Goal: Task Accomplishment & Management: Complete application form

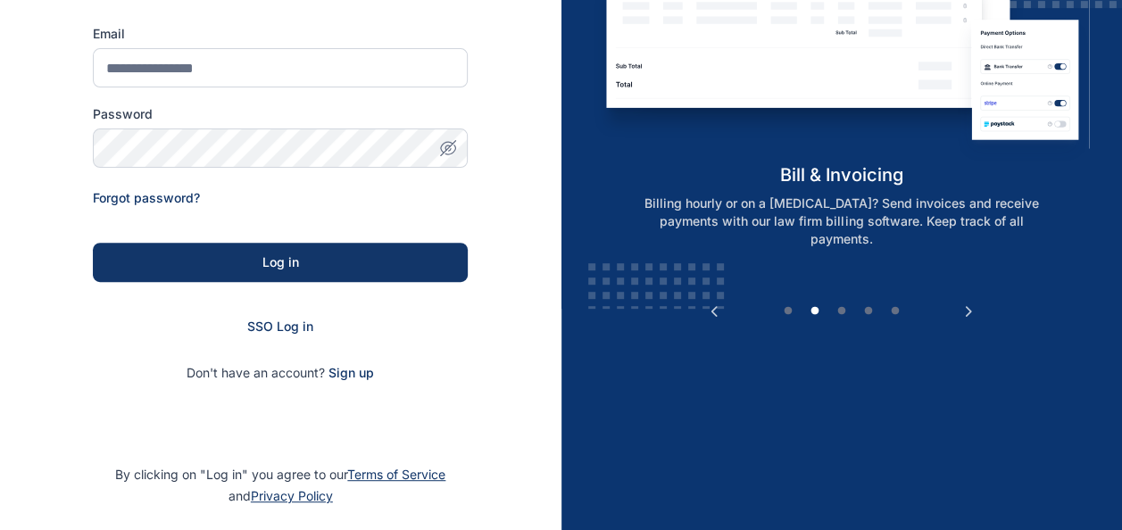
scroll to position [284, 0]
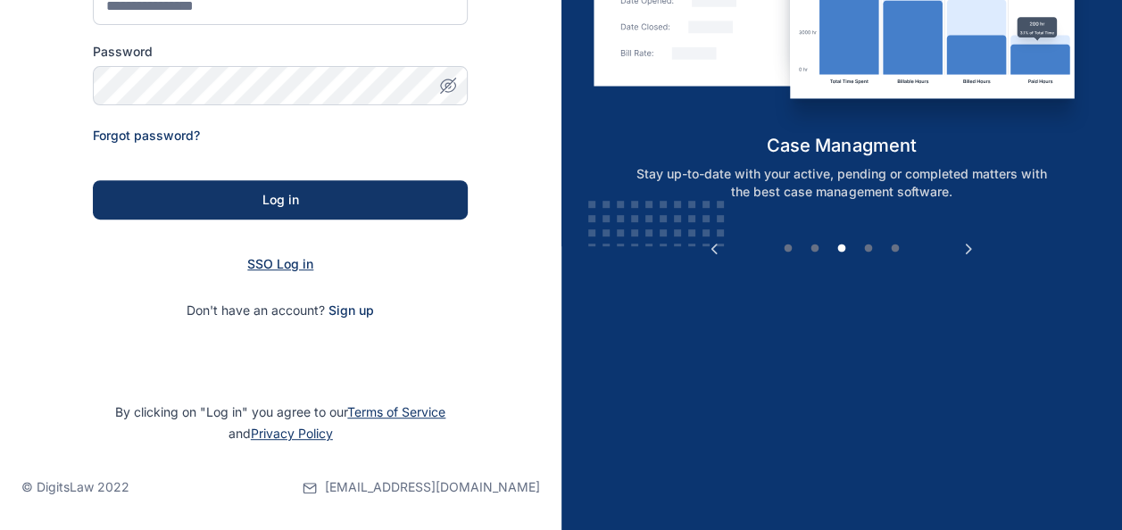
click at [270, 262] on span "SSO Log in" at bounding box center [280, 263] width 66 height 15
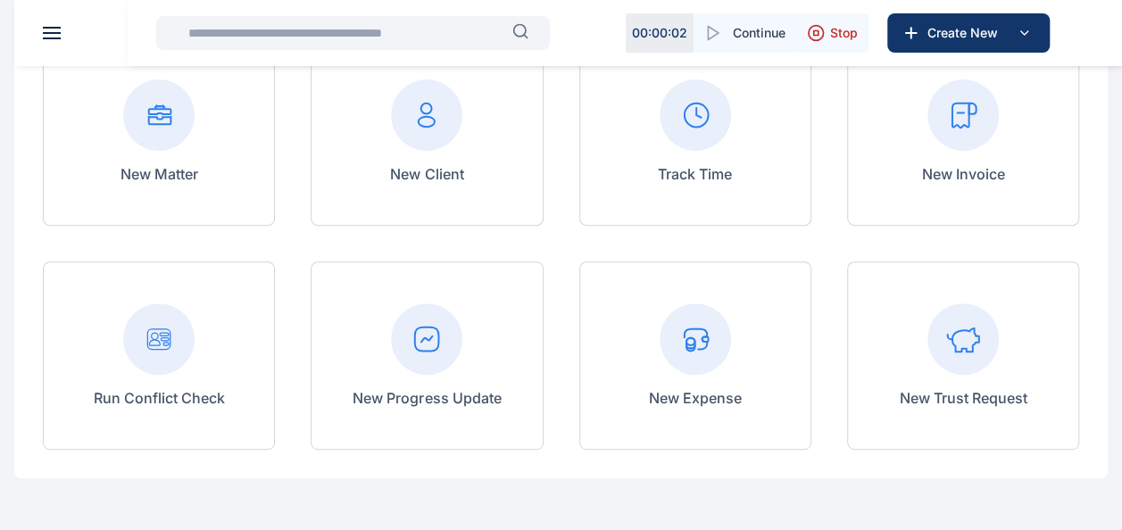
scroll to position [207, 0]
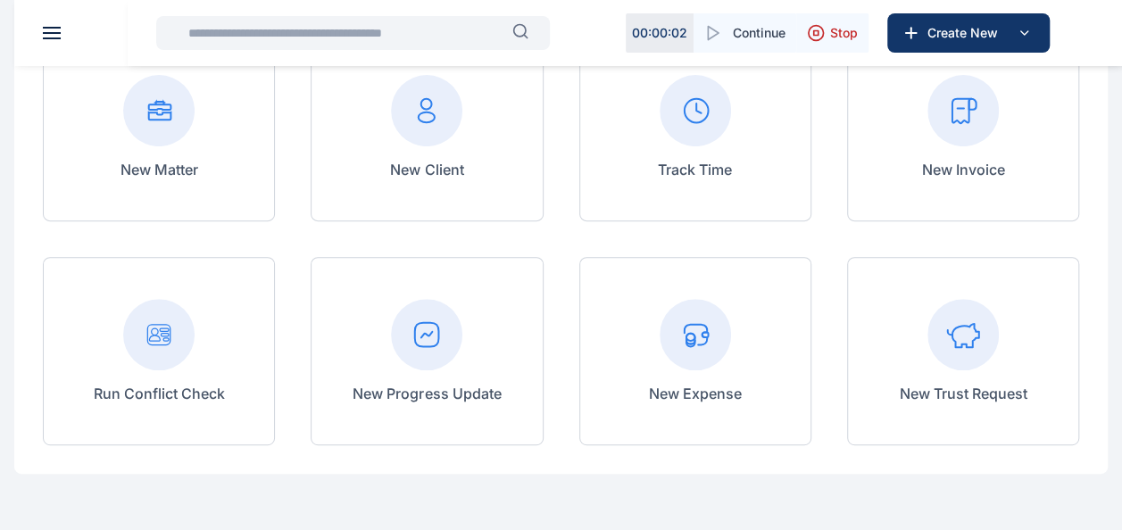
click at [968, 104] on icon at bounding box center [961, 110] width 19 height 24
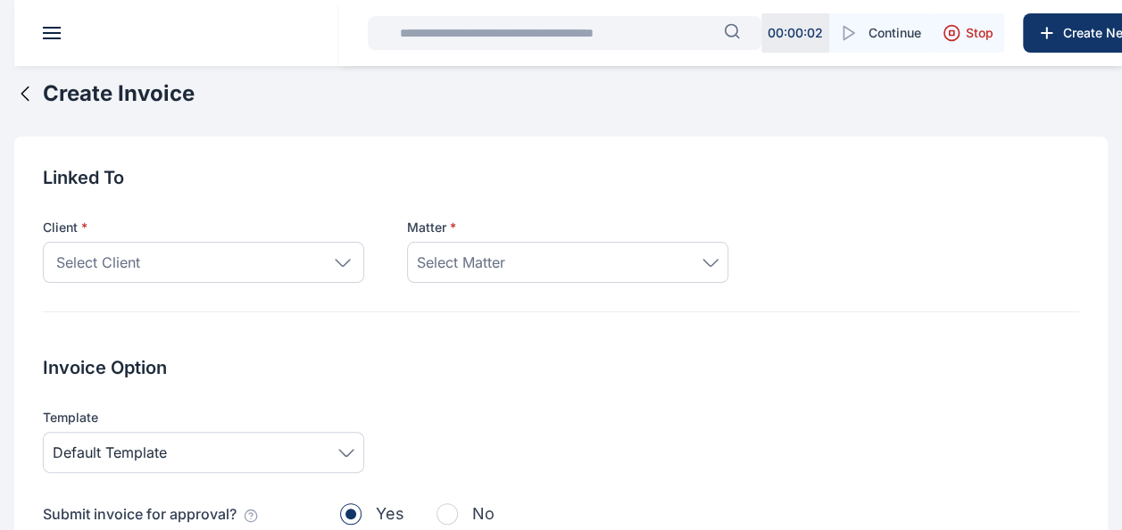
click at [343, 260] on icon at bounding box center [343, 263] width 16 height 8
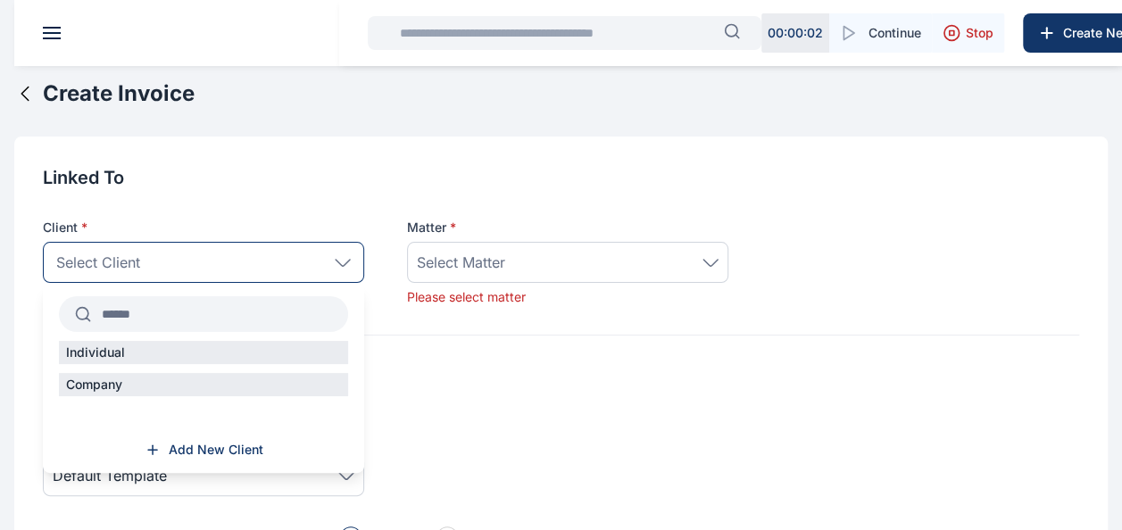
click at [154, 316] on input "text" at bounding box center [219, 314] width 257 height 32
type input "*"
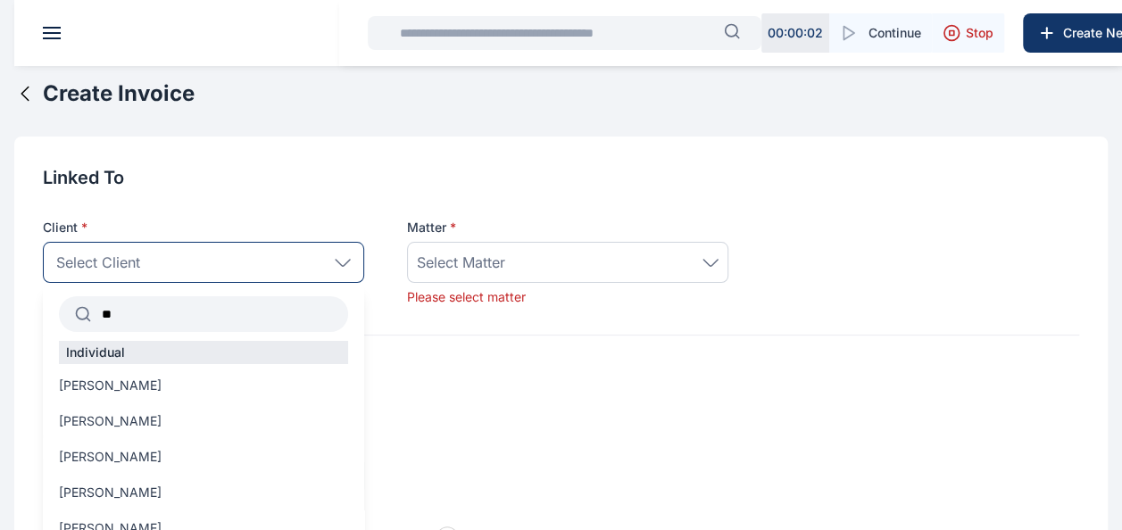
type input "*"
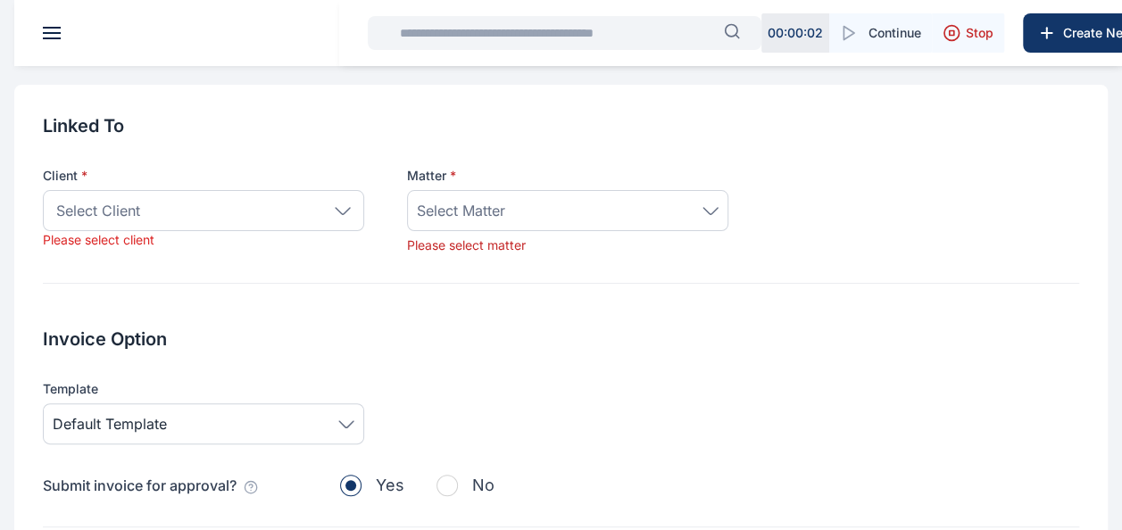
scroll to position [60, 0]
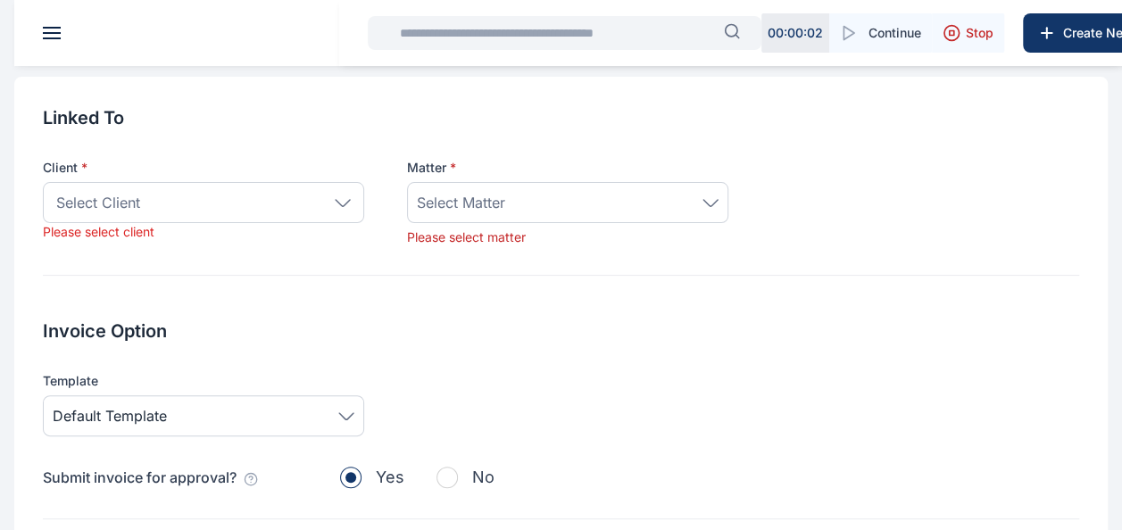
click at [157, 212] on div "Select Client" at bounding box center [203, 202] width 321 height 41
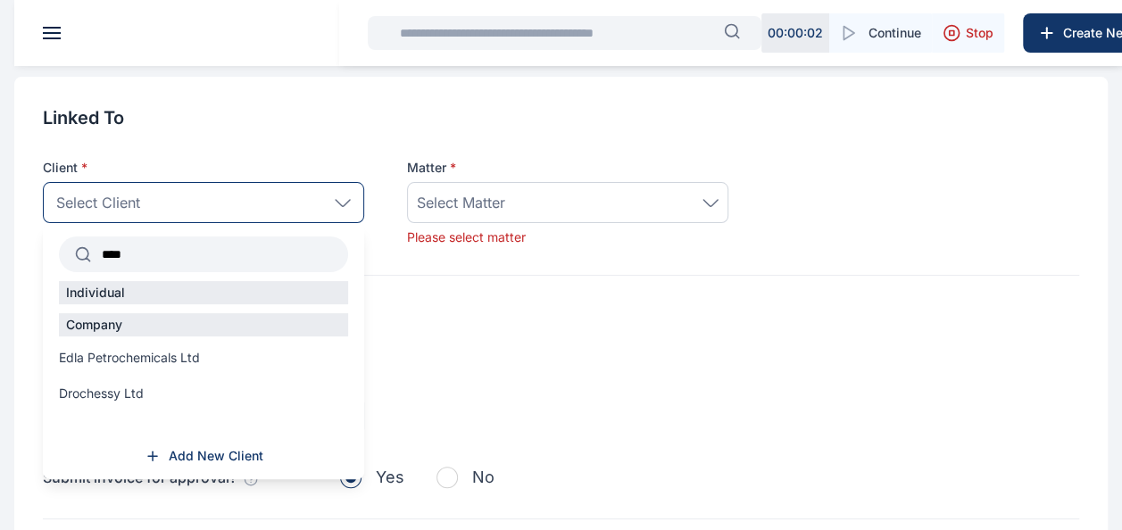
click at [137, 256] on input "****" at bounding box center [219, 254] width 257 height 32
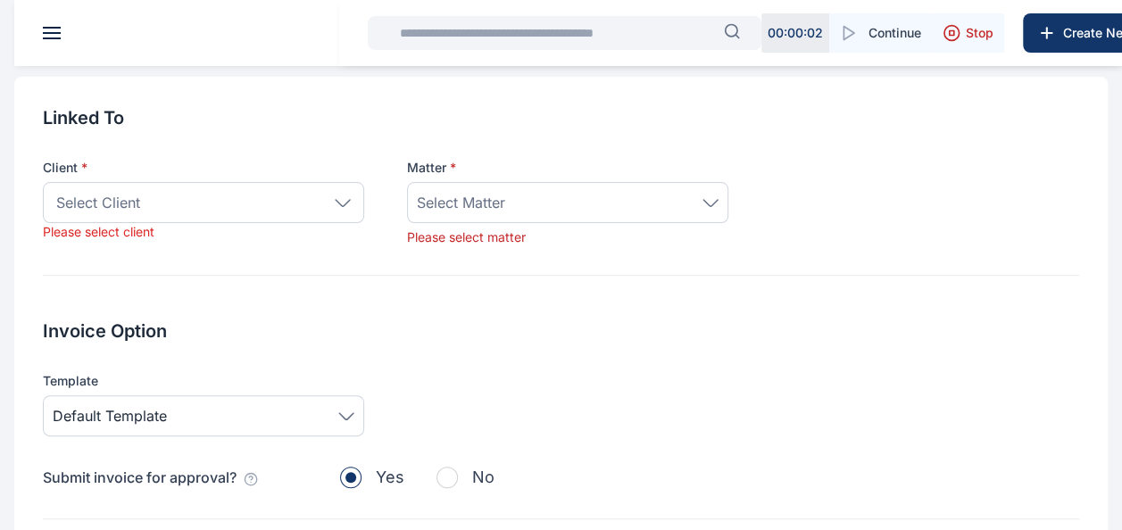
click at [90, 201] on span "Select Client" at bounding box center [98, 202] width 84 height 21
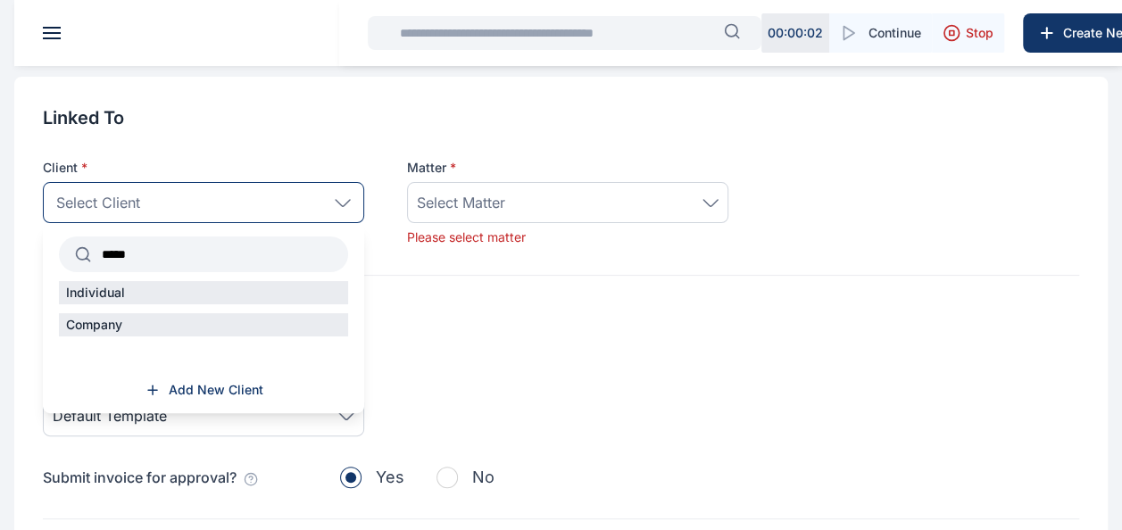
click at [100, 295] on p "Individual" at bounding box center [95, 293] width 73 height 18
click at [146, 256] on input "*****" at bounding box center [219, 254] width 257 height 32
click at [337, 199] on icon at bounding box center [343, 203] width 16 height 8
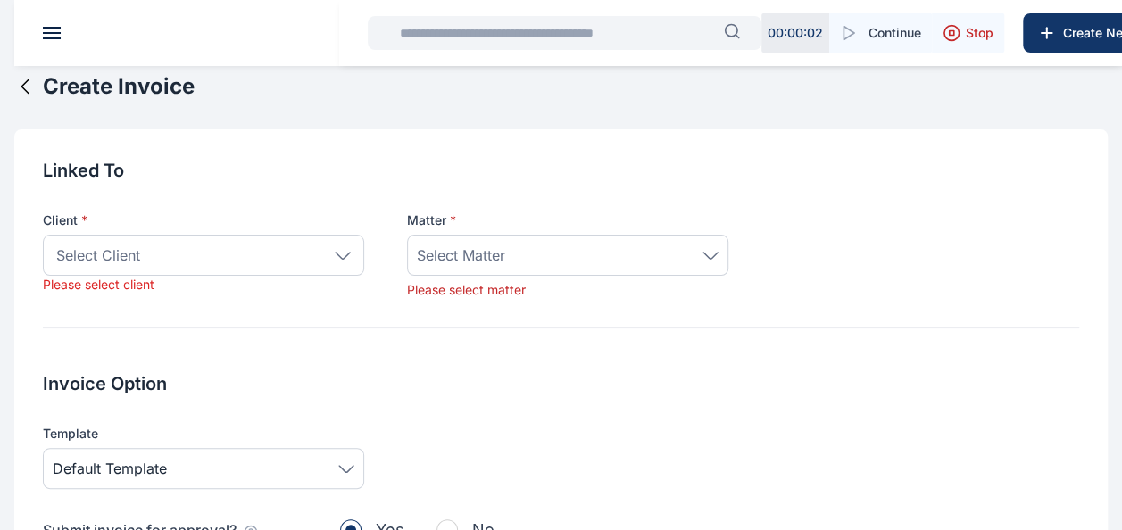
scroll to position [0, 0]
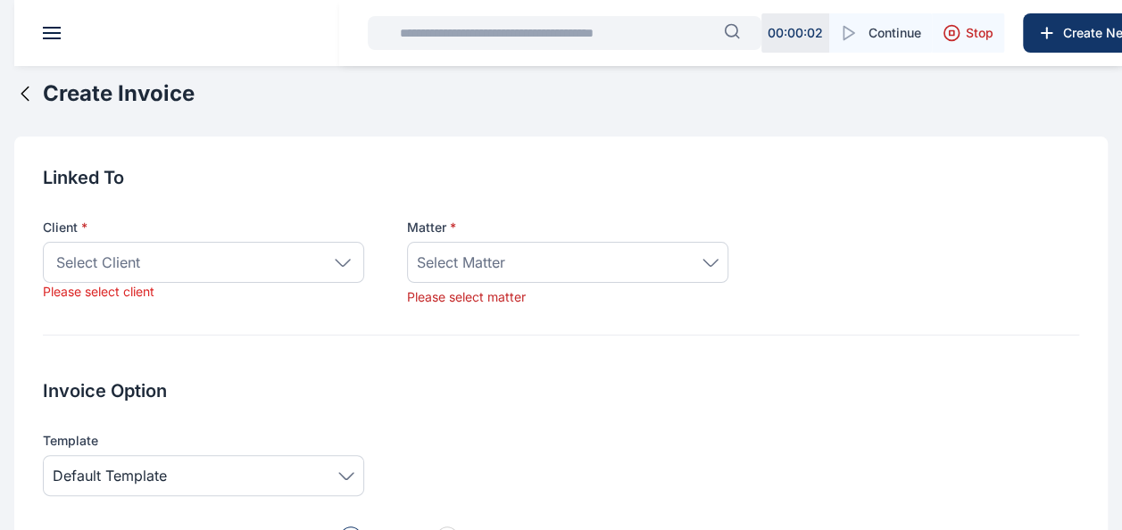
click at [138, 257] on span "Select Client" at bounding box center [98, 262] width 84 height 21
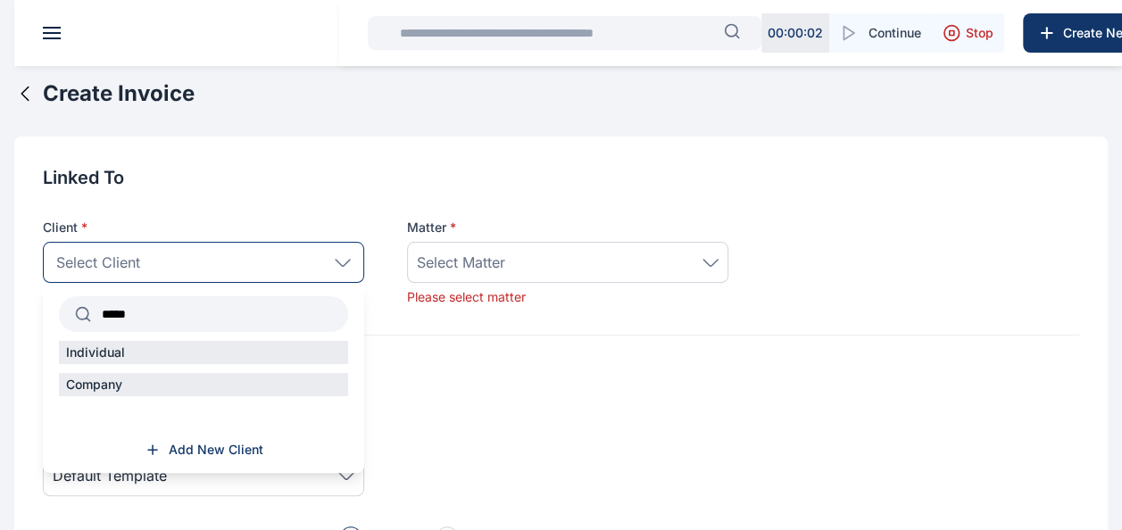
click at [138, 257] on span "Select Client" at bounding box center [98, 262] width 84 height 21
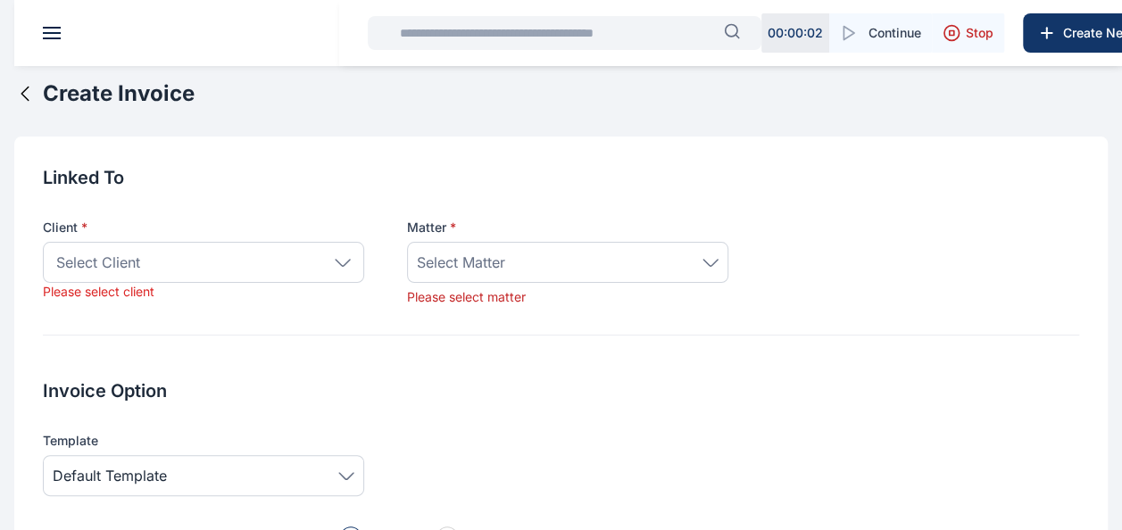
click at [220, 266] on div "Select Client" at bounding box center [203, 262] width 321 height 41
click at [117, 264] on span "Select Client" at bounding box center [98, 262] width 84 height 21
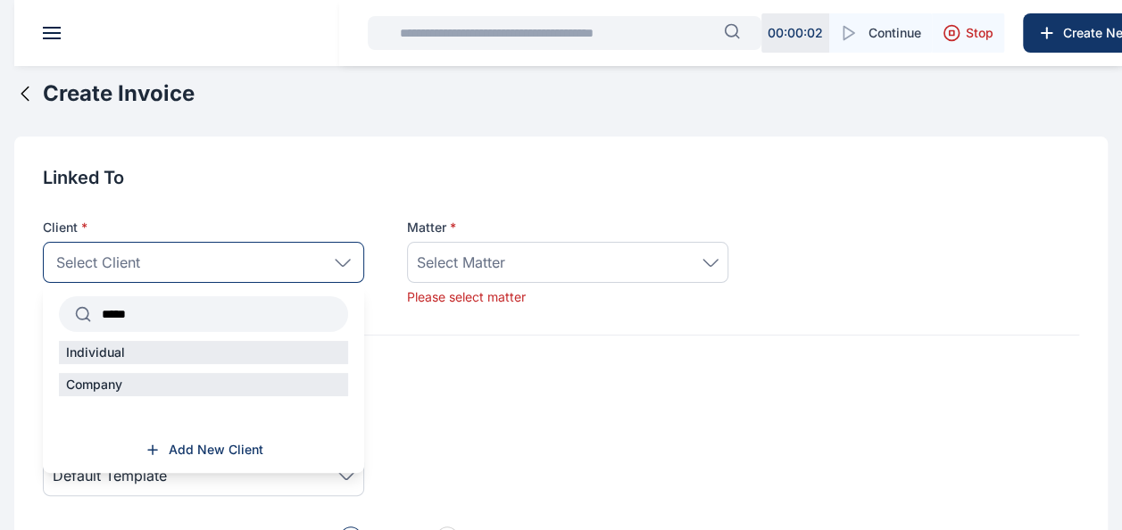
click at [152, 316] on input "*****" at bounding box center [219, 314] width 257 height 32
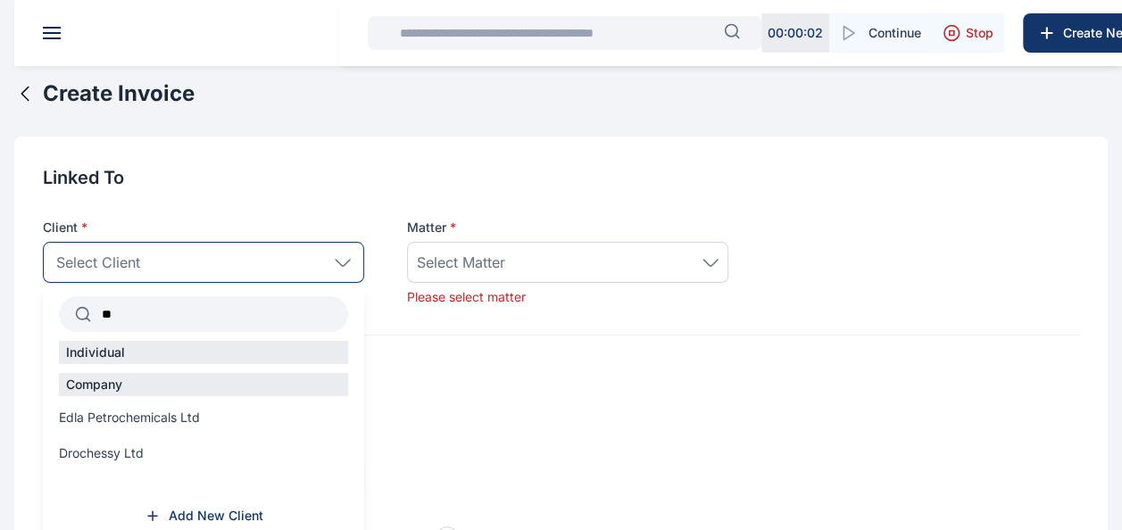
type input "*"
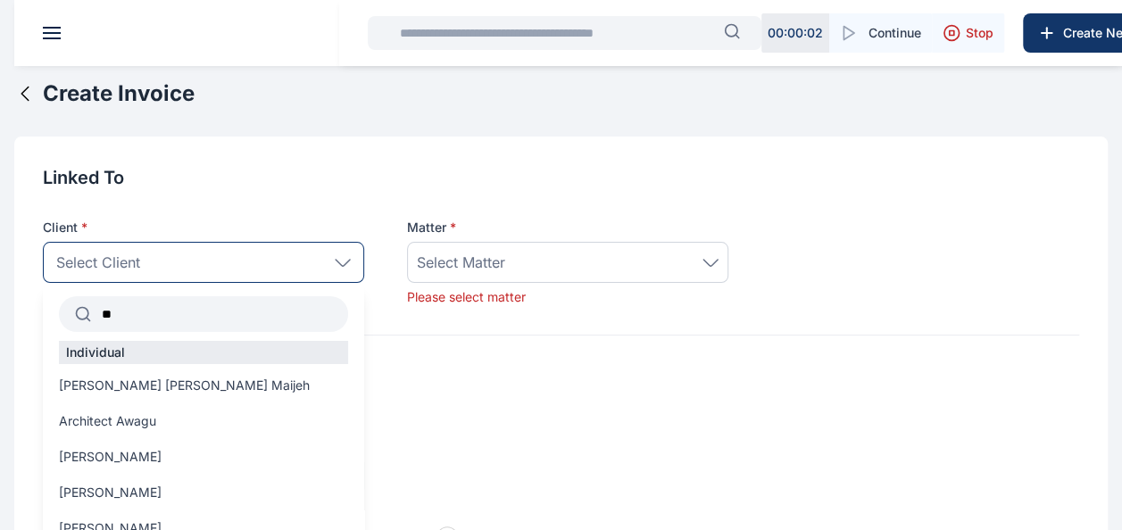
type input "*"
type input "******"
click at [464, 400] on h2 "Invoice Option" at bounding box center [561, 390] width 1036 height 25
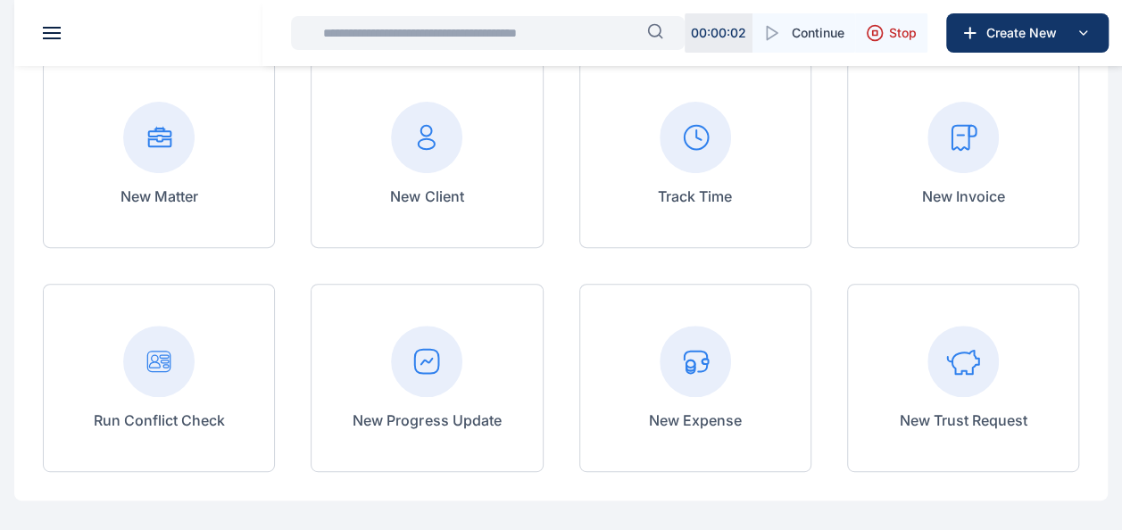
scroll to position [190, 0]
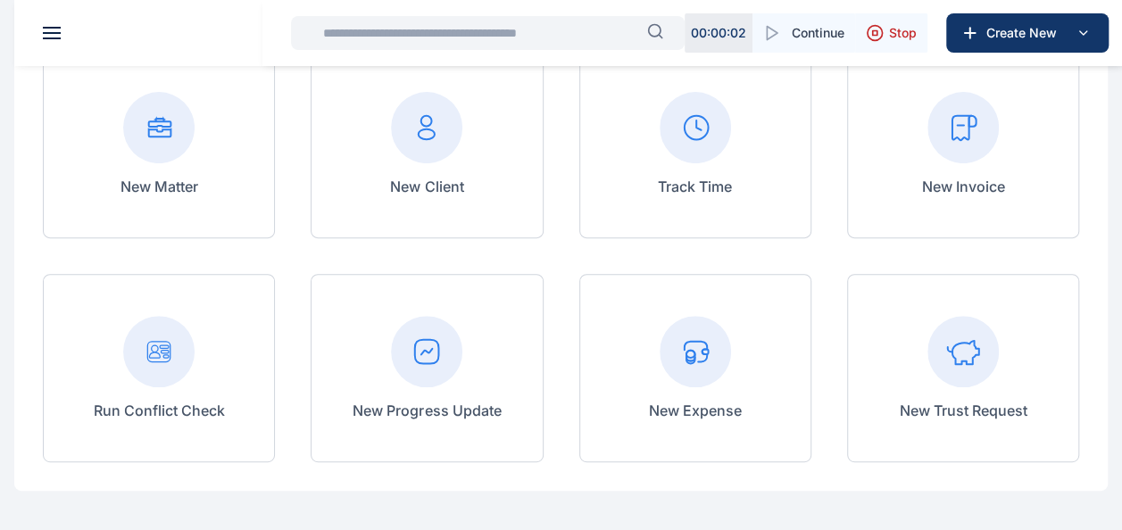
click at [162, 133] on rect at bounding box center [158, 127] width 71 height 71
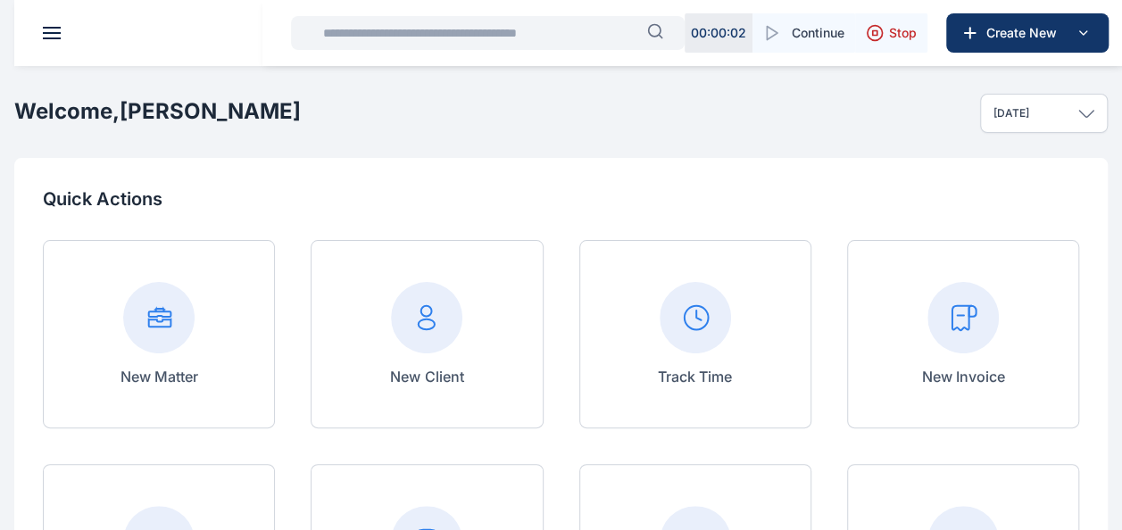
click at [417, 325] on rect at bounding box center [426, 317] width 71 height 71
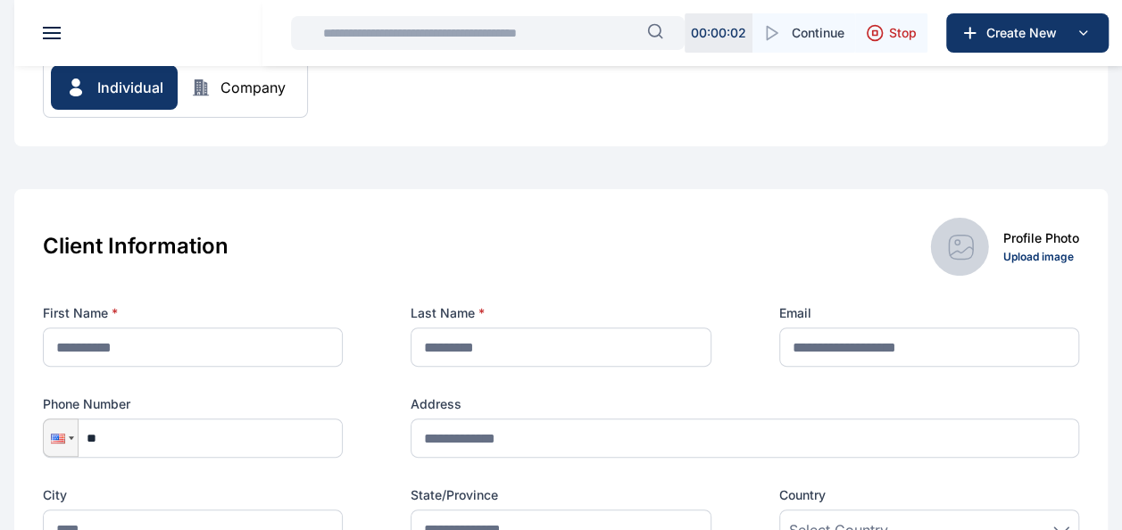
scroll to position [231, 0]
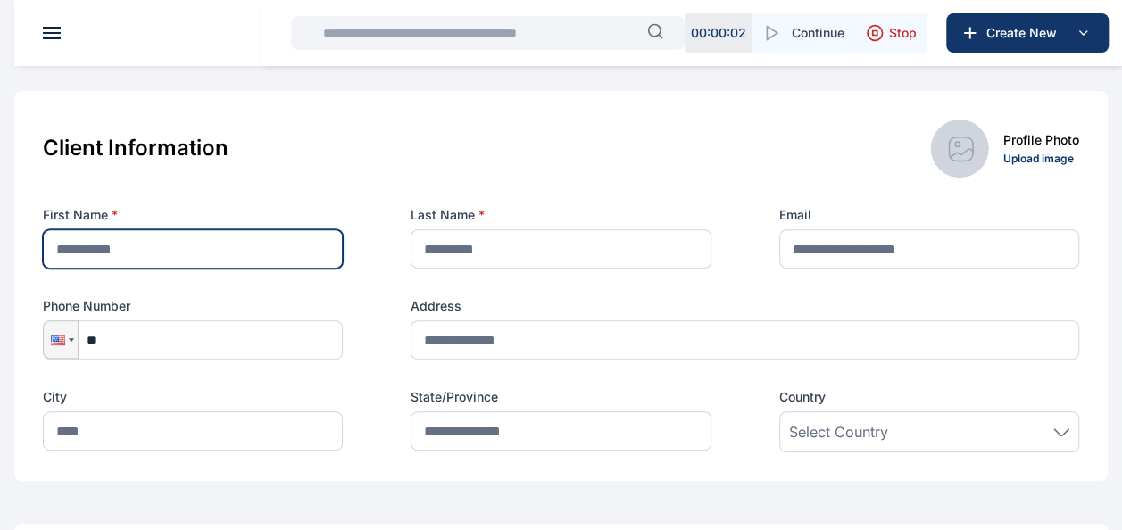
click at [107, 254] on input "text" at bounding box center [193, 248] width 300 height 39
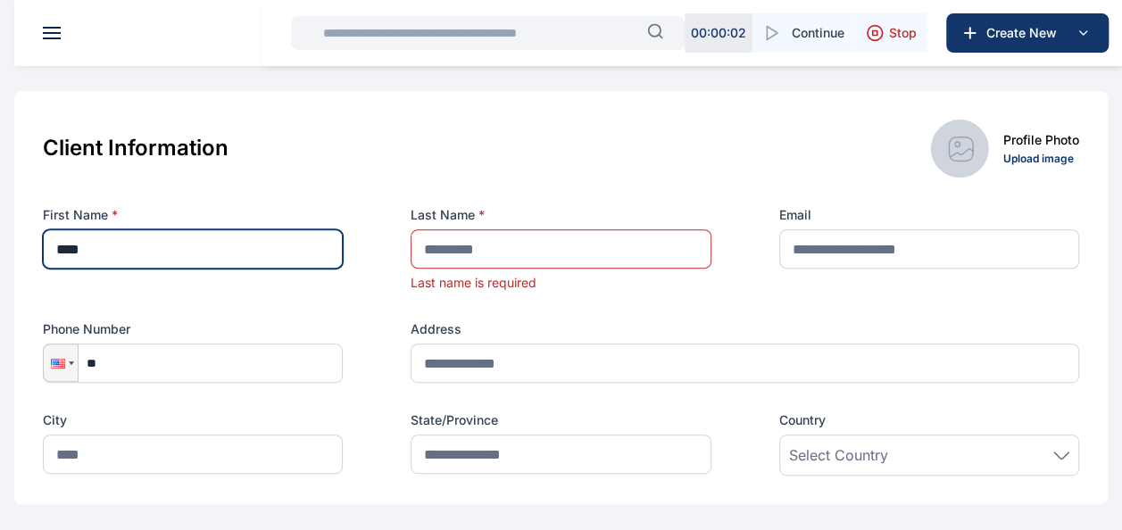
type input "****"
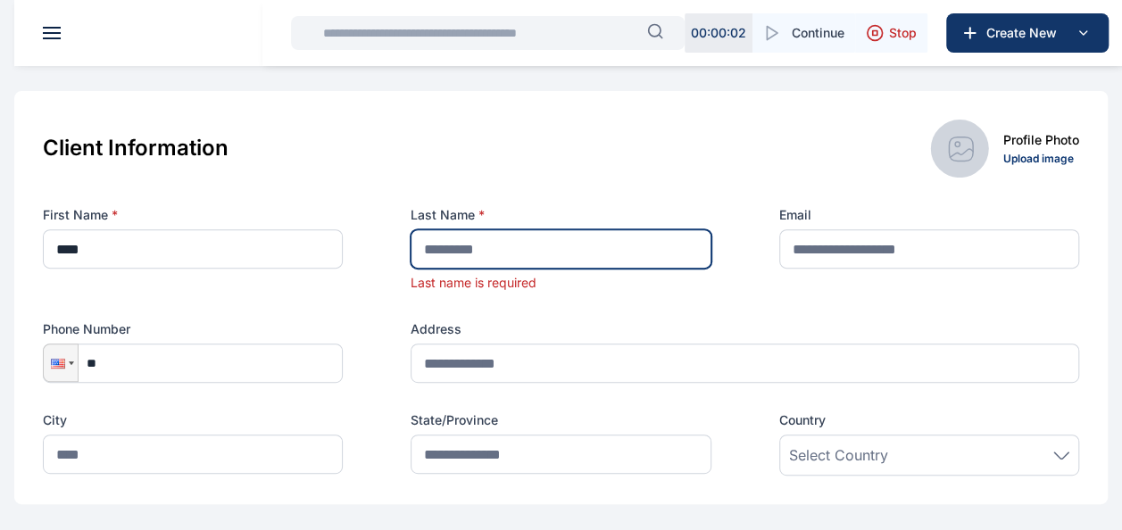
click at [443, 246] on input "text" at bounding box center [561, 248] width 300 height 39
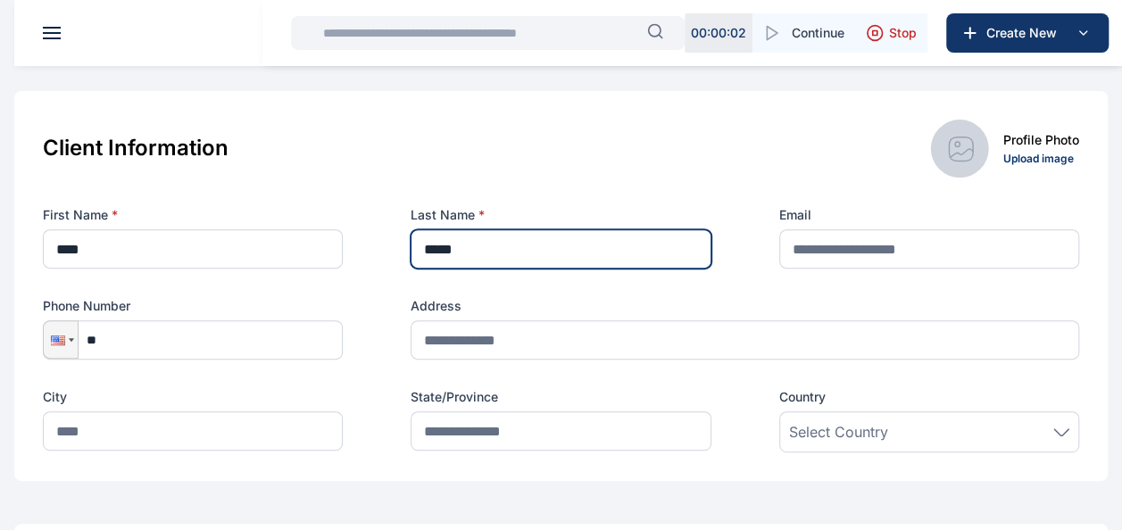
type input "*****"
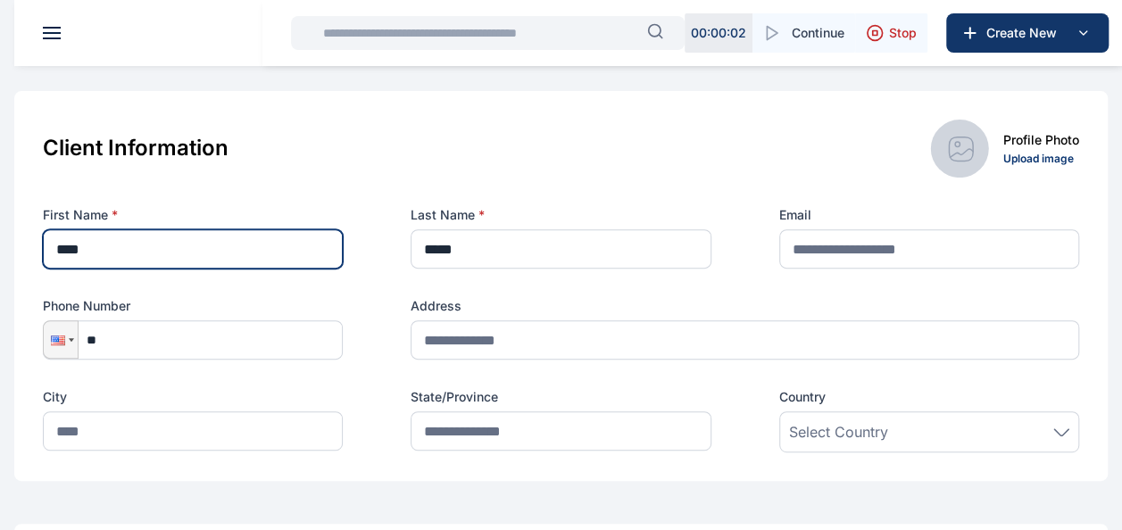
click at [104, 248] on input "****" at bounding box center [193, 248] width 300 height 39
type input "*"
type input "*******"
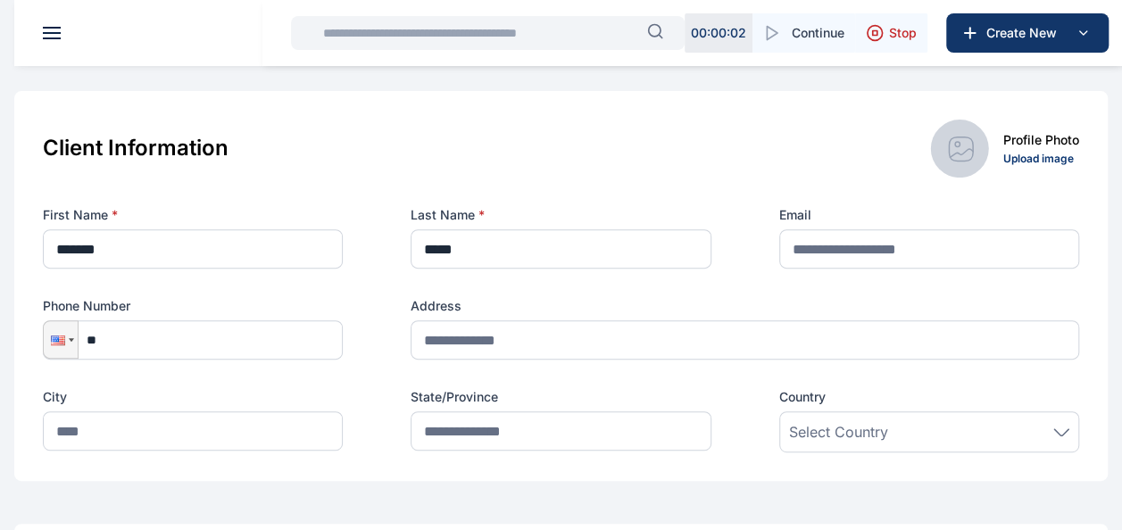
drag, startPoint x: 1119, startPoint y: 209, endPoint x: 1112, endPoint y: 229, distance: 20.9
drag, startPoint x: 1112, startPoint y: 229, endPoint x: 1023, endPoint y: 304, distance: 116.6
click at [1023, 304] on label "Address" at bounding box center [745, 306] width 669 height 18
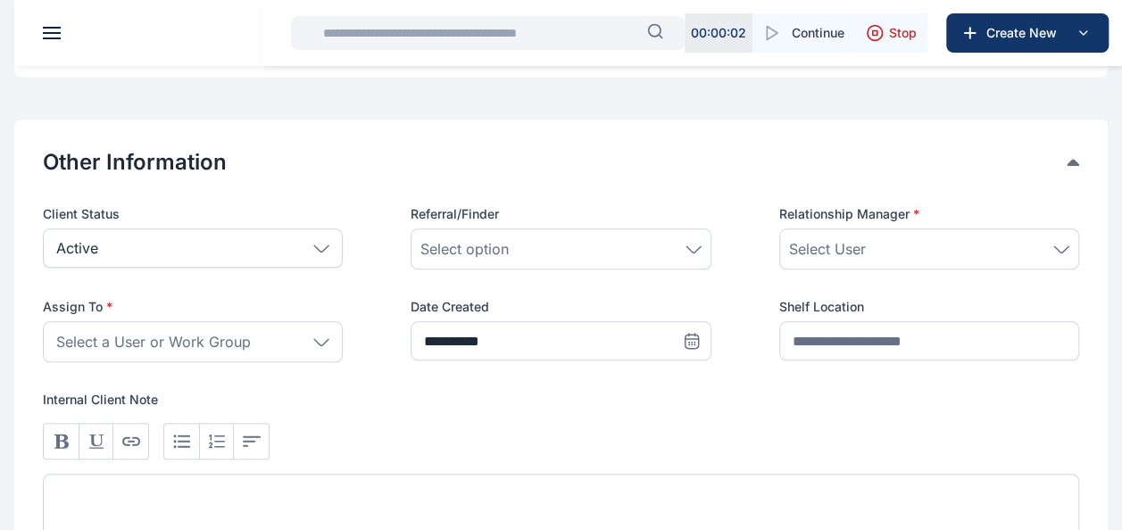
scroll to position [766, 0]
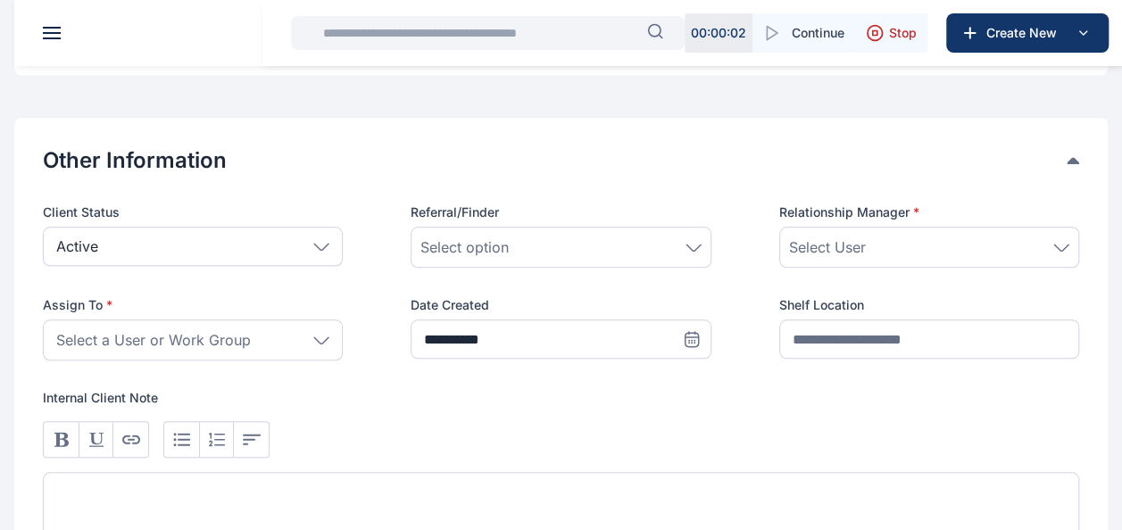
click at [1059, 244] on icon at bounding box center [1061, 248] width 16 height 8
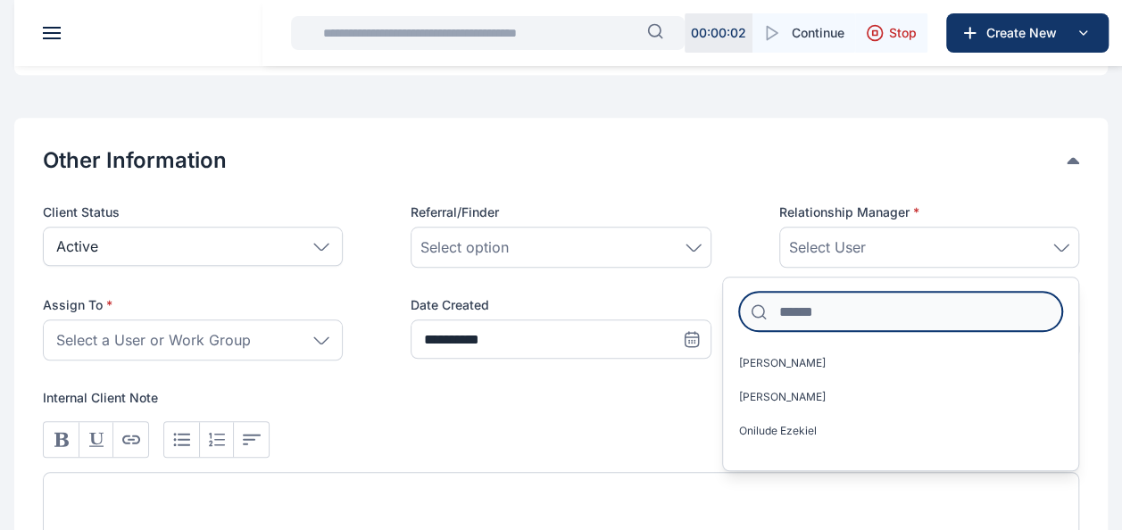
click at [803, 314] on input at bounding box center [900, 311] width 323 height 39
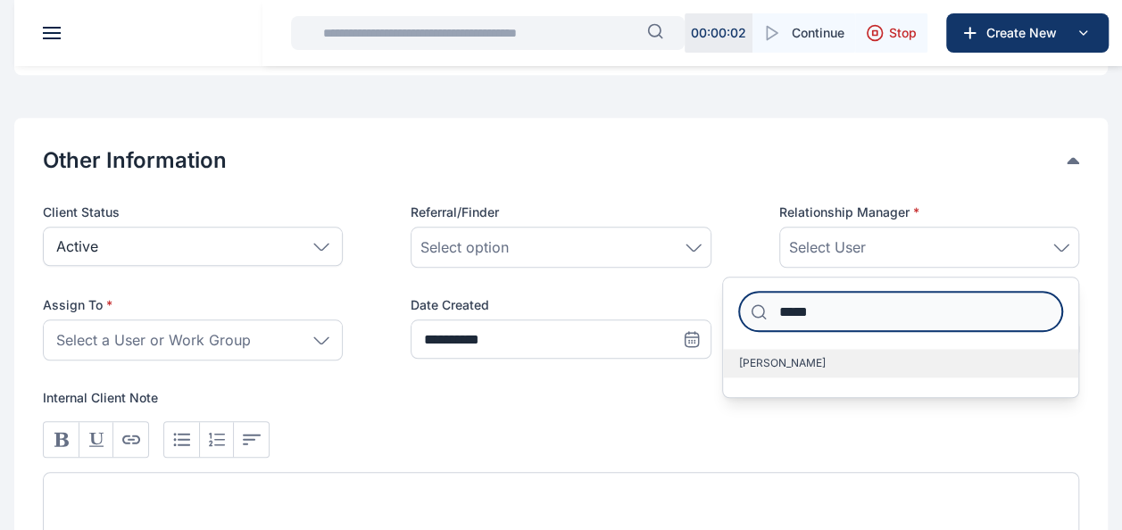
type input "*****"
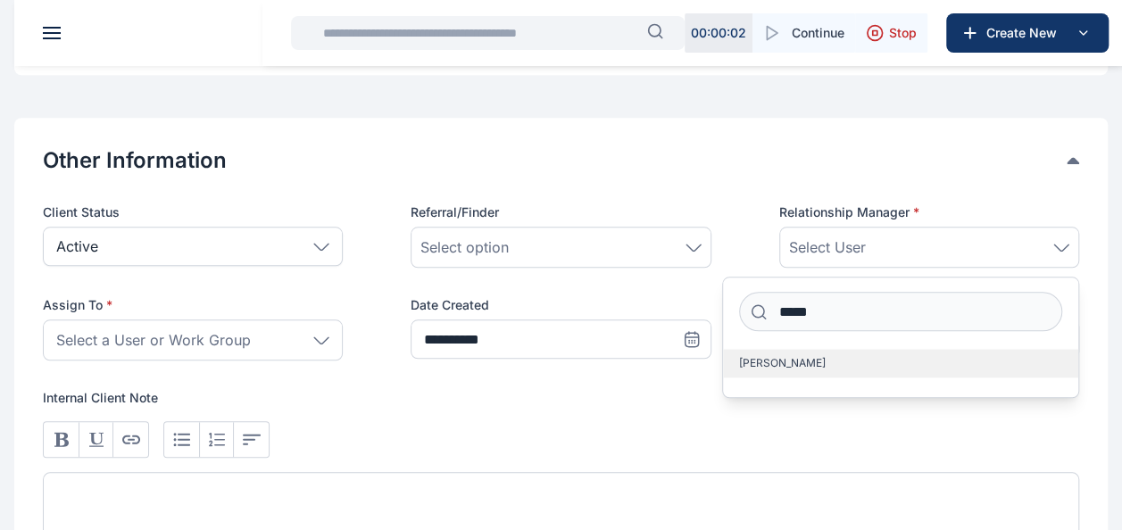
click at [791, 359] on span "[PERSON_NAME]" at bounding box center [782, 363] width 87 height 14
click at [789, 361] on span "[PERSON_NAME]" at bounding box center [782, 363] width 87 height 14
click at [771, 363] on span "[PERSON_NAME]" at bounding box center [782, 363] width 87 height 14
click at [769, 362] on span "[PERSON_NAME]" at bounding box center [782, 363] width 87 height 14
click at [767, 361] on span "[PERSON_NAME]" at bounding box center [782, 363] width 87 height 14
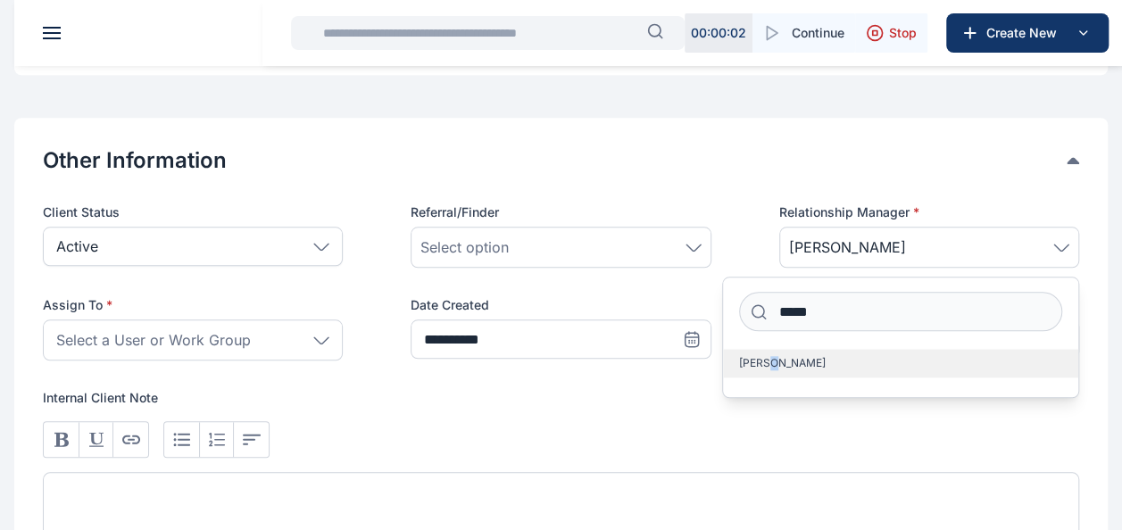
click at [767, 361] on span "[PERSON_NAME]" at bounding box center [782, 363] width 87 height 14
click at [655, 399] on p "Internal Client Note" at bounding box center [561, 398] width 1036 height 18
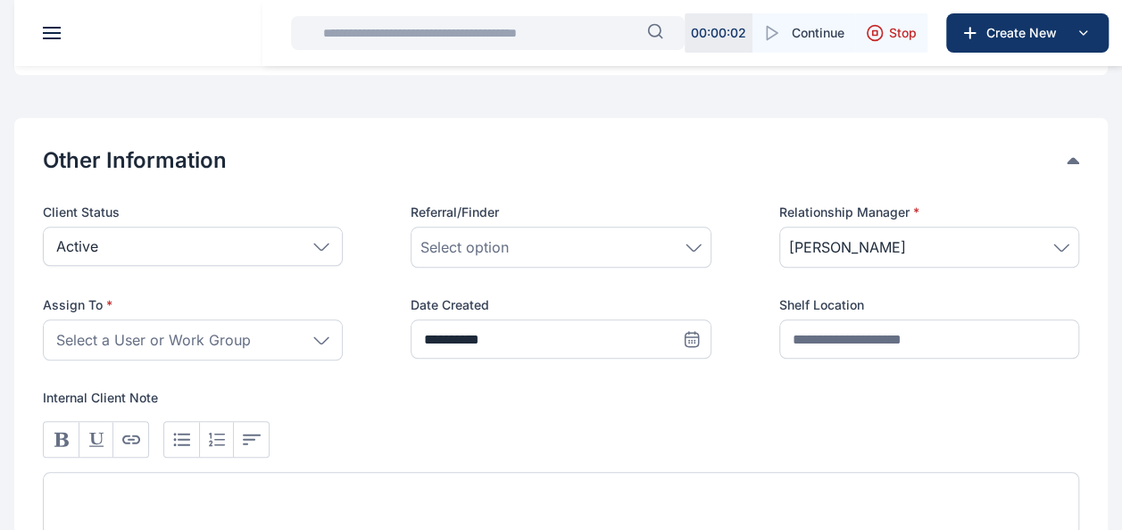
click at [318, 337] on icon at bounding box center [321, 341] width 16 height 8
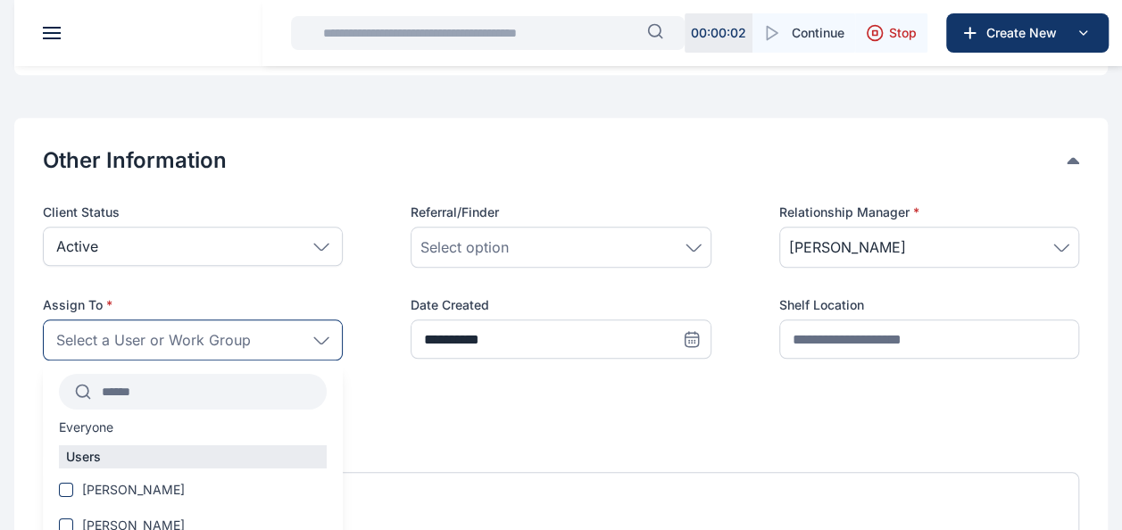
click at [140, 387] on input "text" at bounding box center [209, 392] width 236 height 32
type input "***"
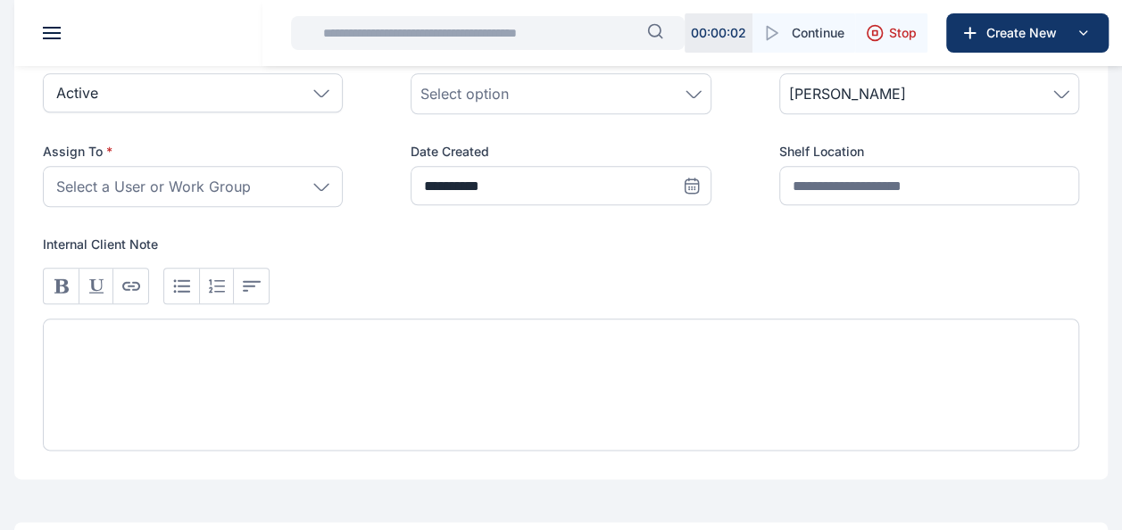
scroll to position [921, 0]
click at [327, 187] on div "Select a User or Work Group" at bounding box center [193, 184] width 300 height 41
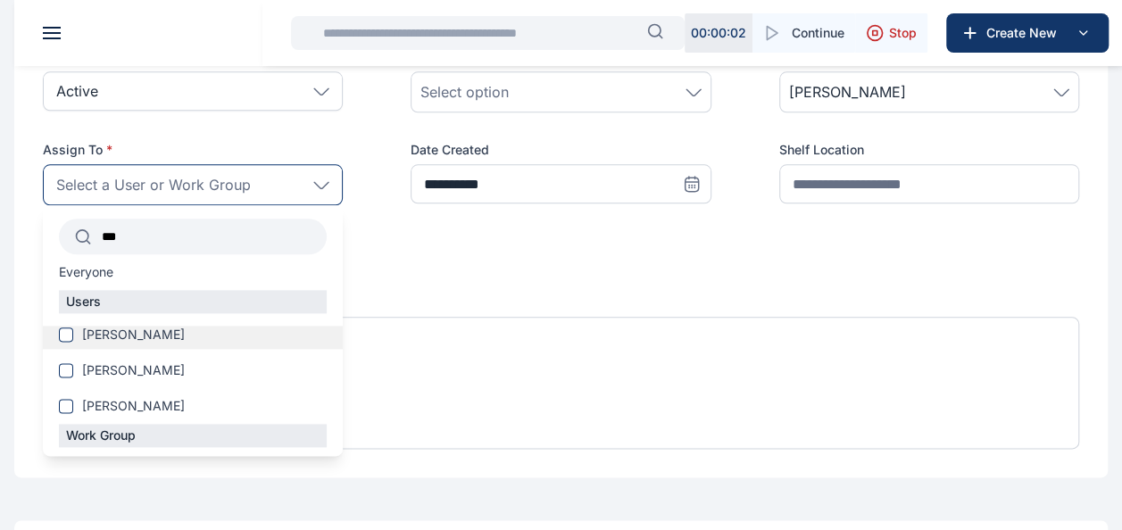
click at [66, 329] on span at bounding box center [66, 335] width 14 height 14
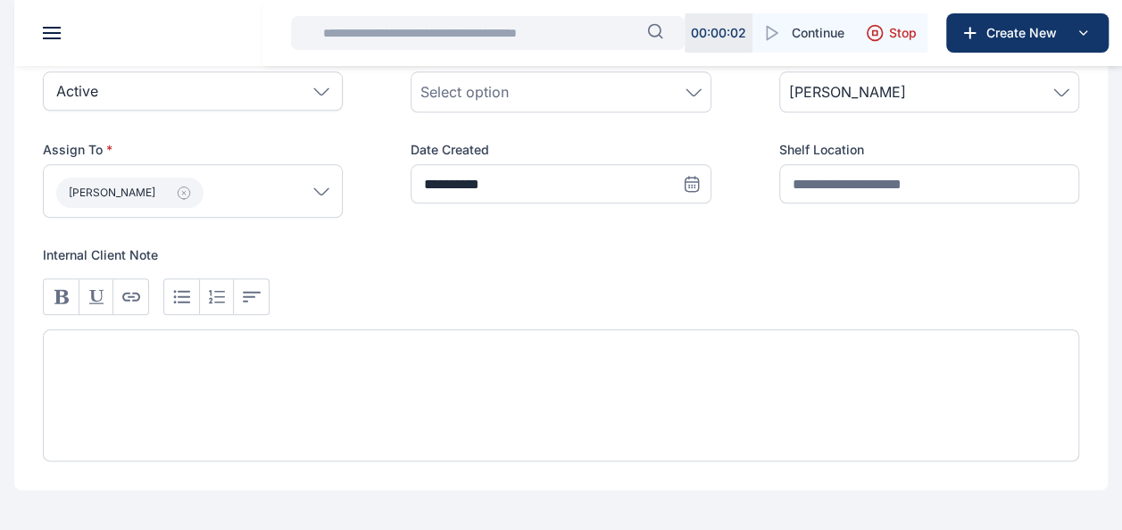
click at [492, 256] on p "Internal Client Note" at bounding box center [561, 255] width 1036 height 18
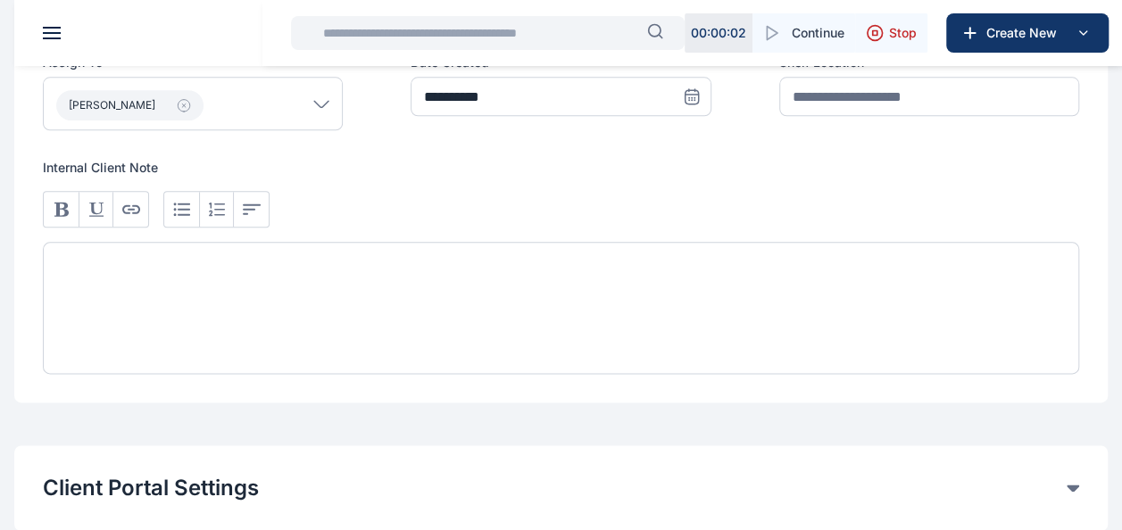
scroll to position [1155, 0]
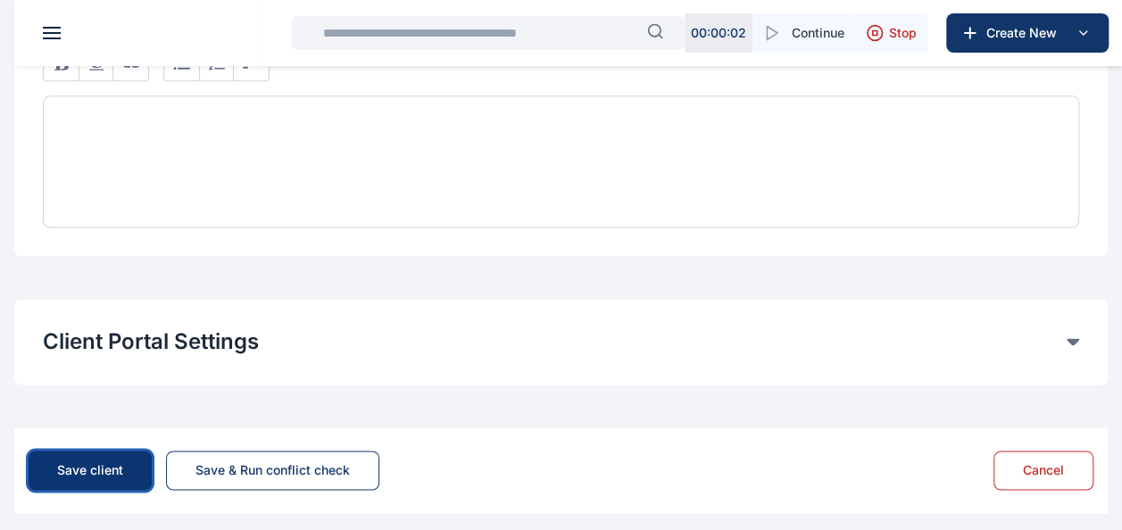
click at [87, 467] on div "Save client" at bounding box center [90, 471] width 66 height 18
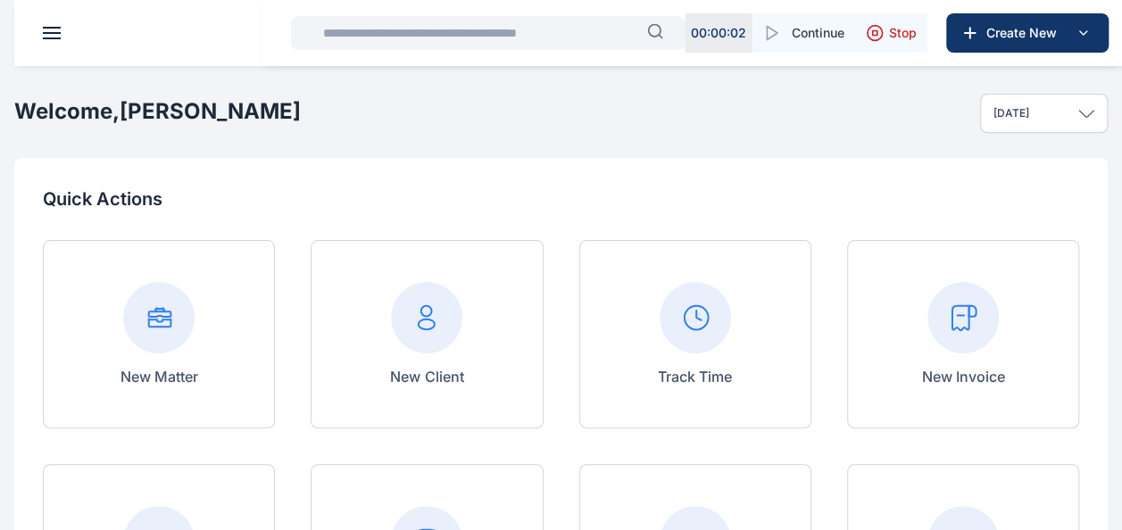
click at [162, 347] on rect at bounding box center [158, 317] width 71 height 71
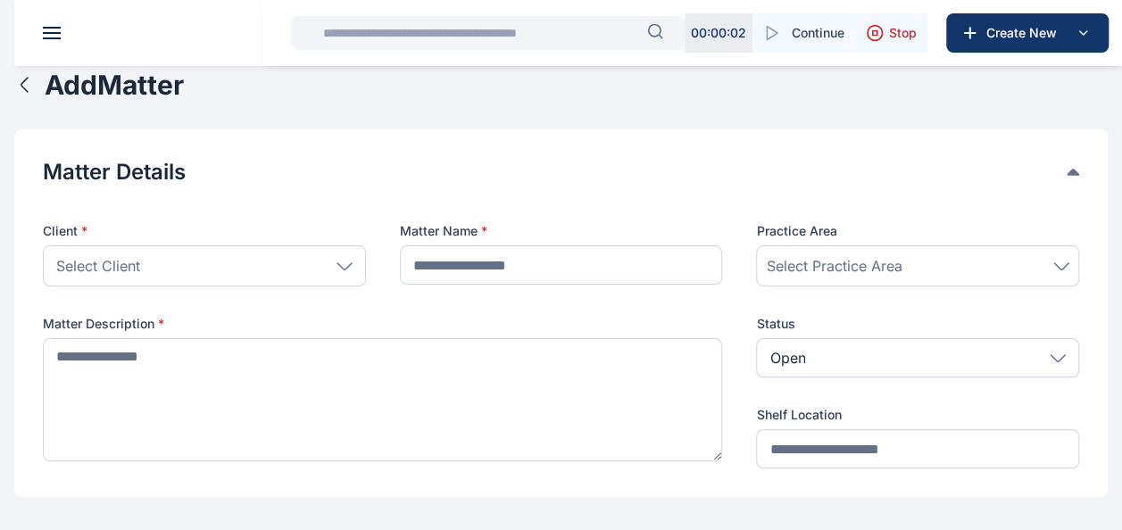
click at [130, 279] on div "Select Client" at bounding box center [204, 265] width 323 height 41
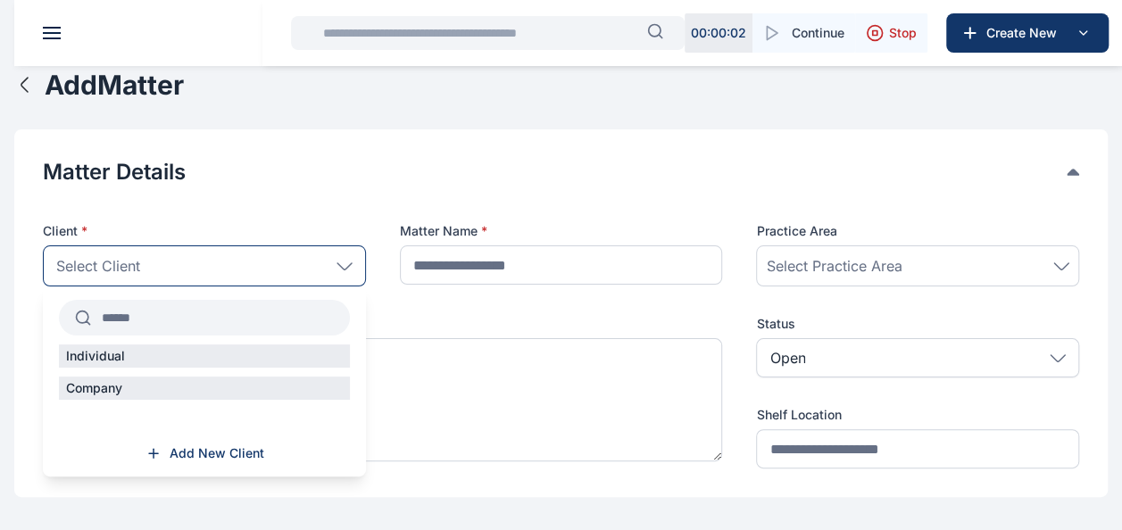
click at [127, 317] on input "text" at bounding box center [220, 318] width 259 height 32
type input "*****"
click at [190, 255] on div "Select Client" at bounding box center [204, 265] width 323 height 41
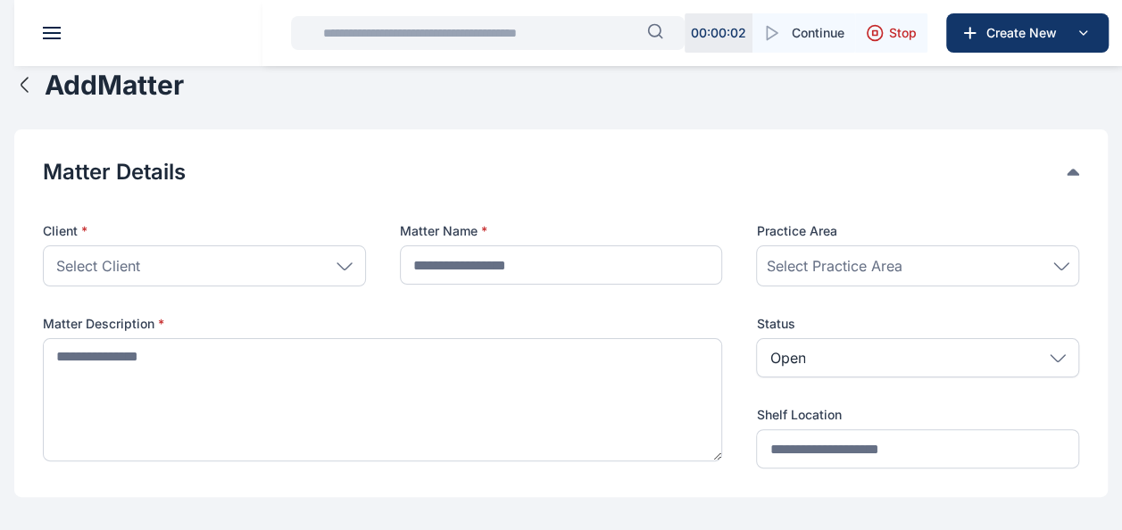
click at [172, 264] on div "Select Client" at bounding box center [204, 265] width 323 height 41
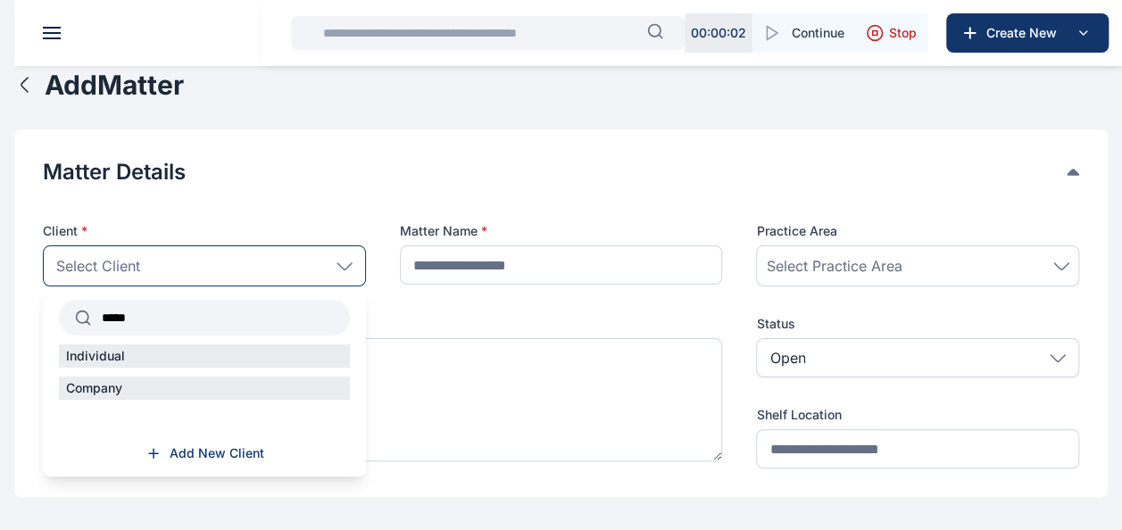
click at [191, 329] on input "*****" at bounding box center [220, 318] width 259 height 32
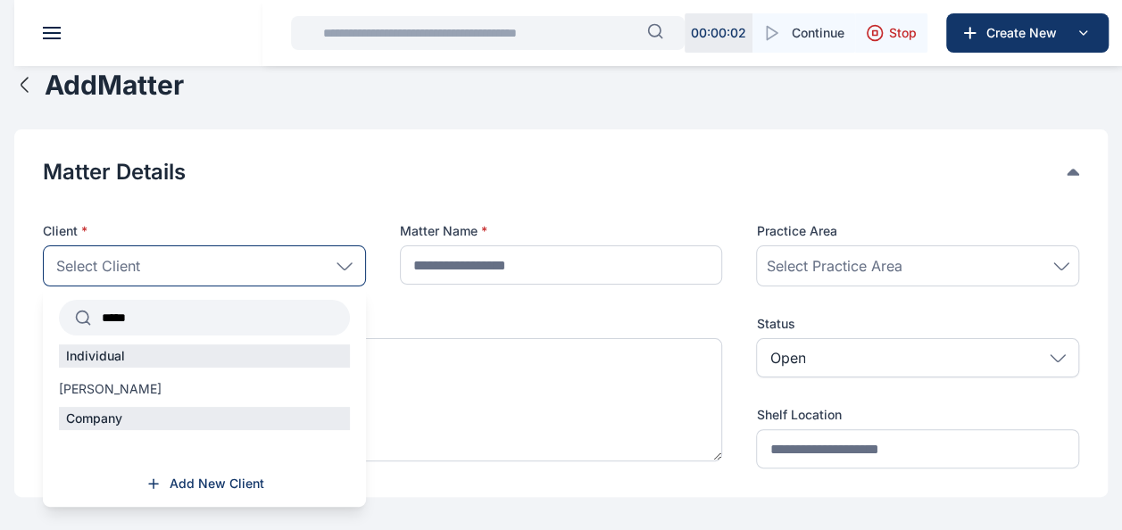
click at [120, 363] on p "Individual" at bounding box center [95, 356] width 73 height 18
click at [441, 329] on label "Matter Description *" at bounding box center [382, 324] width 679 height 18
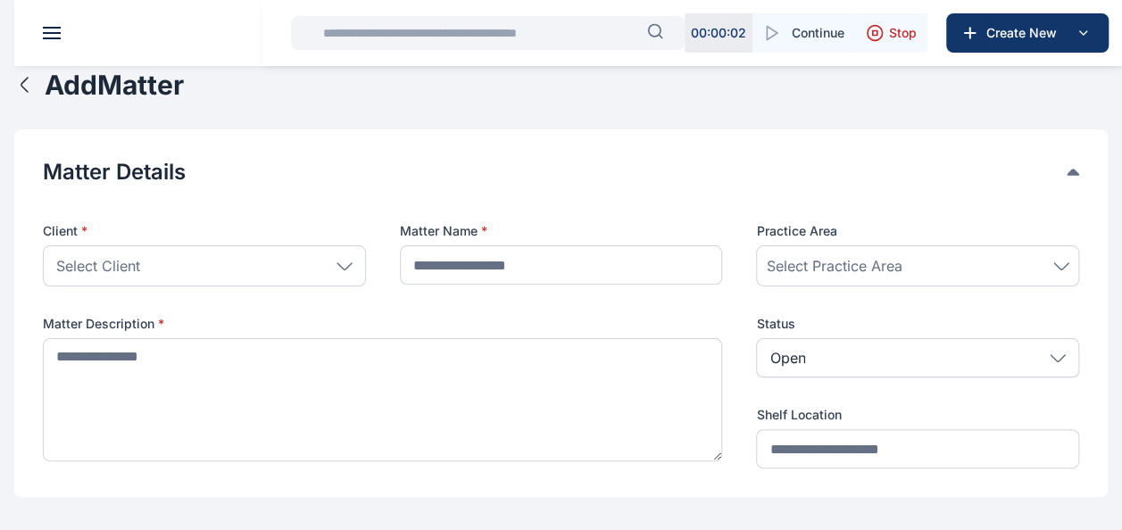
click at [274, 277] on div "Select Client" at bounding box center [204, 265] width 323 height 41
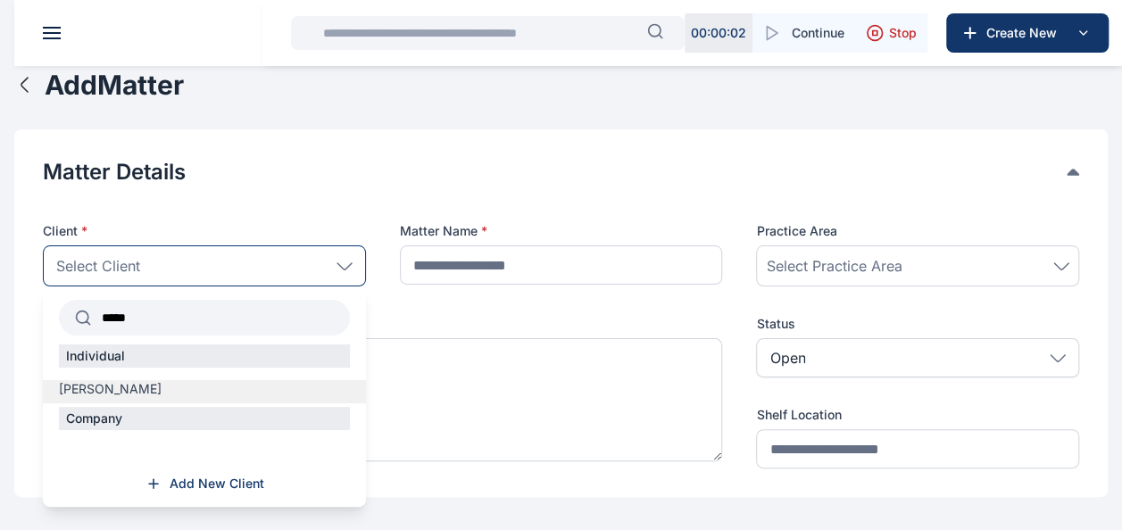
click at [127, 384] on span "[PERSON_NAME]" at bounding box center [110, 389] width 103 height 18
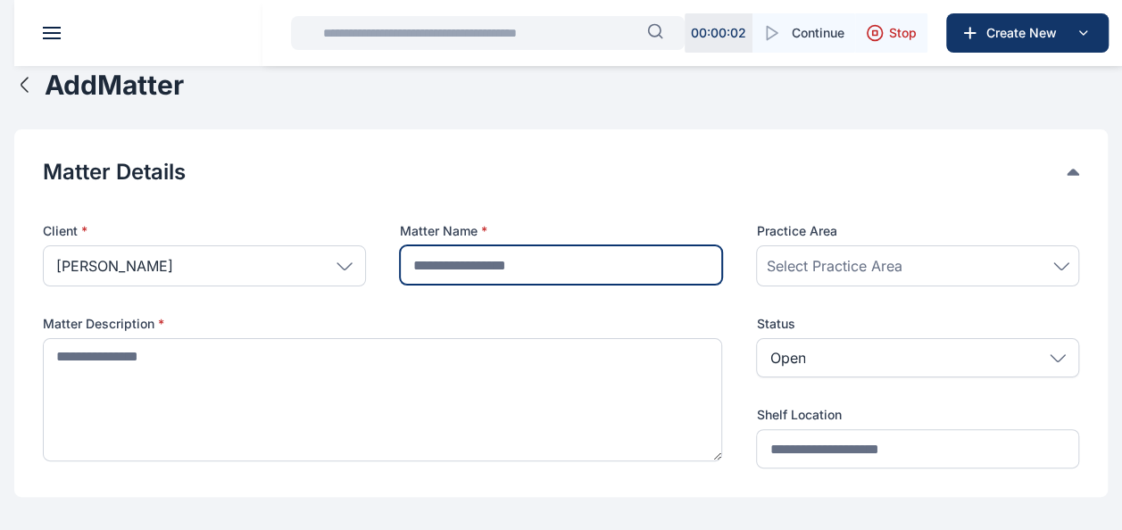
click at [443, 268] on input "text" at bounding box center [561, 264] width 323 height 39
type input "**********"
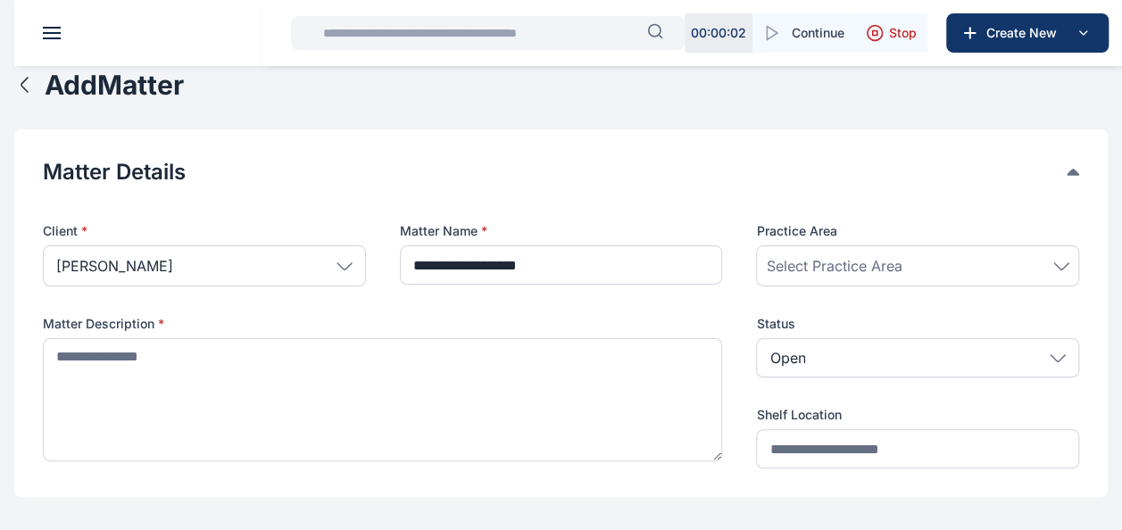
click at [848, 264] on span "Select Practice Area" at bounding box center [834, 265] width 136 height 21
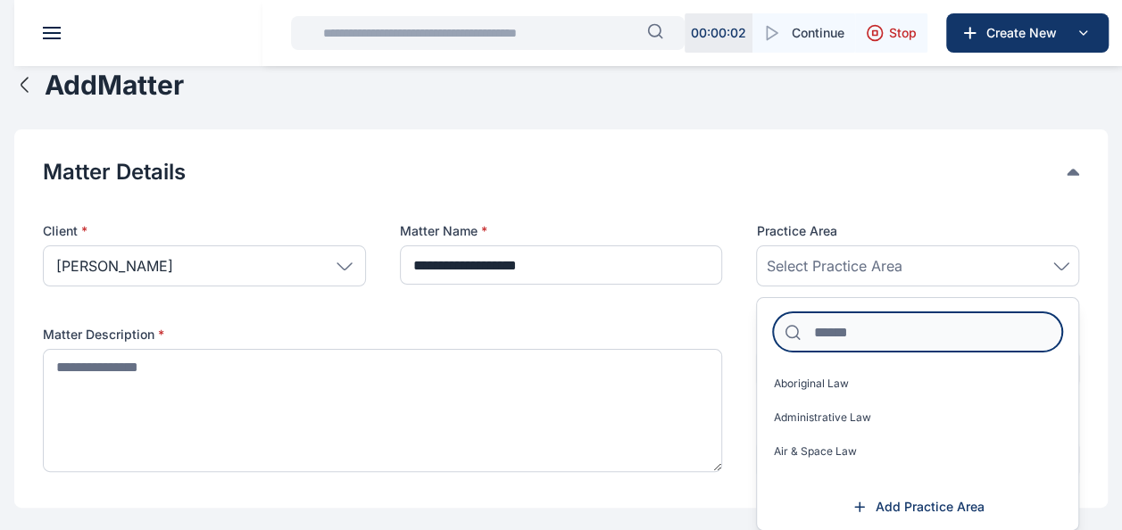
click at [812, 326] on input at bounding box center [917, 331] width 289 height 39
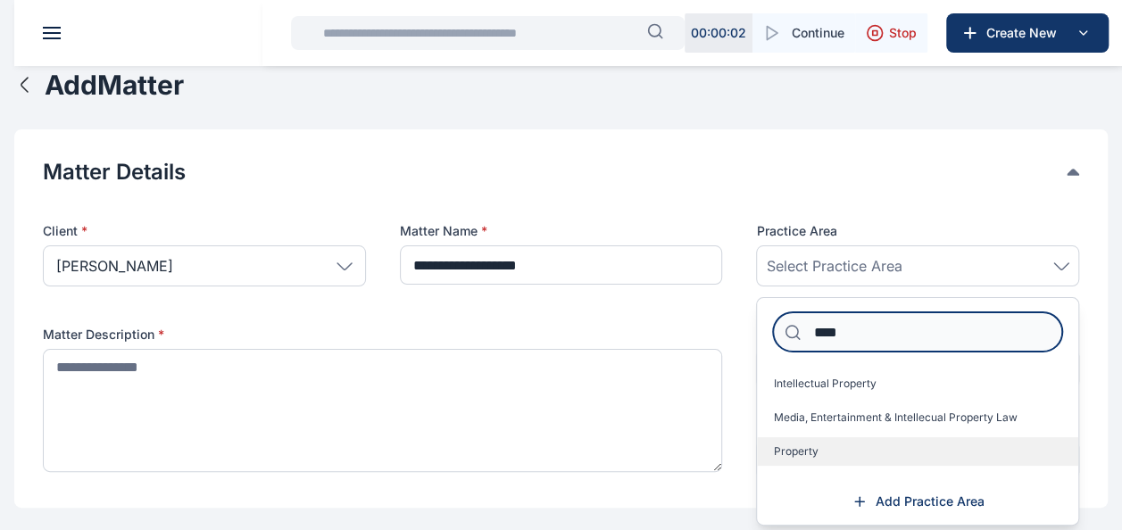
type input "****"
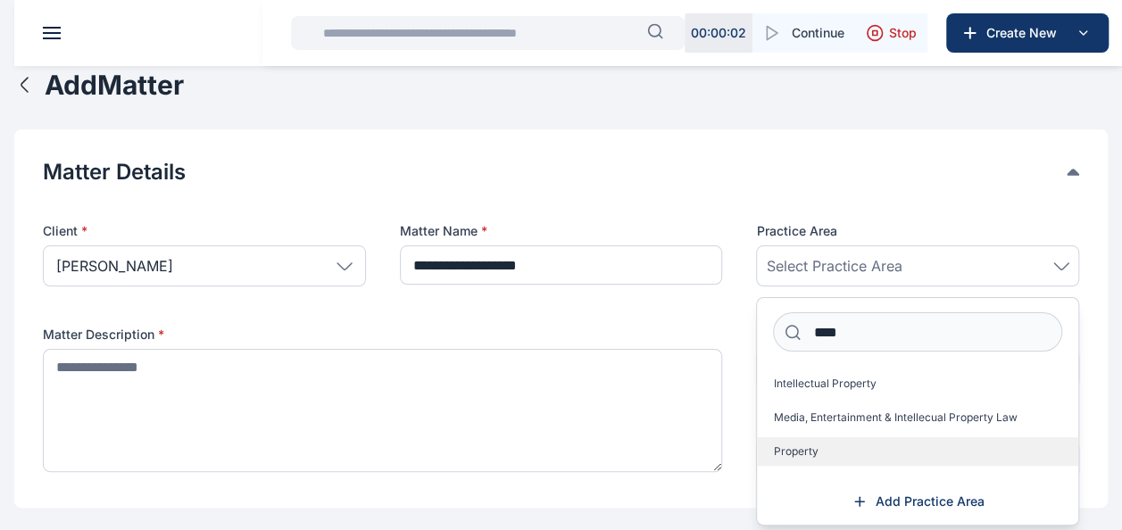
click at [805, 445] on span "Property" at bounding box center [795, 452] width 45 height 14
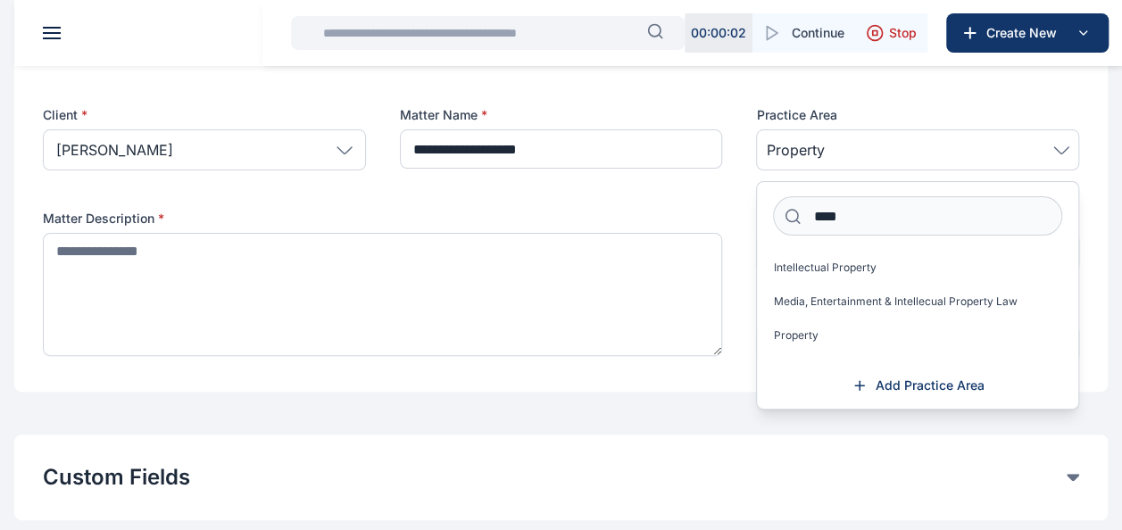
scroll to position [119, 0]
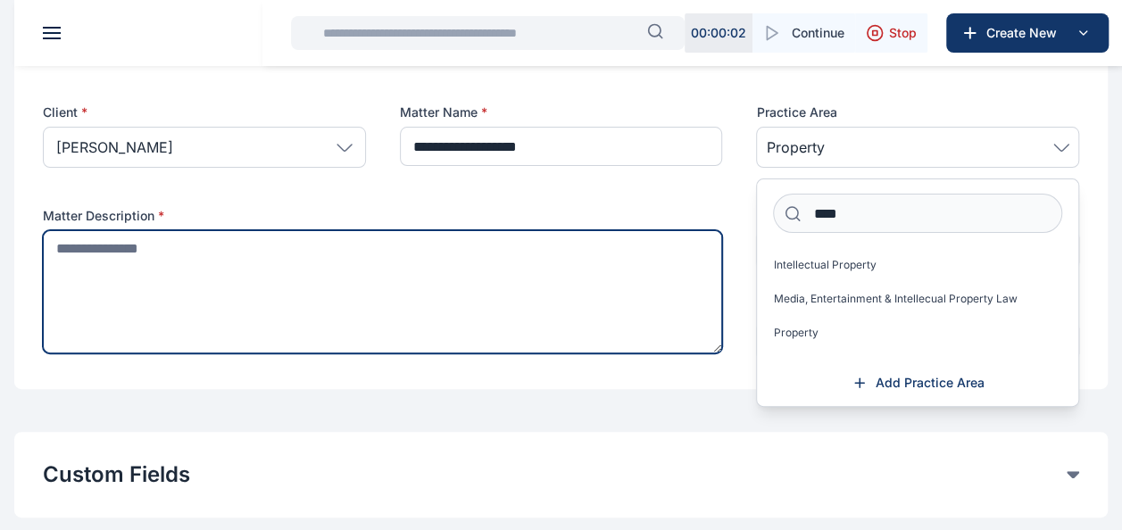
click at [177, 306] on textarea at bounding box center [382, 291] width 679 height 123
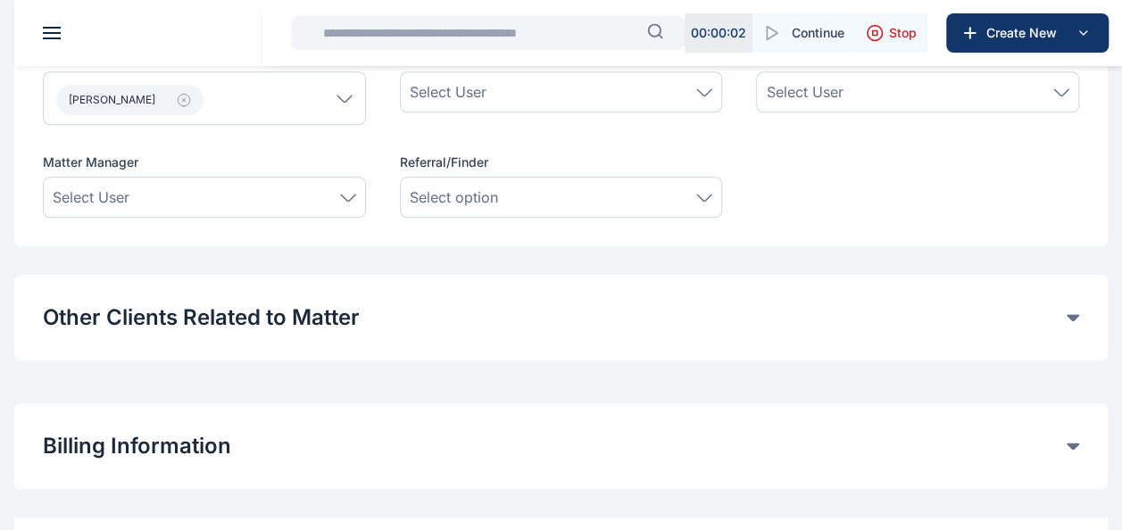
scroll to position [826, 0]
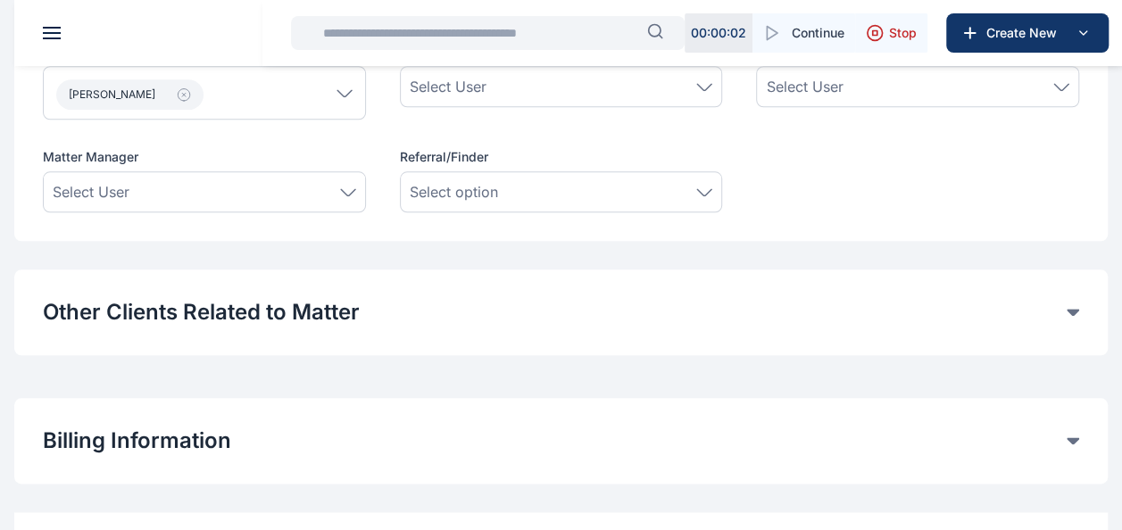
type textarea "**********"
click at [704, 195] on div "Select option" at bounding box center [562, 191] width 304 height 21
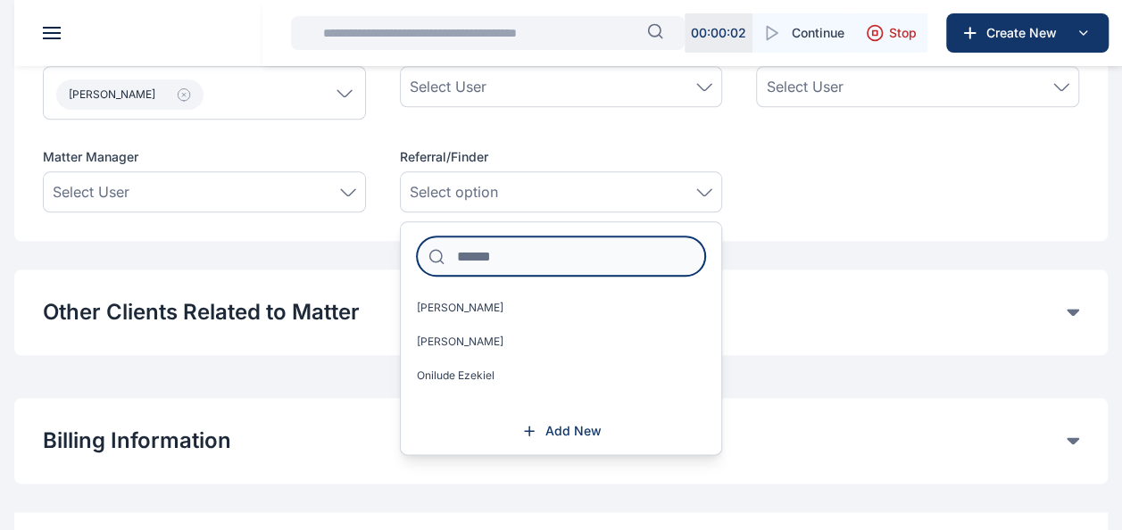
click at [464, 266] on input at bounding box center [561, 256] width 289 height 39
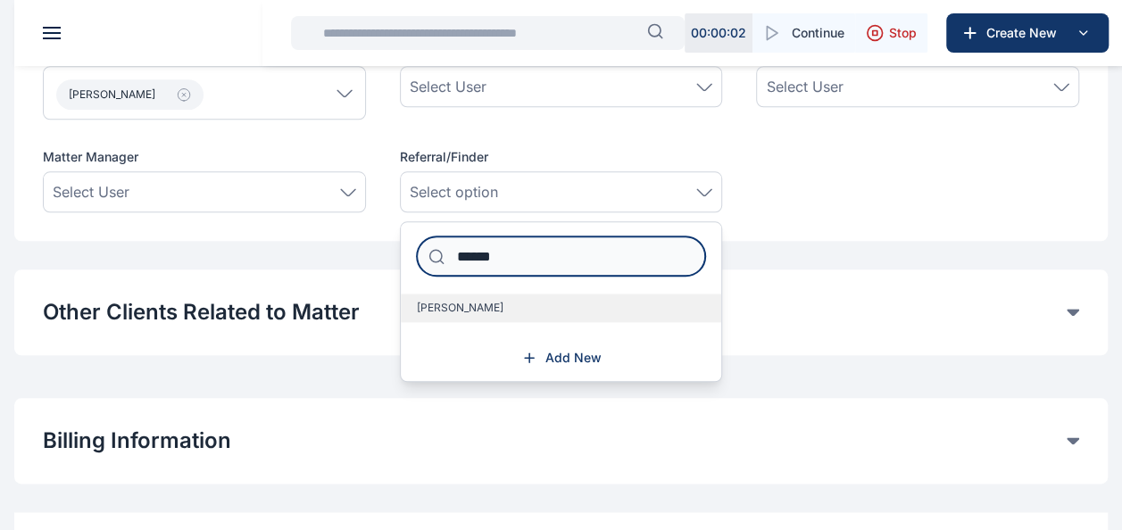
type input "******"
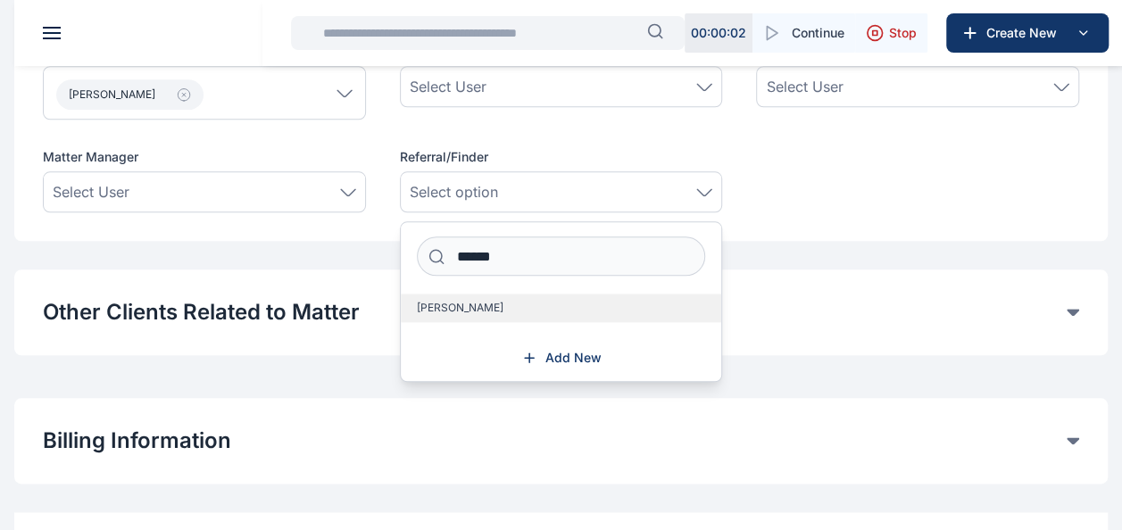
click at [462, 302] on span "Idigbe Anthony" at bounding box center [460, 308] width 87 height 14
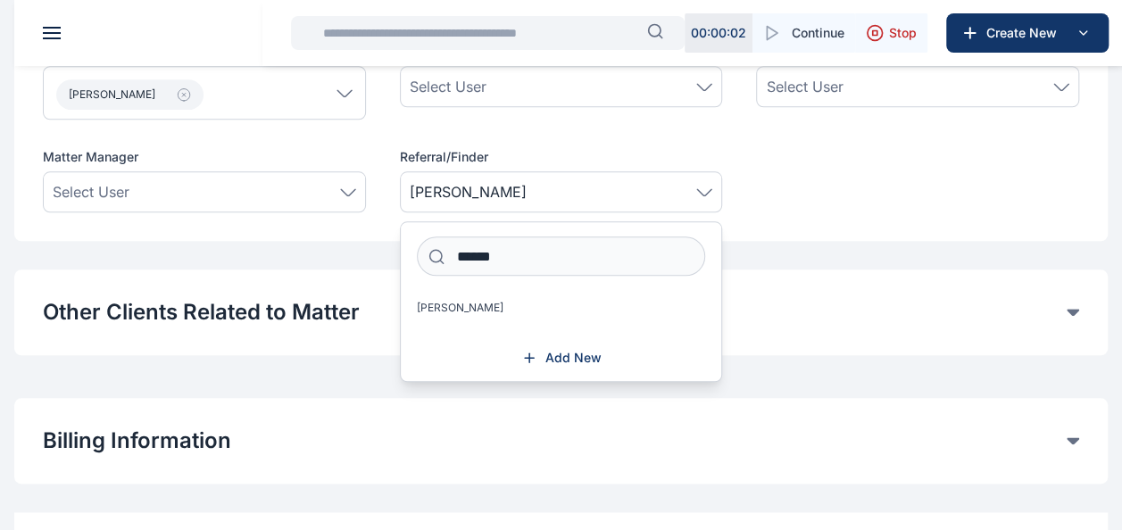
click at [866, 330] on div "Other Clients Related to Matter Here, you can link other contacts beyond the Ma…" at bounding box center [561, 313] width 1094 height 86
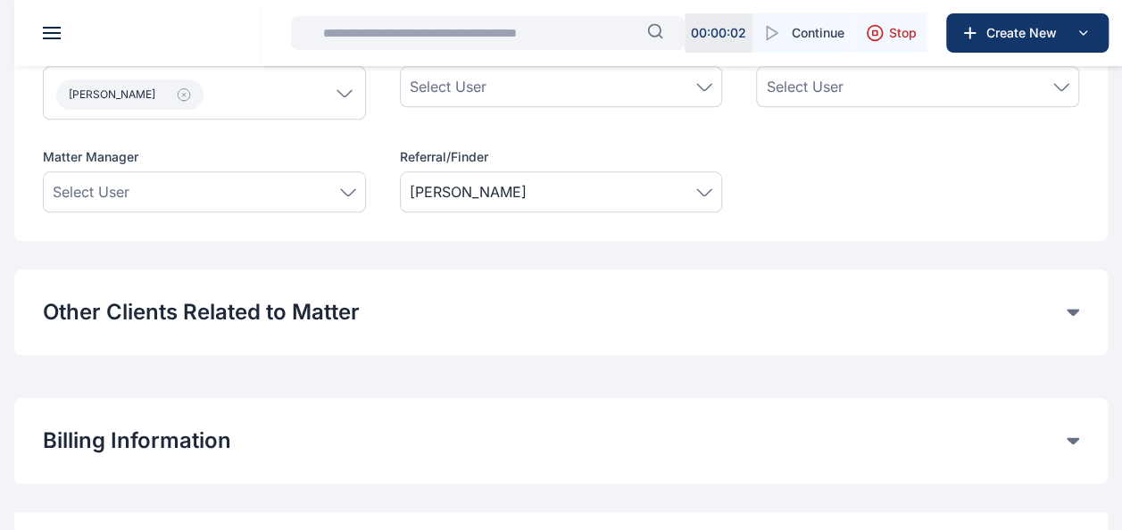
scroll to position [920, 0]
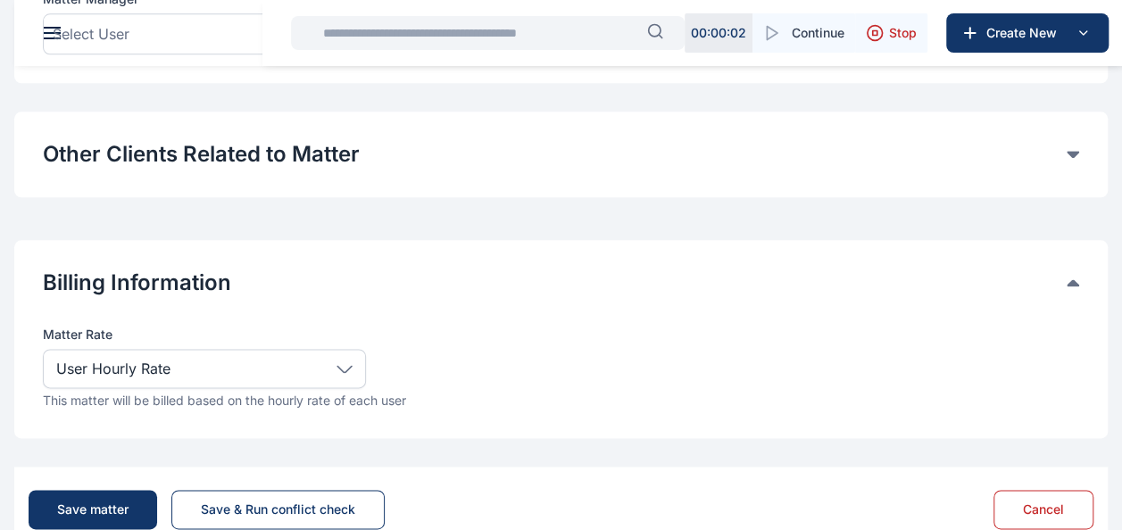
scroll to position [1033, 0]
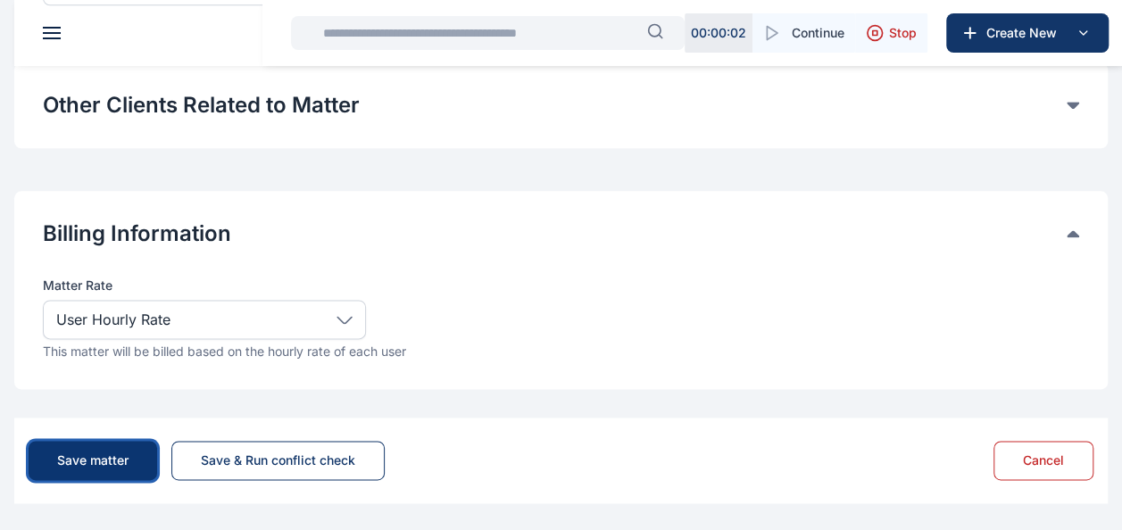
click at [112, 459] on div "Save matter" at bounding box center [92, 461] width 71 height 18
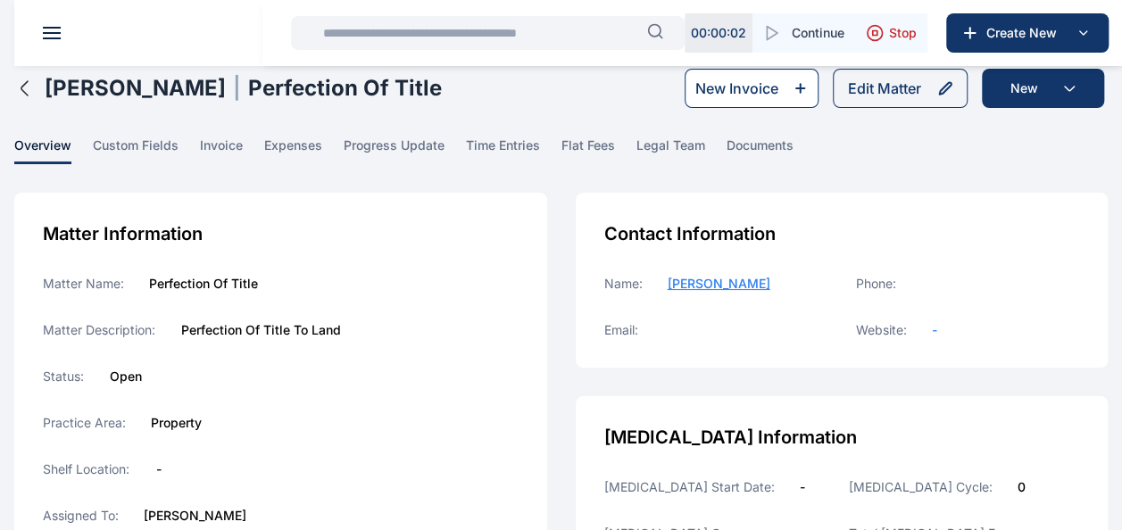
click at [728, 87] on div "New Invoice" at bounding box center [736, 88] width 83 height 21
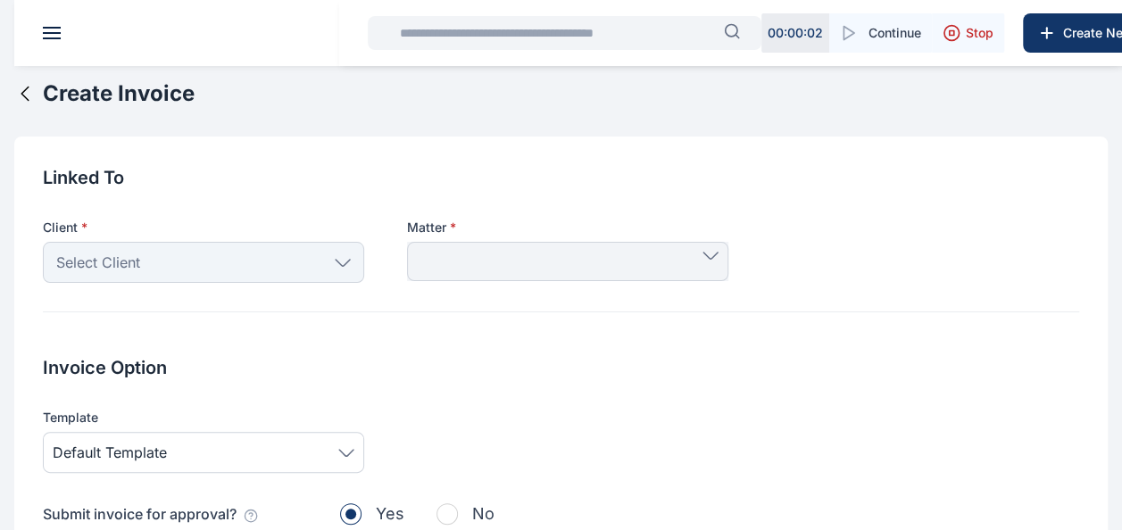
click at [298, 259] on div "Select Client" at bounding box center [203, 262] width 321 height 41
click at [340, 261] on icon at bounding box center [343, 263] width 16 height 8
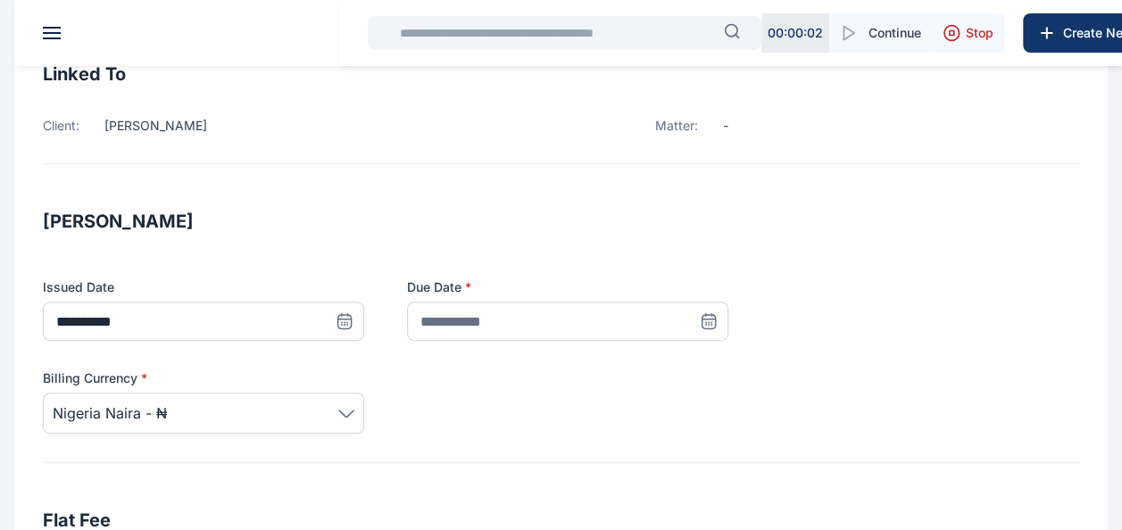
scroll to position [173, 0]
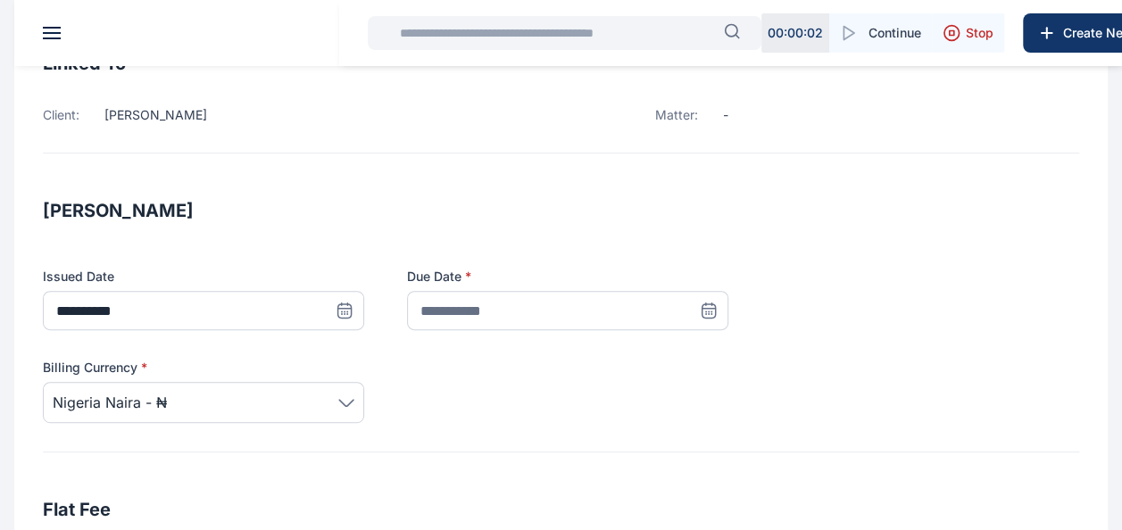
click at [354, 309] on icon at bounding box center [345, 311] width 18 height 18
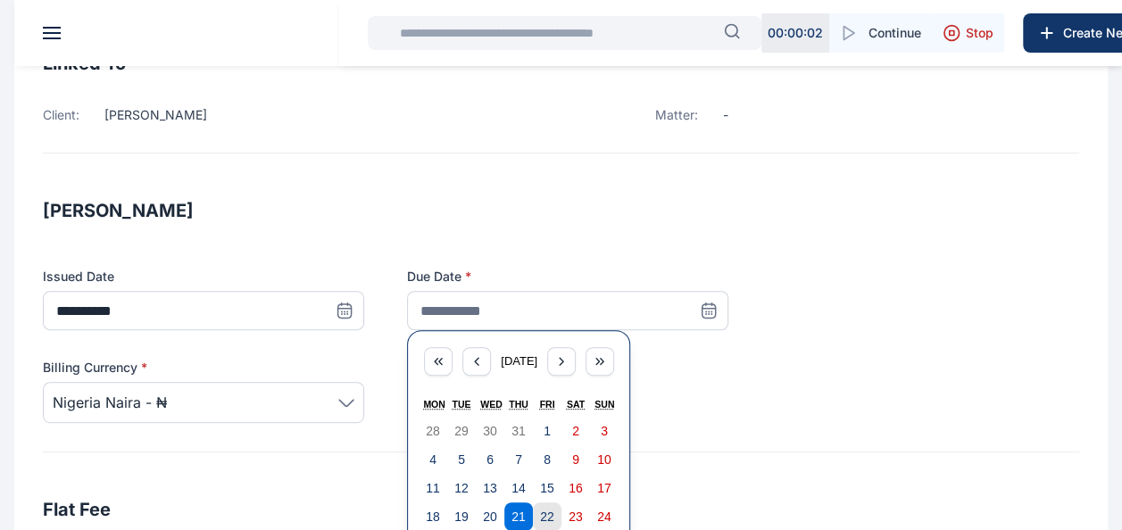
click at [553, 511] on abbr "22" at bounding box center [547, 517] width 14 height 14
type input "**********"
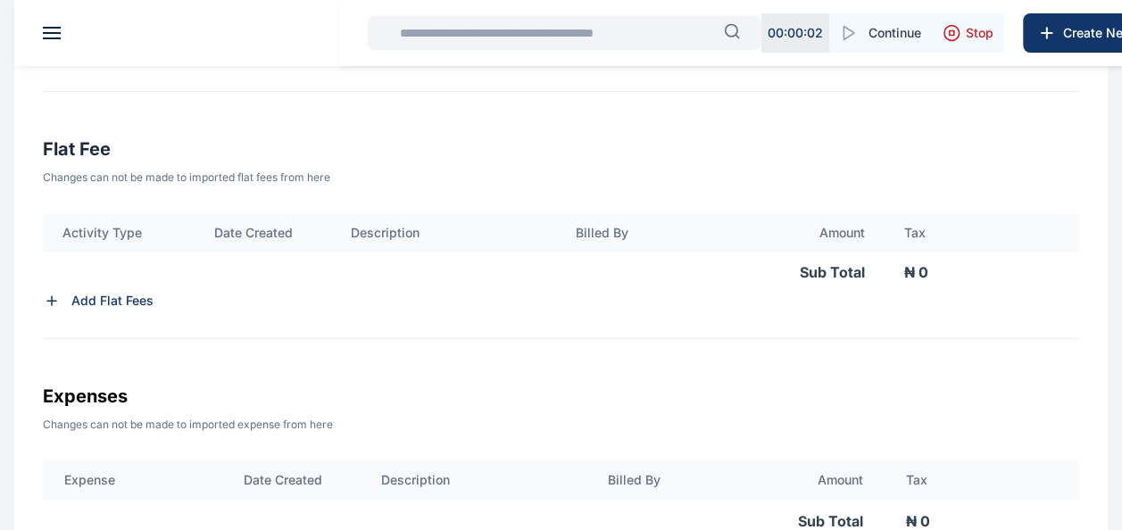
scroll to position [536, 0]
click at [89, 295] on p "Add Flat Fees" at bounding box center [112, 299] width 82 height 18
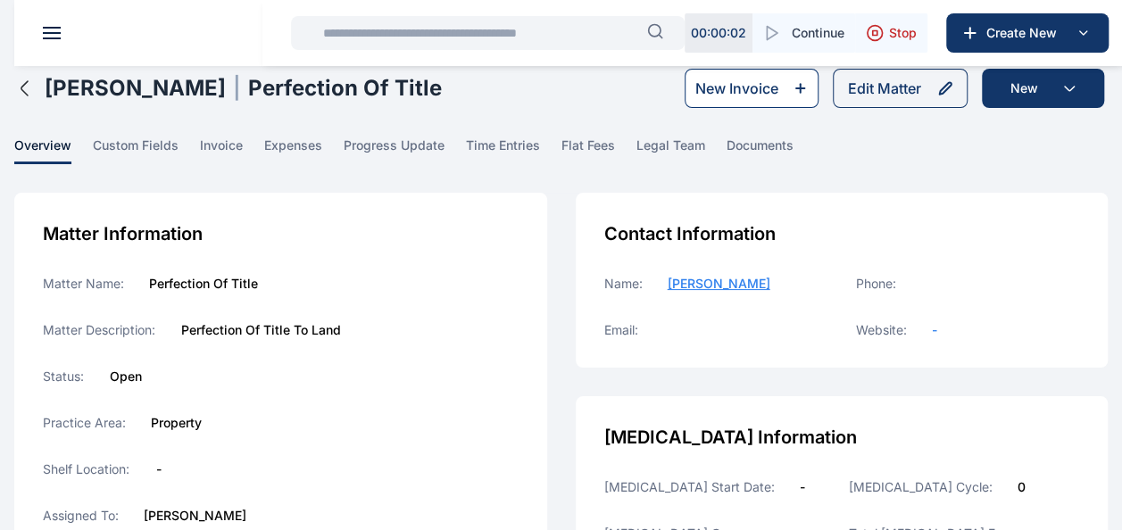
click at [739, 89] on div "New Invoice" at bounding box center [736, 88] width 83 height 21
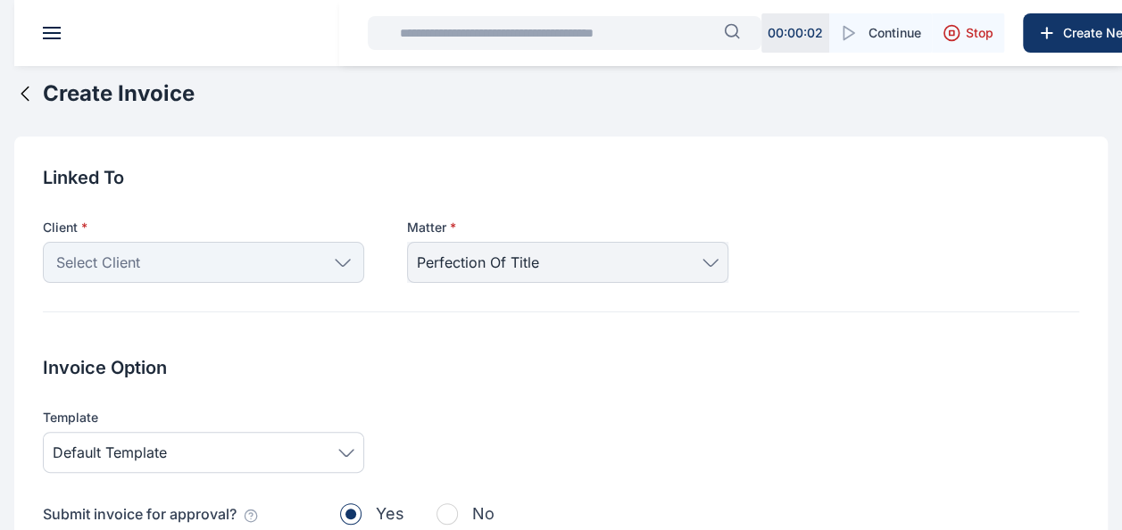
click at [253, 270] on div "Select Client" at bounding box center [203, 262] width 321 height 41
click at [339, 264] on icon at bounding box center [343, 263] width 16 height 8
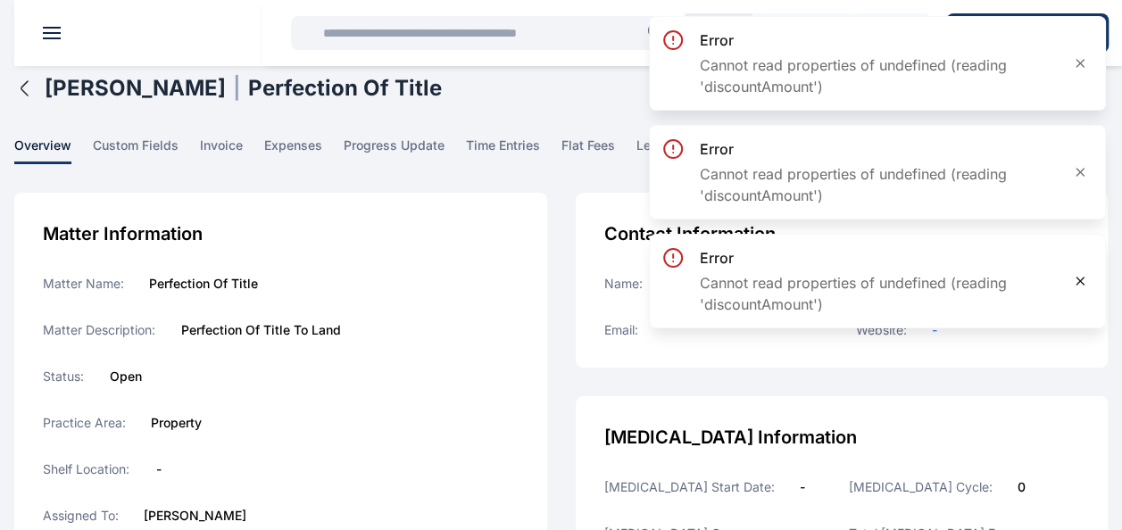
click at [1082, 281] on icon at bounding box center [1080, 281] width 7 height 7
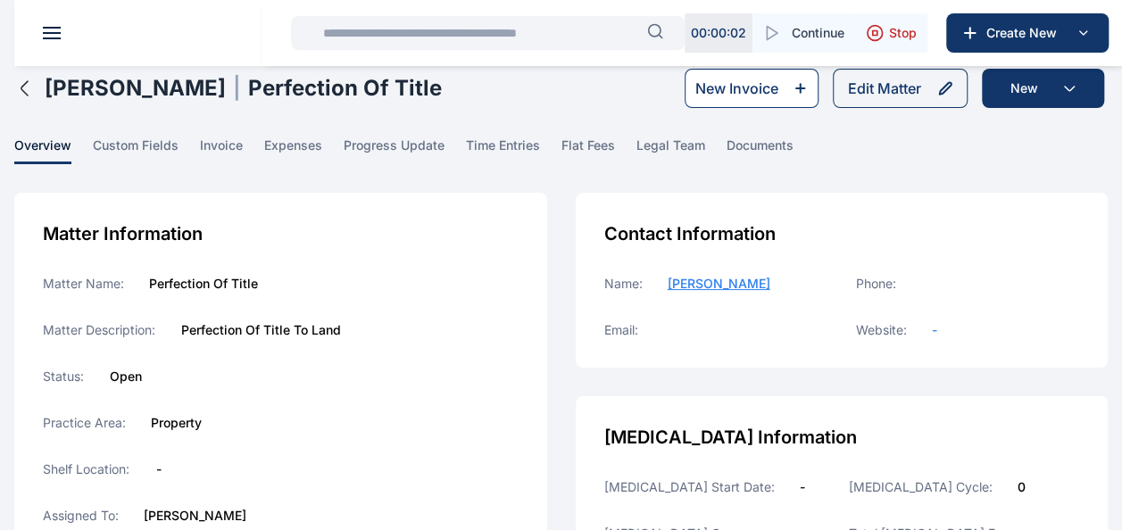
click at [797, 84] on icon at bounding box center [800, 88] width 15 height 14
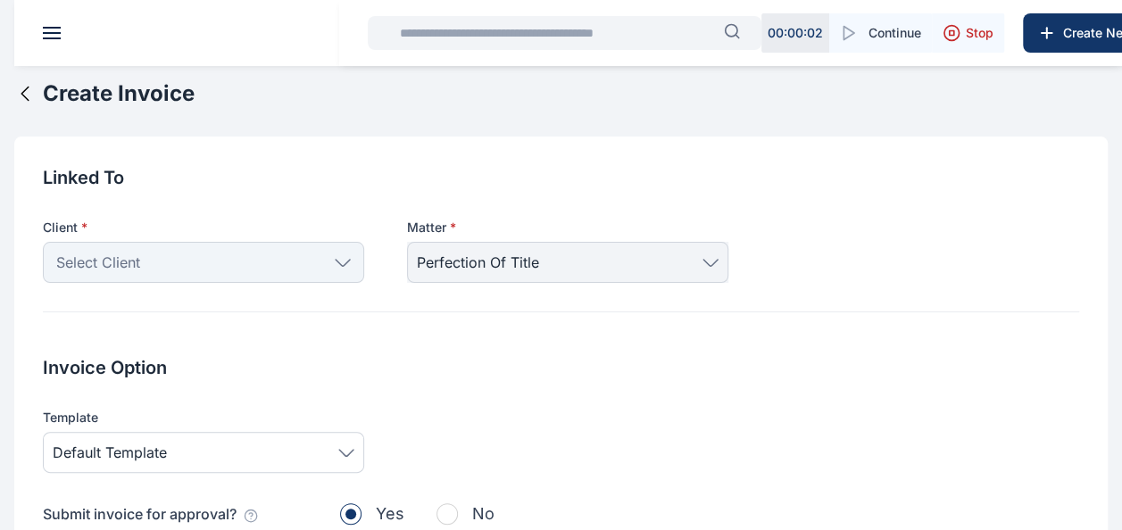
click at [340, 261] on icon at bounding box center [343, 263] width 16 height 8
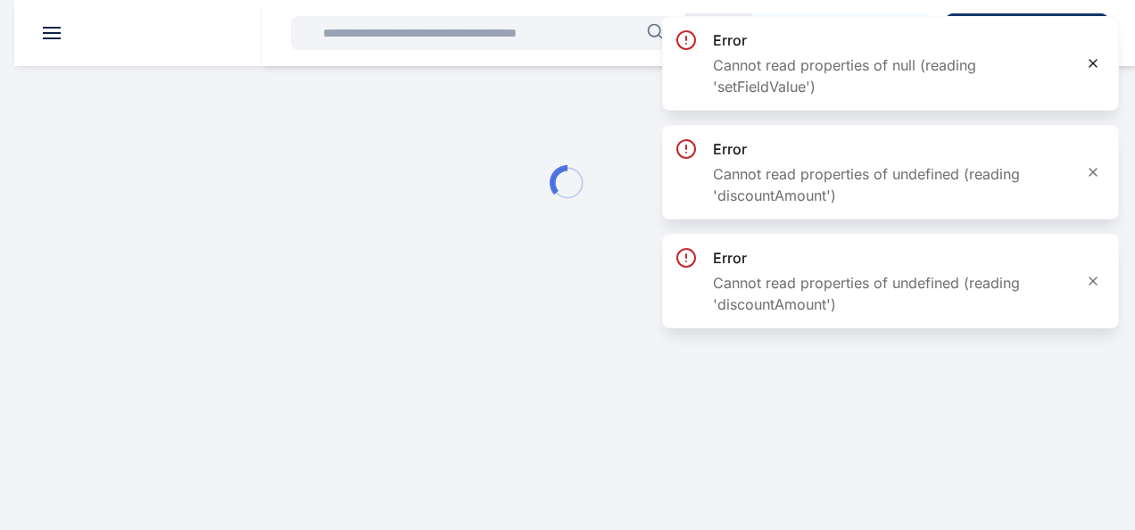
click at [1091, 64] on icon at bounding box center [1093, 63] width 14 height 14
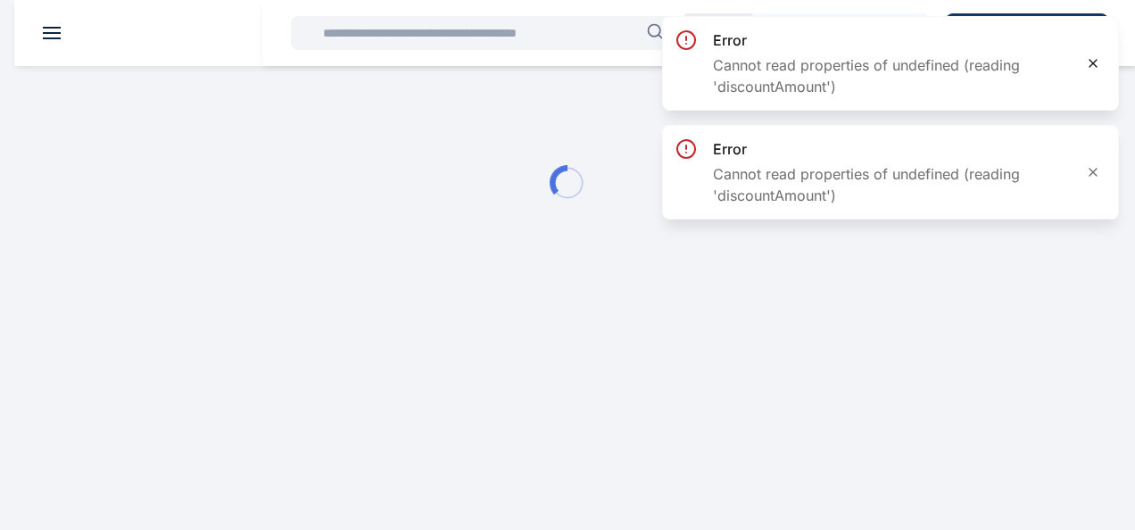
click at [1096, 62] on icon at bounding box center [1093, 63] width 14 height 14
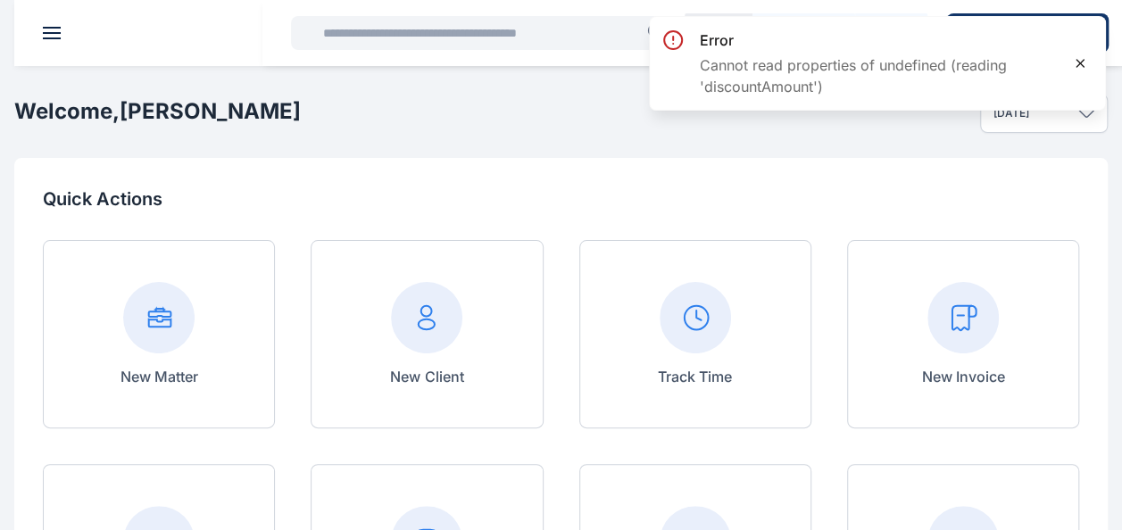
click at [1094, 59] on div at bounding box center [1080, 64] width 36 height 36
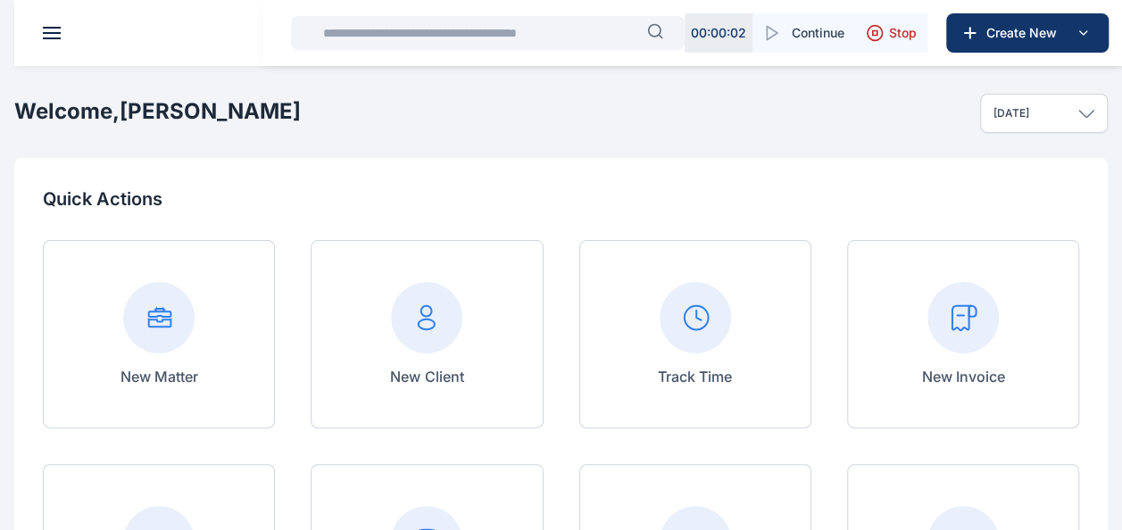
click at [961, 329] on icon at bounding box center [961, 317] width 19 height 24
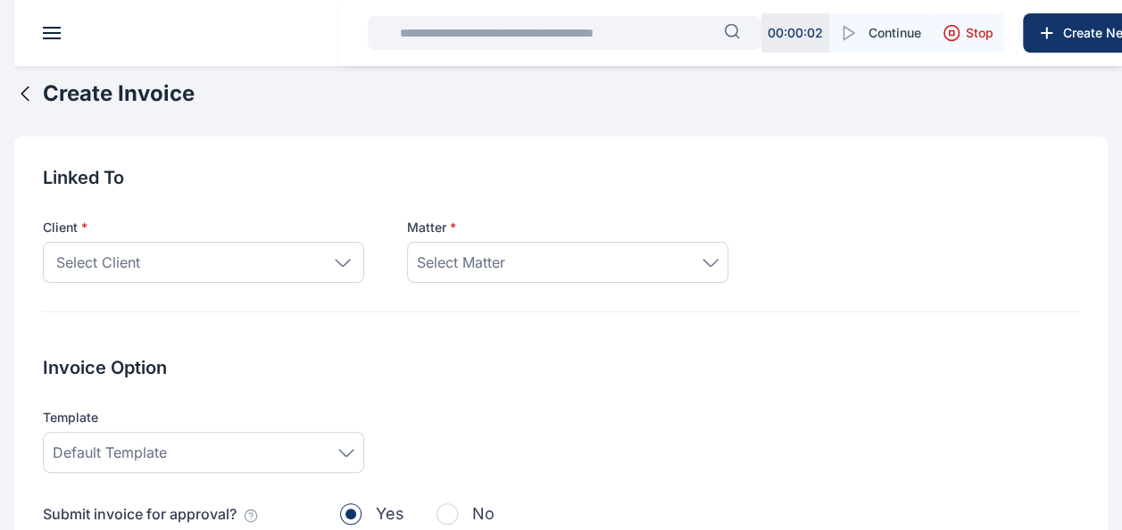
click at [346, 262] on icon at bounding box center [343, 262] width 14 height 6
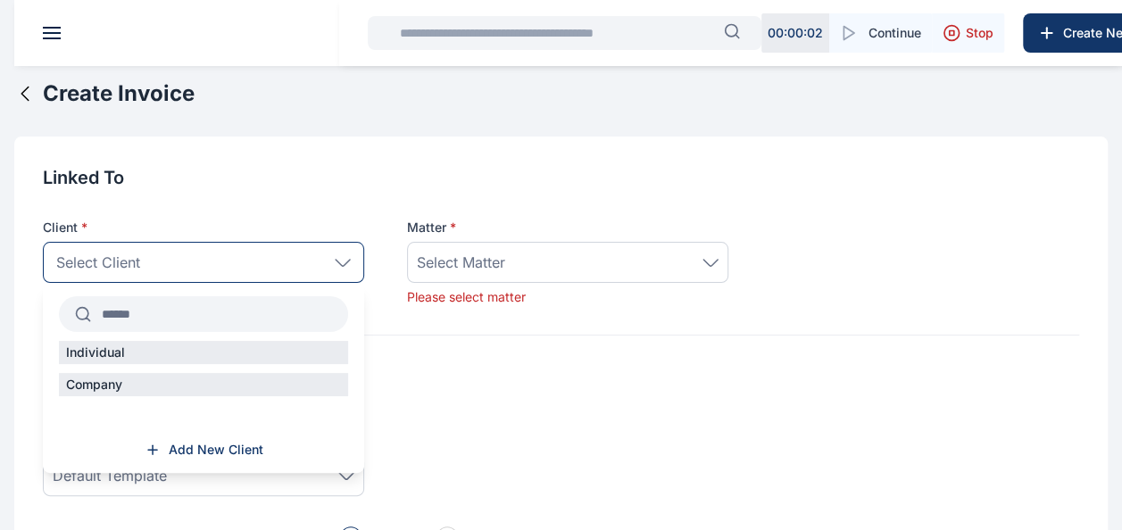
click at [133, 319] on input "text" at bounding box center [219, 314] width 257 height 32
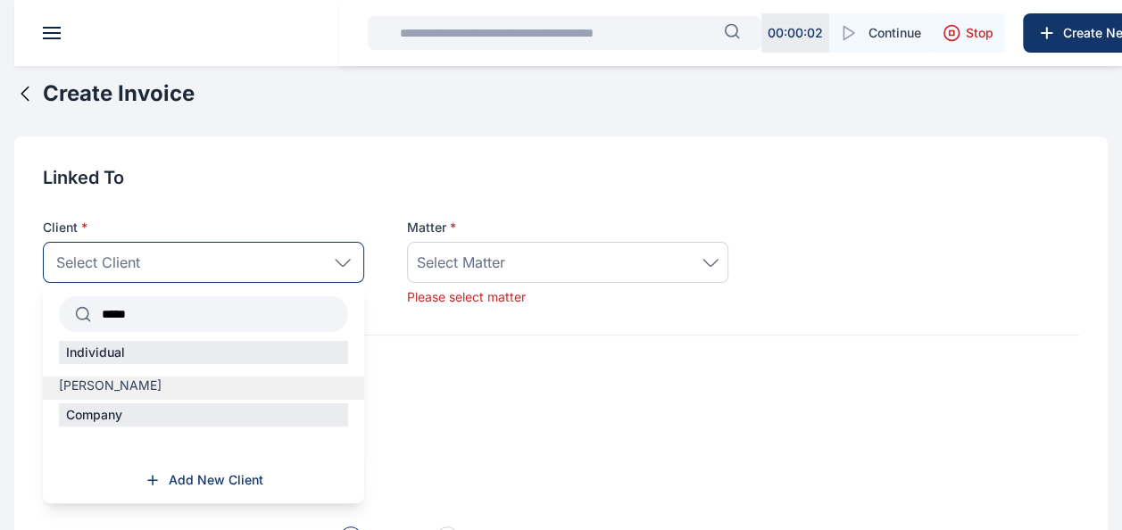
type input "*****"
click at [94, 384] on span "[PERSON_NAME]" at bounding box center [110, 386] width 103 height 18
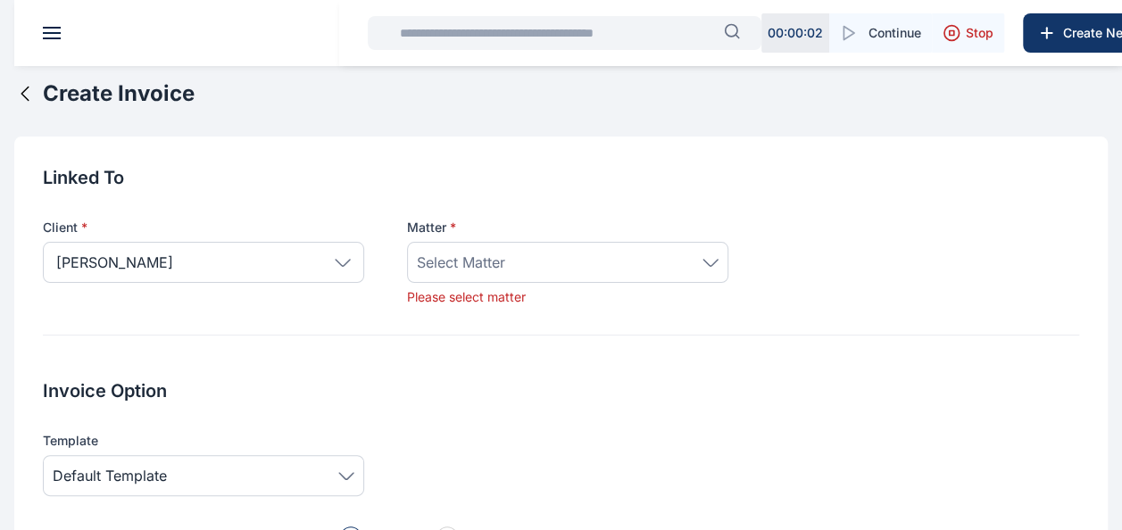
click at [446, 262] on span "Select Matter" at bounding box center [461, 262] width 88 height 21
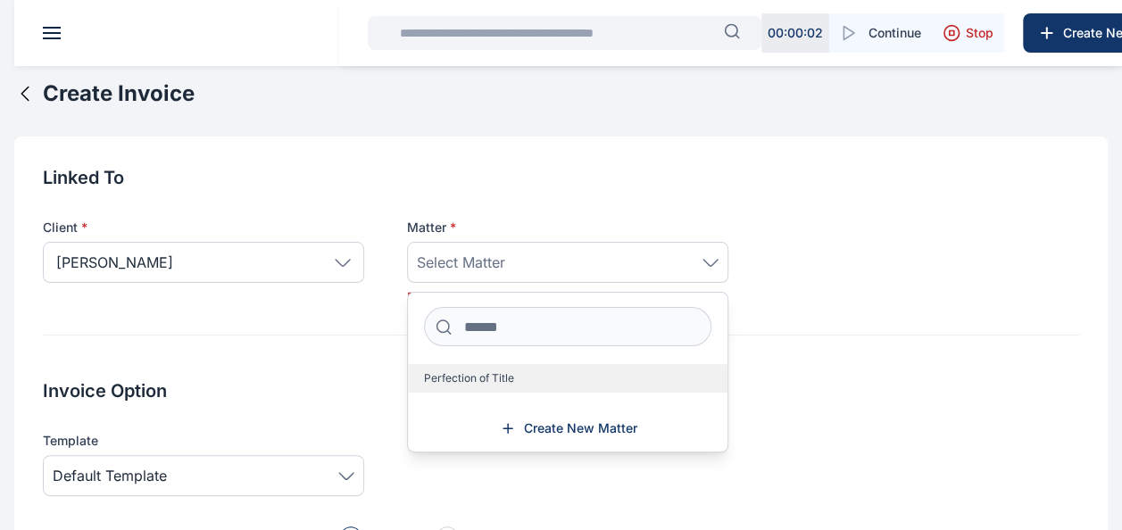
click at [459, 376] on span "Perfection of Title" at bounding box center [469, 378] width 90 height 14
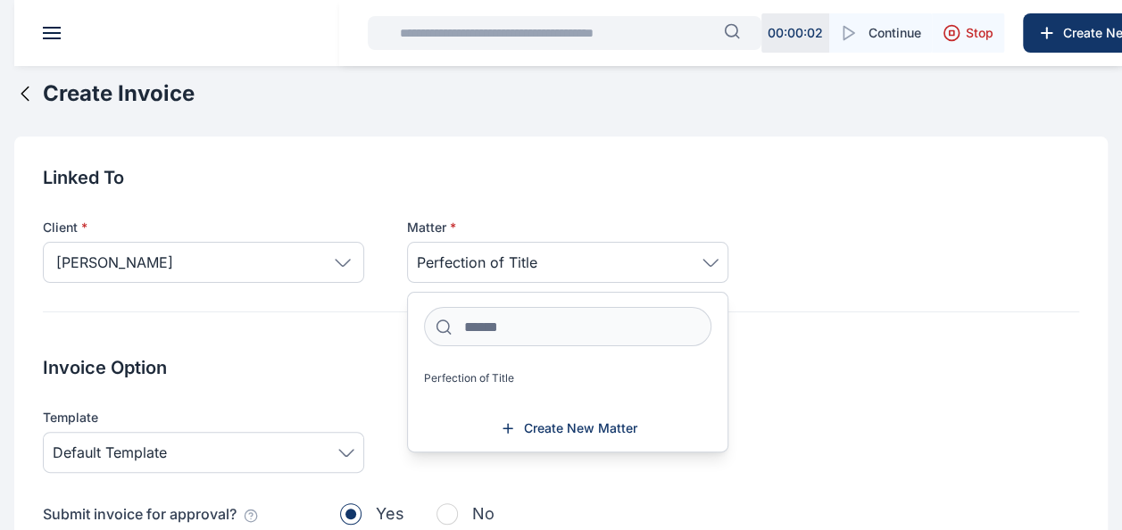
click at [780, 378] on h2 "Invoice Option" at bounding box center [561, 367] width 1036 height 25
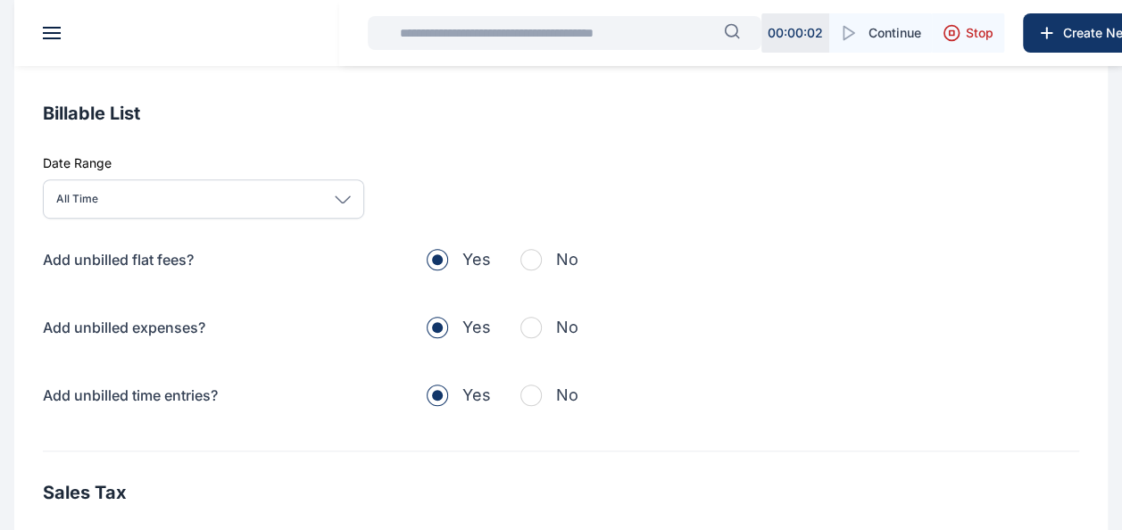
scroll to position [554, 0]
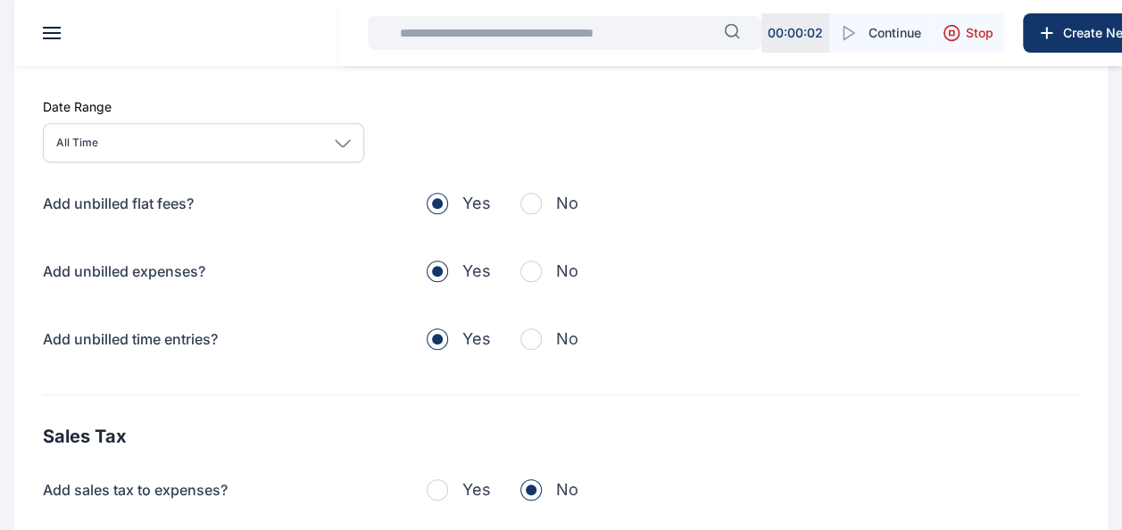
click at [528, 207] on span "button" at bounding box center [530, 203] width 21 height 21
click at [530, 280] on button "No" at bounding box center [549, 271] width 58 height 25
click at [528, 341] on span "button" at bounding box center [530, 339] width 21 height 21
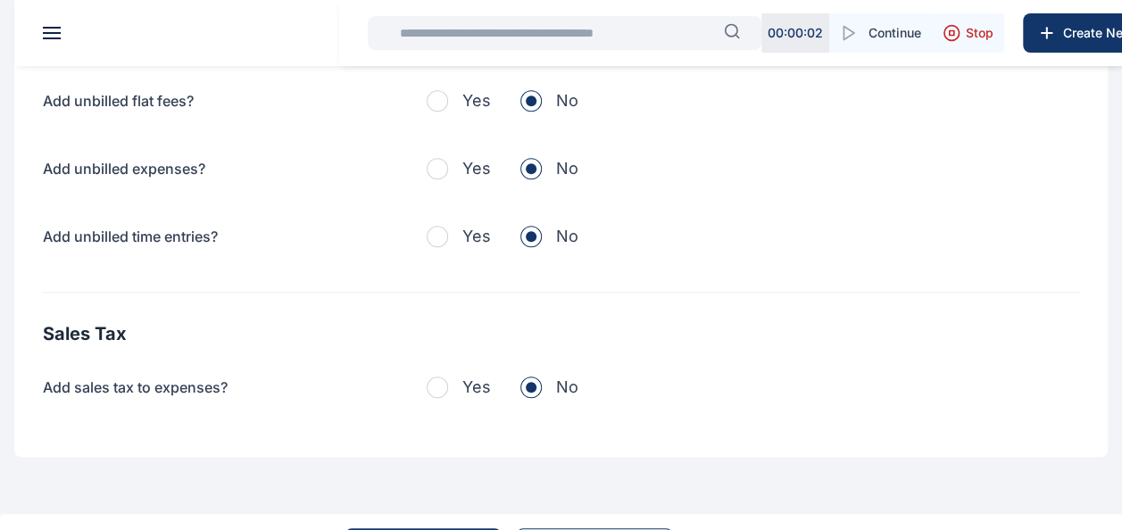
scroll to position [707, 0]
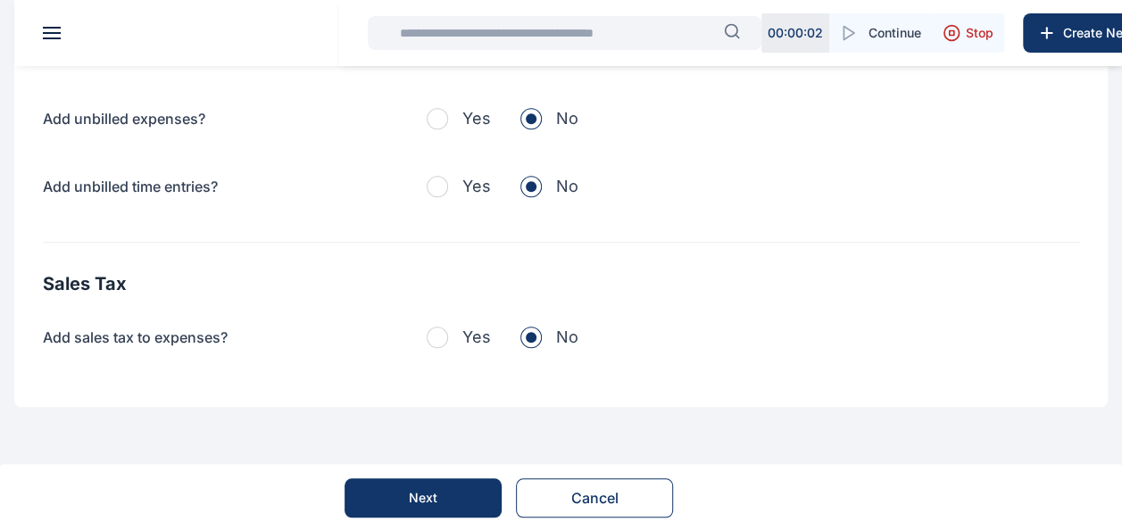
click at [420, 489] on div "Next" at bounding box center [423, 498] width 29 height 18
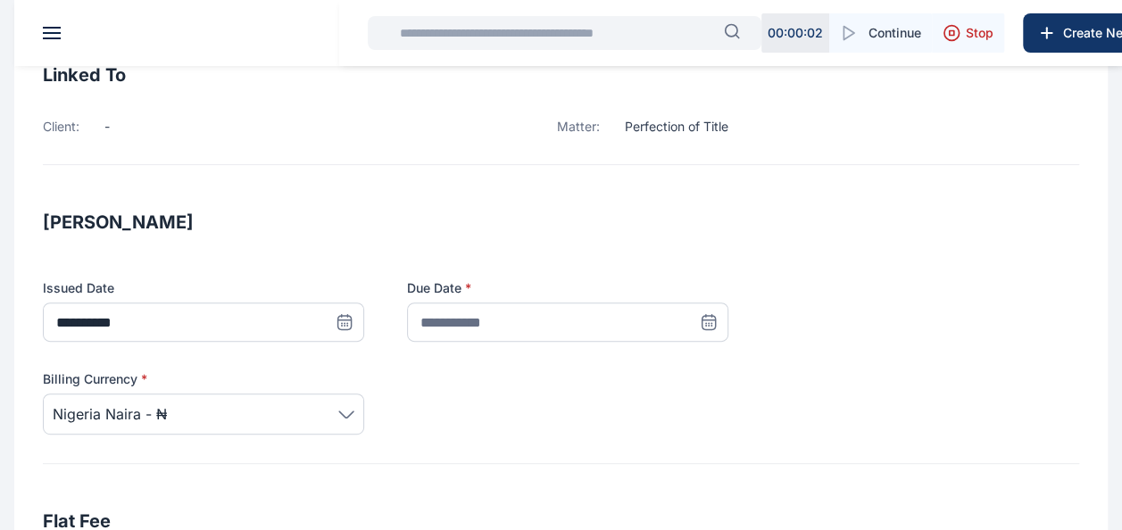
scroll to position [179, 0]
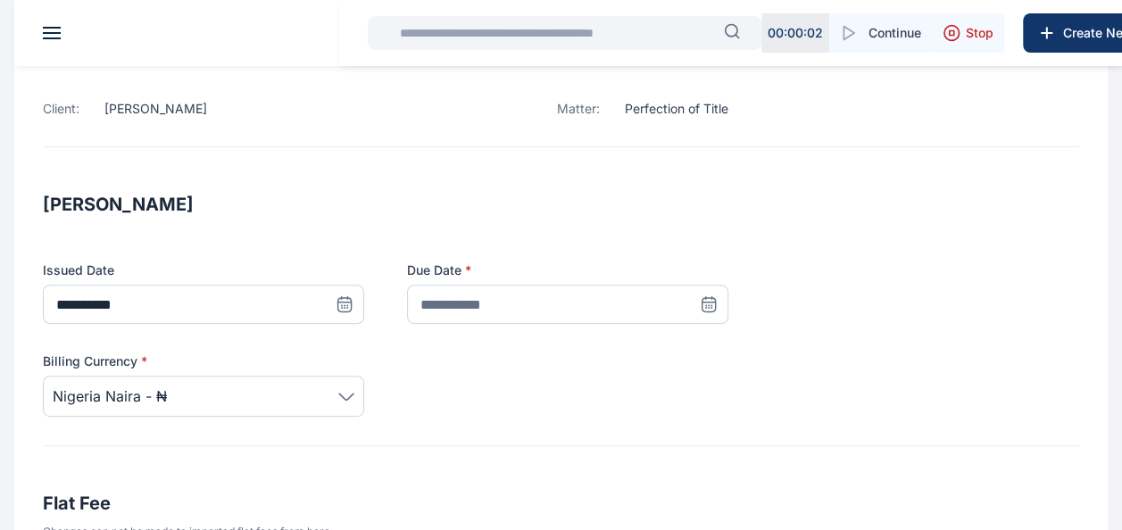
click at [354, 309] on icon at bounding box center [345, 304] width 18 height 18
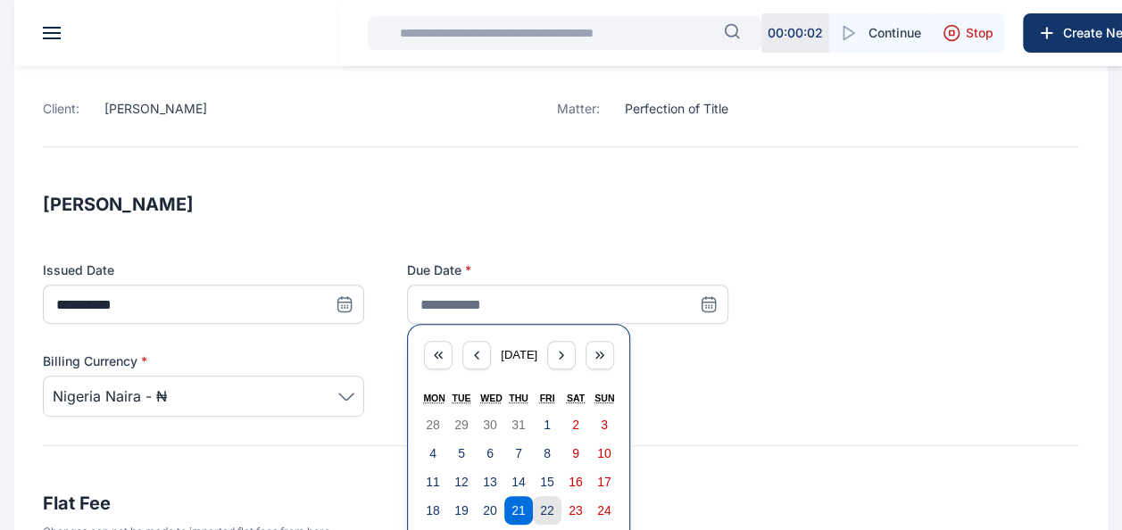
click at [550, 512] on abbr "22" at bounding box center [547, 510] width 14 height 14
type input "**********"
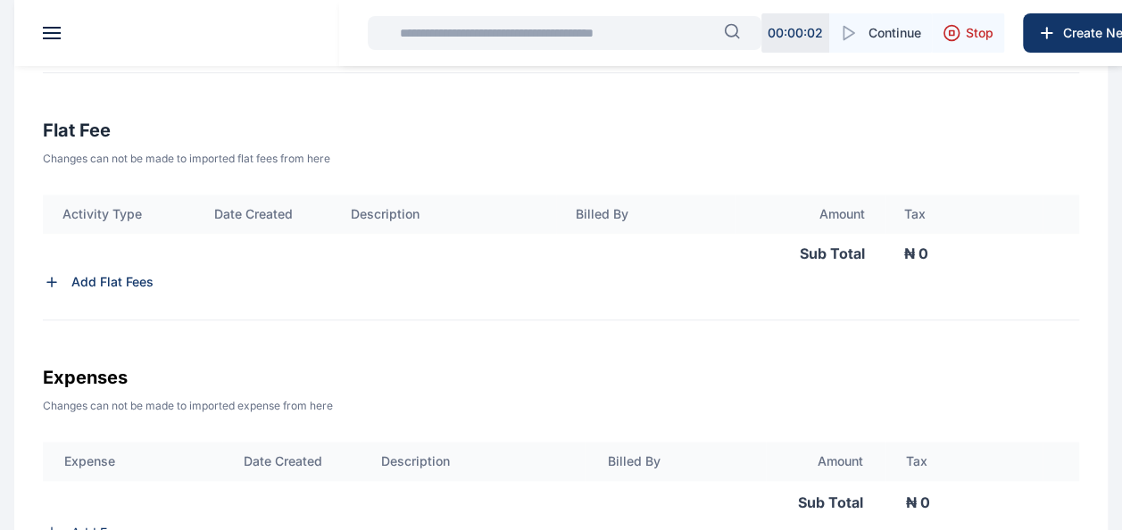
scroll to position [564, 0]
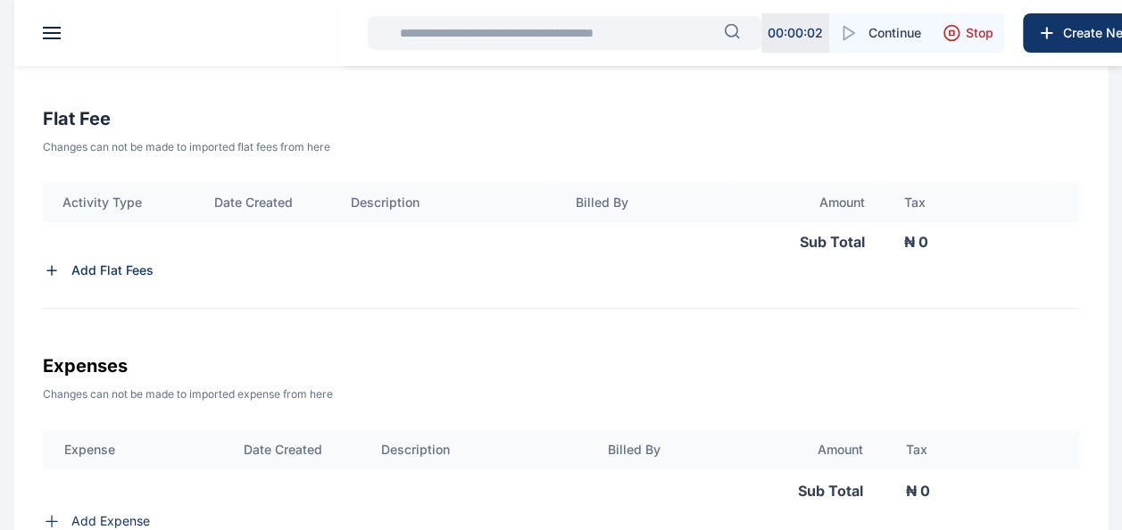
click at [101, 270] on p "Add Flat Fees" at bounding box center [112, 271] width 82 height 18
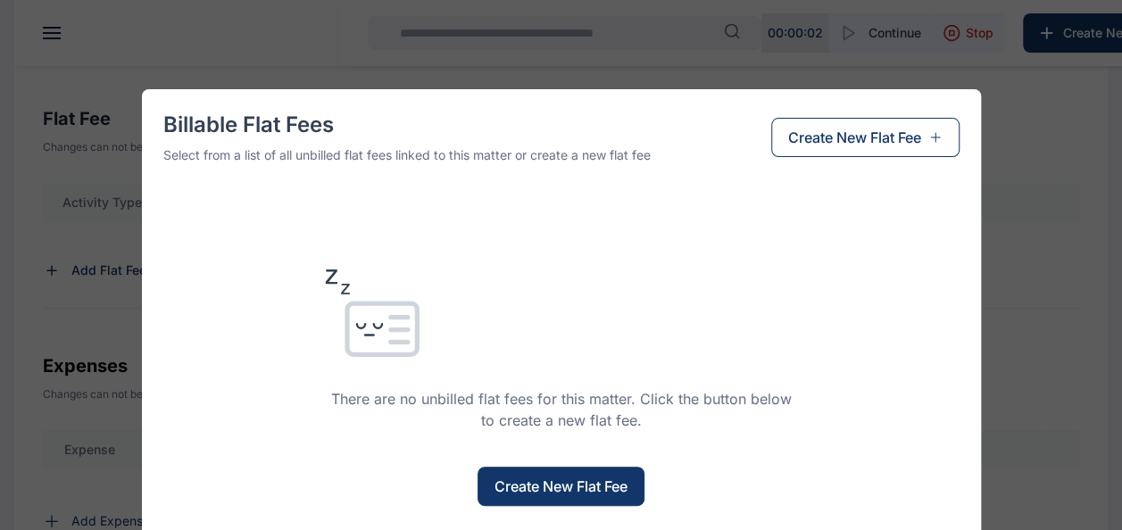
click at [521, 481] on span "Create New Flat Fee" at bounding box center [561, 486] width 133 height 21
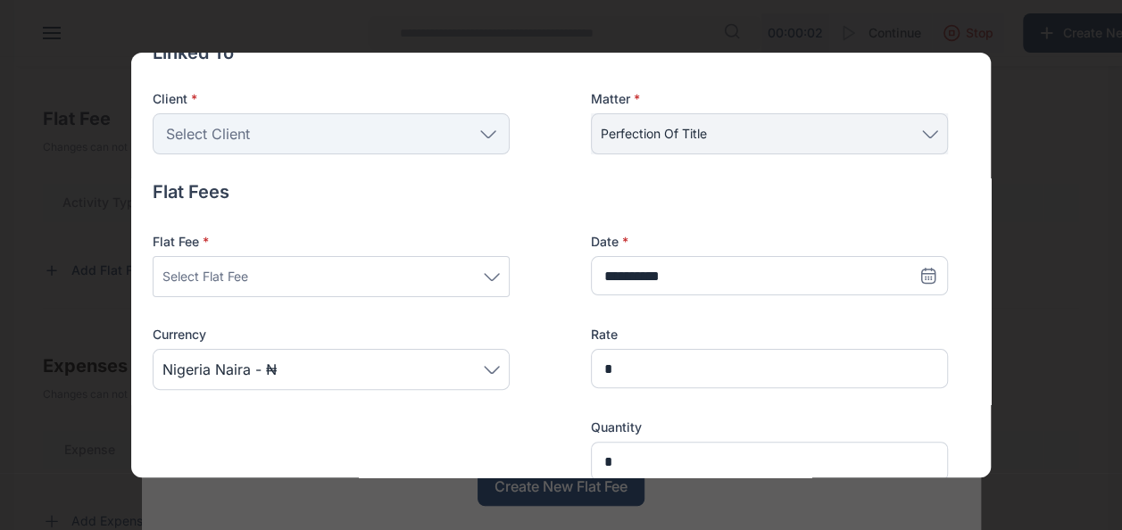
scroll to position [0, 0]
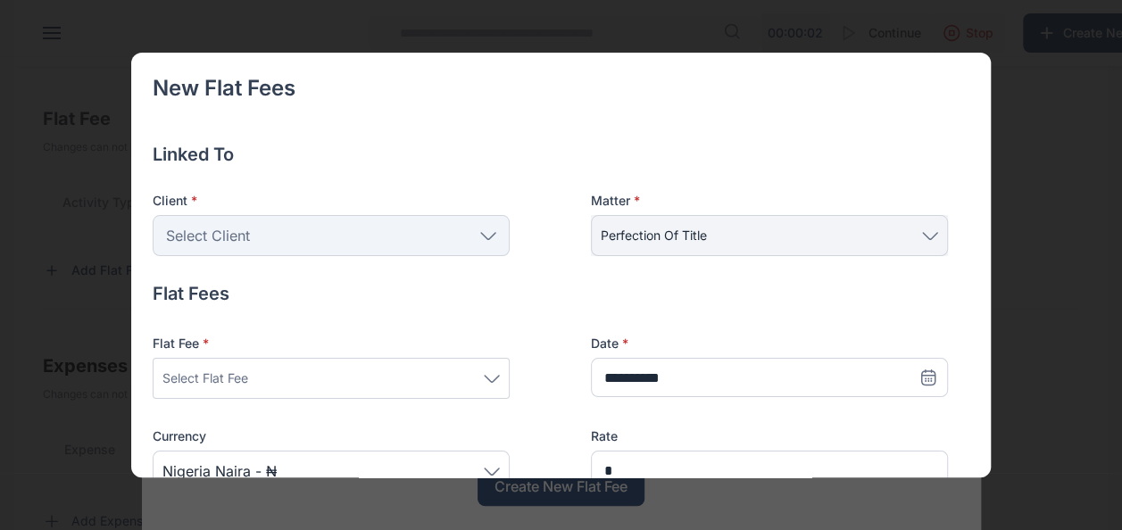
click at [489, 237] on icon at bounding box center [488, 236] width 16 height 8
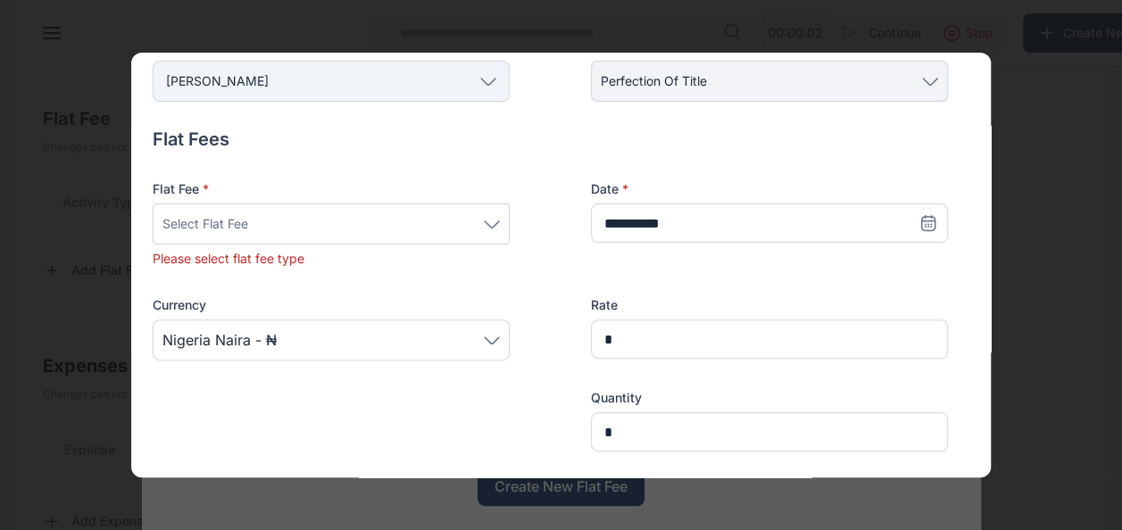
scroll to position [156, 0]
click at [205, 219] on span "Select Flat Fee" at bounding box center [205, 222] width 86 height 21
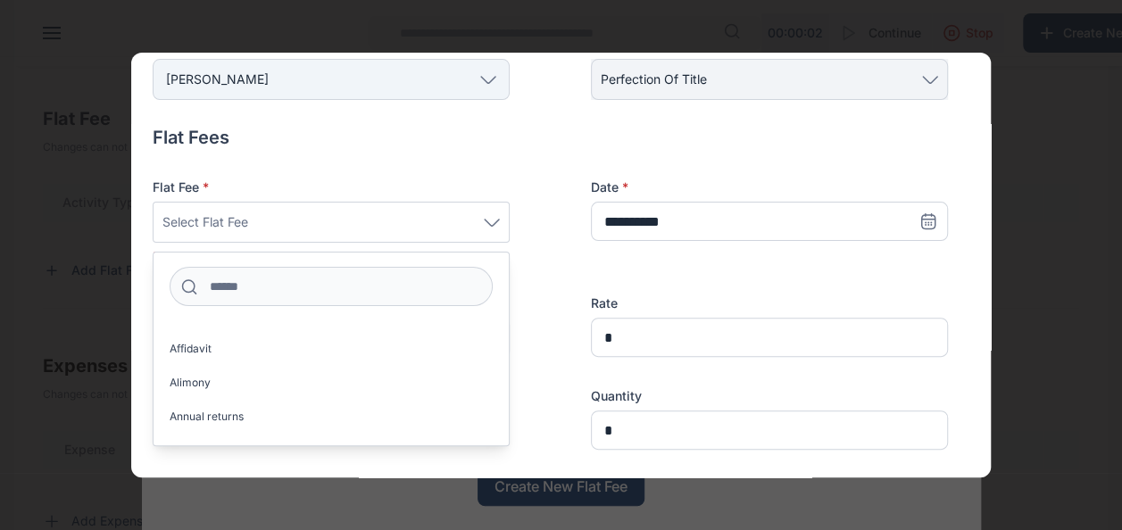
scroll to position [0, 0]
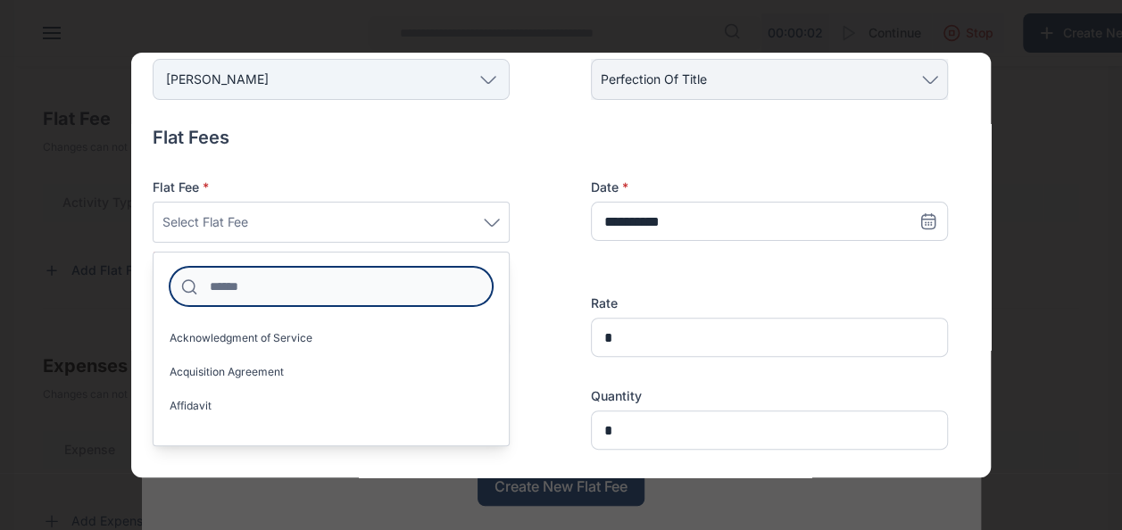
click at [225, 299] on input at bounding box center [331, 286] width 323 height 39
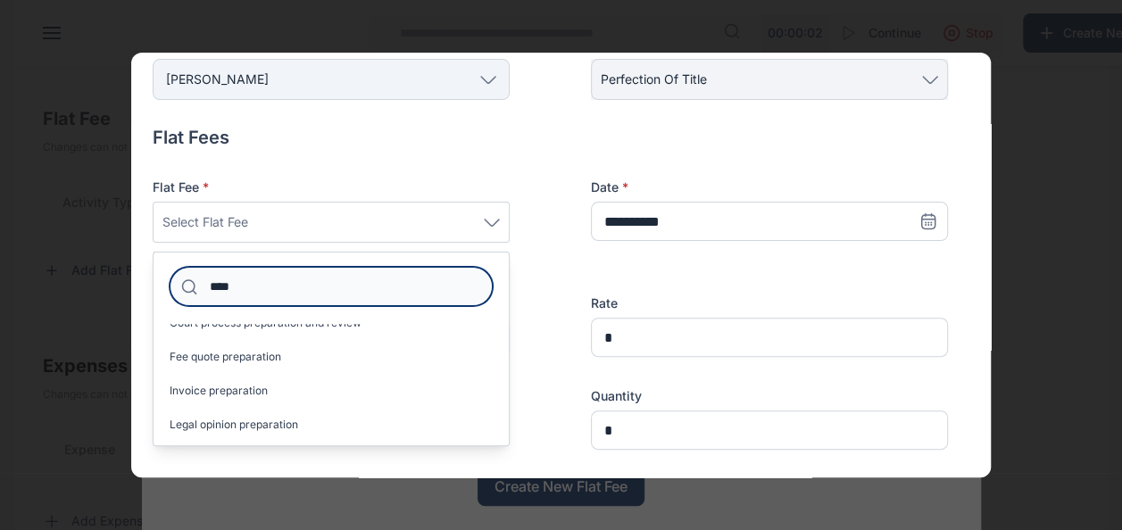
scroll to position [86, 0]
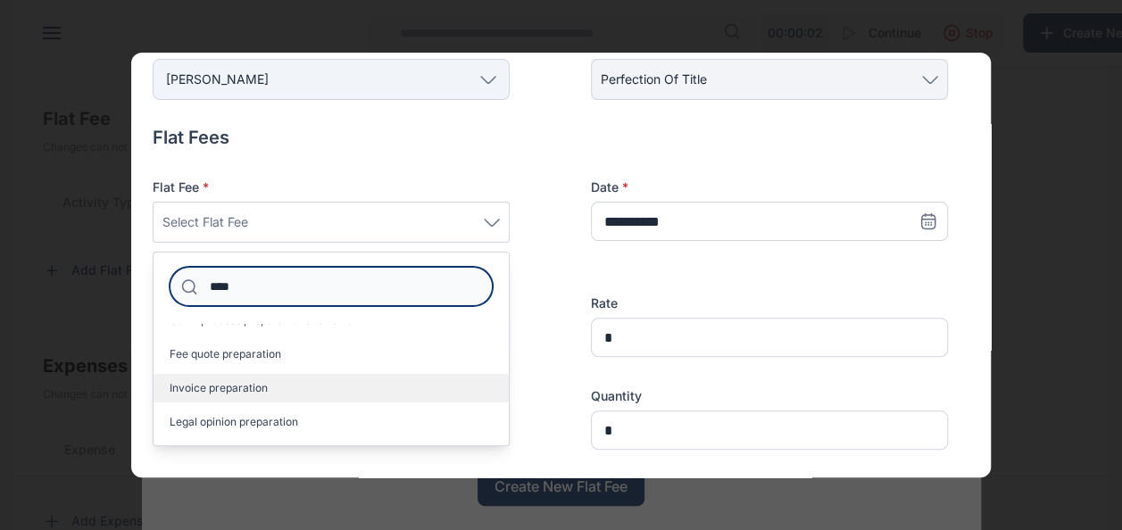
type input "****"
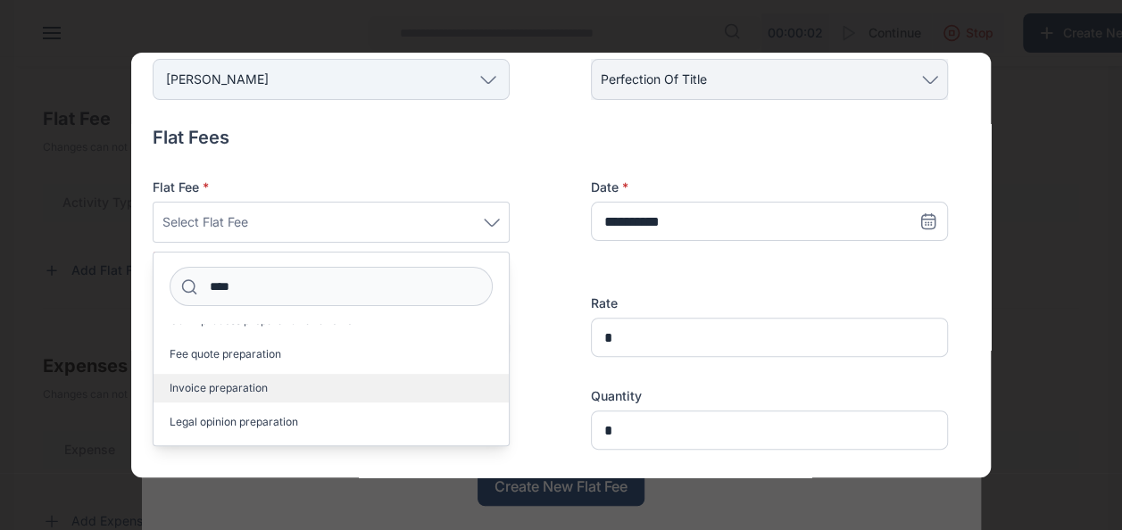
click at [255, 395] on span "Invoice preparation" at bounding box center [219, 388] width 98 height 14
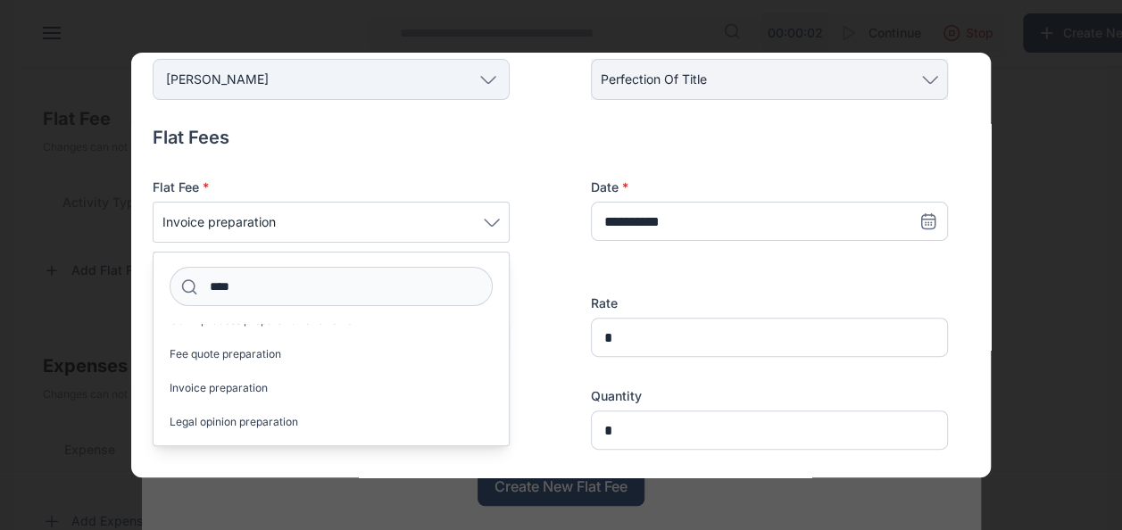
click at [607, 273] on div "**********" at bounding box center [550, 314] width 795 height 271
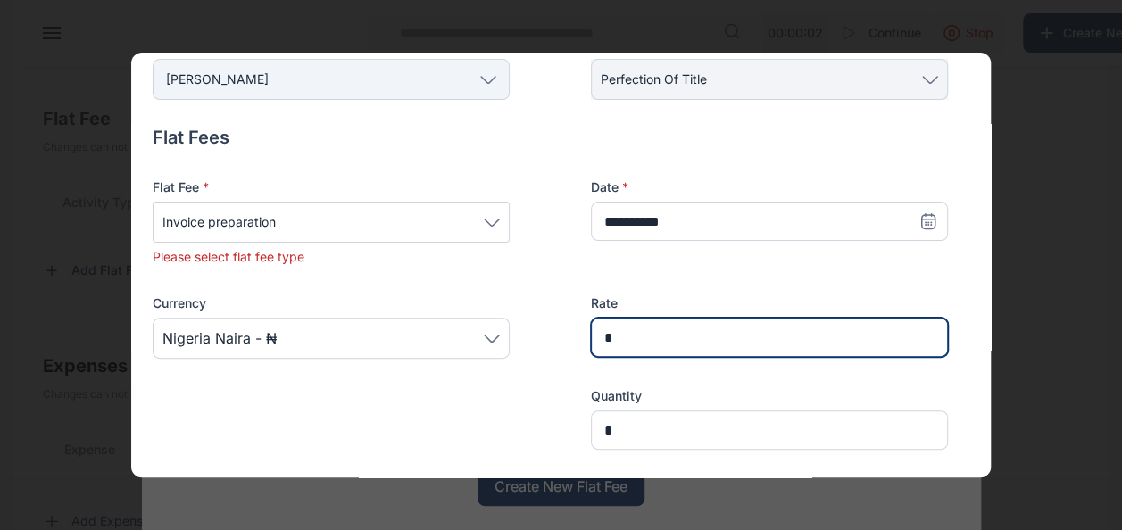
click at [625, 339] on input "*" at bounding box center [769, 337] width 357 height 39
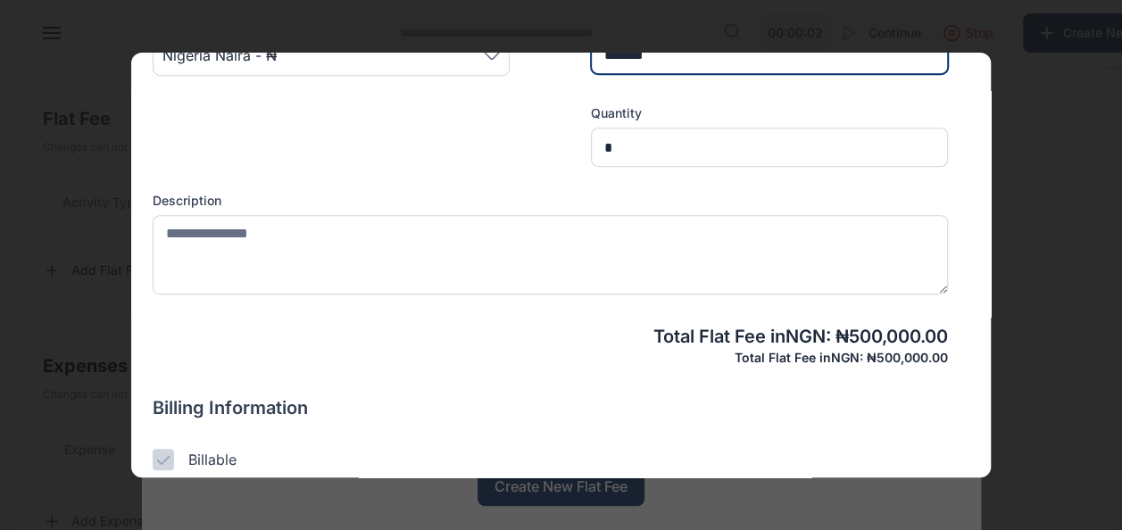
scroll to position [423, 0]
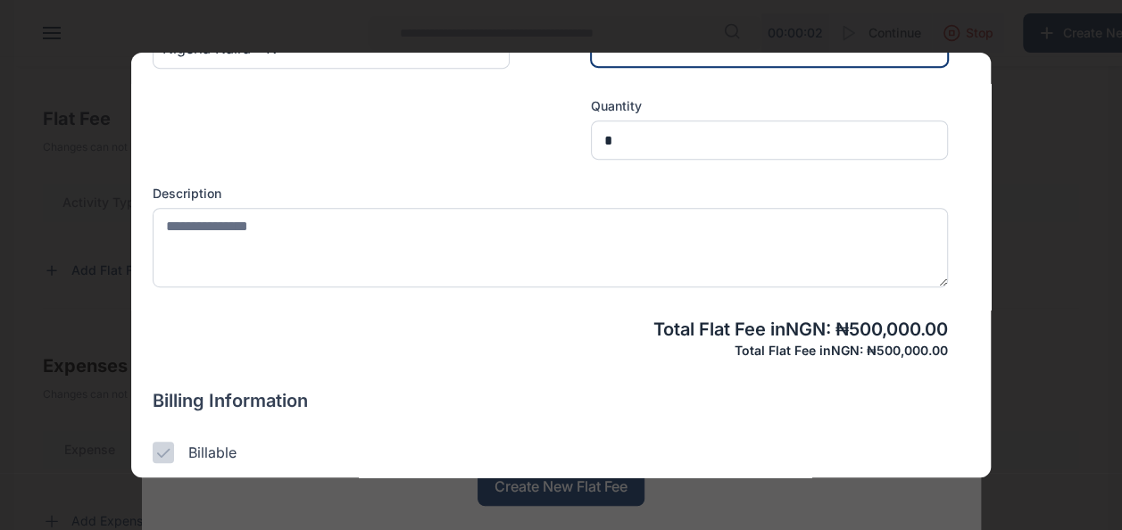
type input "*******"
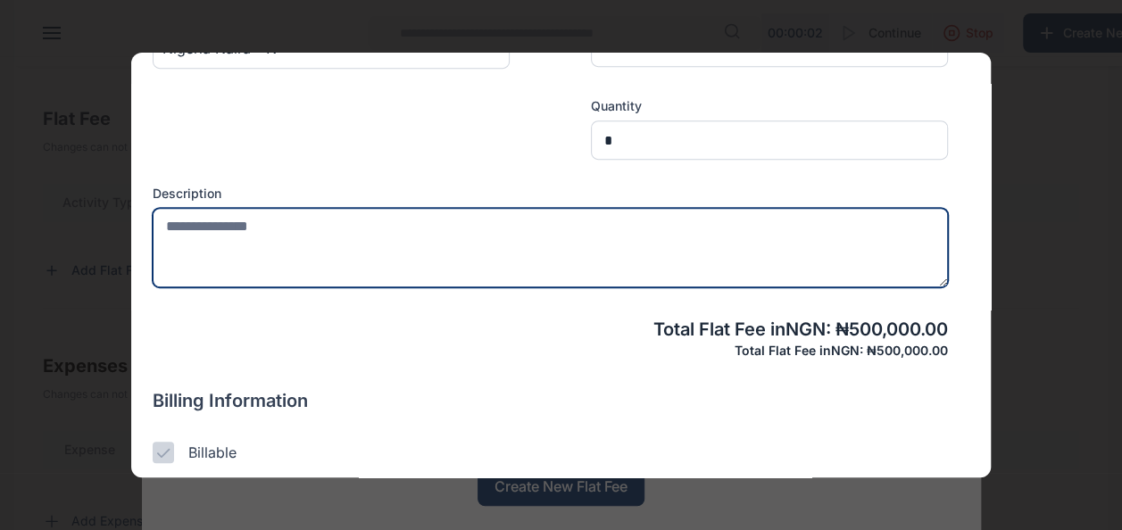
click at [185, 229] on textarea at bounding box center [550, 247] width 795 height 79
paste textarea "**********"
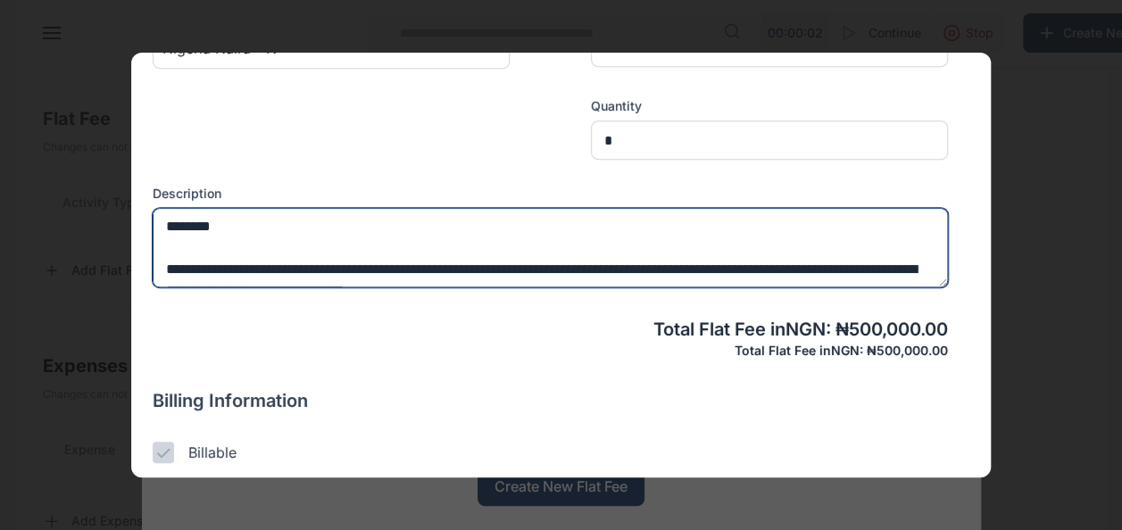
scroll to position [34, 0]
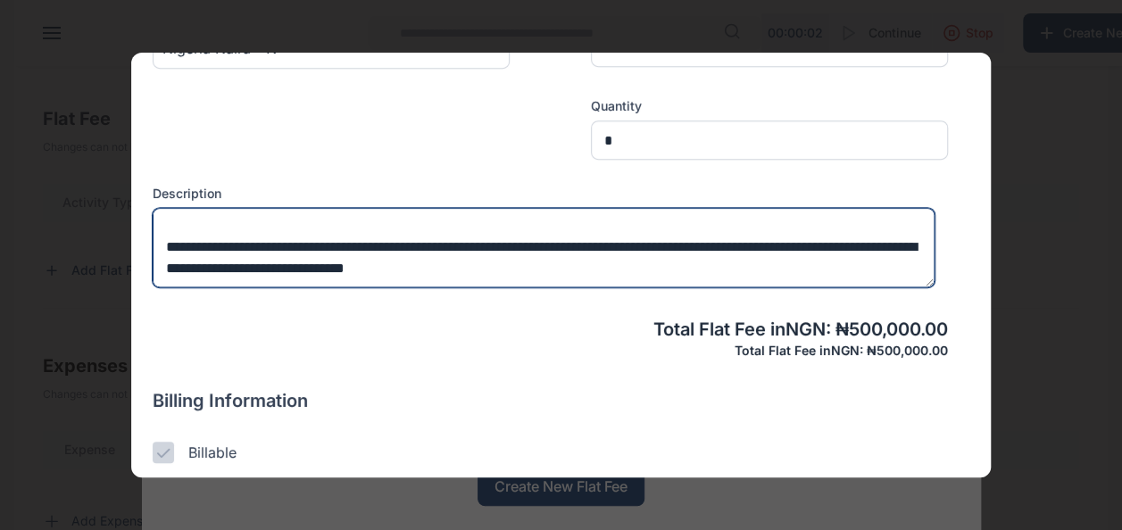
click at [645, 258] on textarea "**********" at bounding box center [544, 247] width 782 height 79
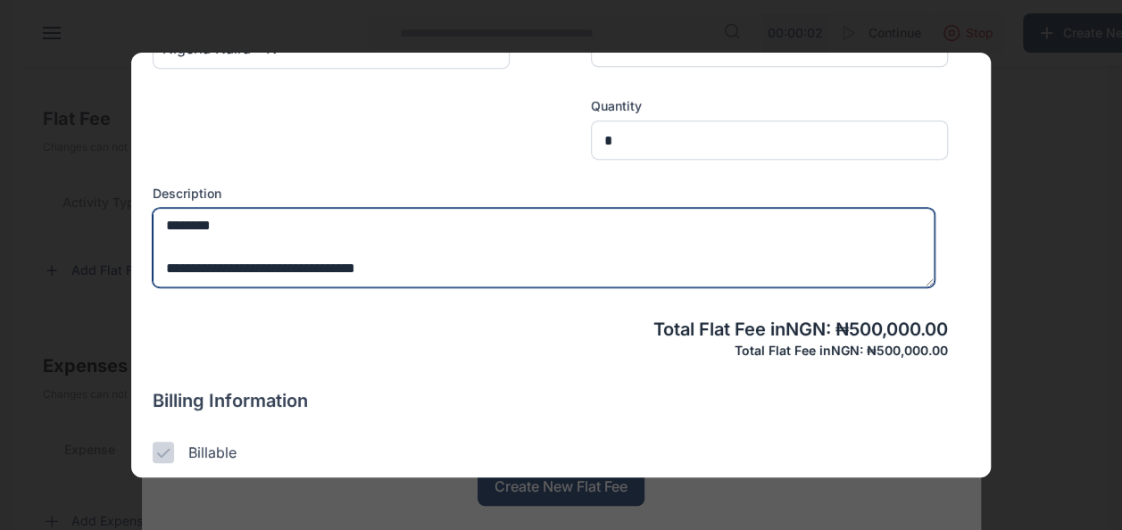
scroll to position [21, 0]
type textarea "*"
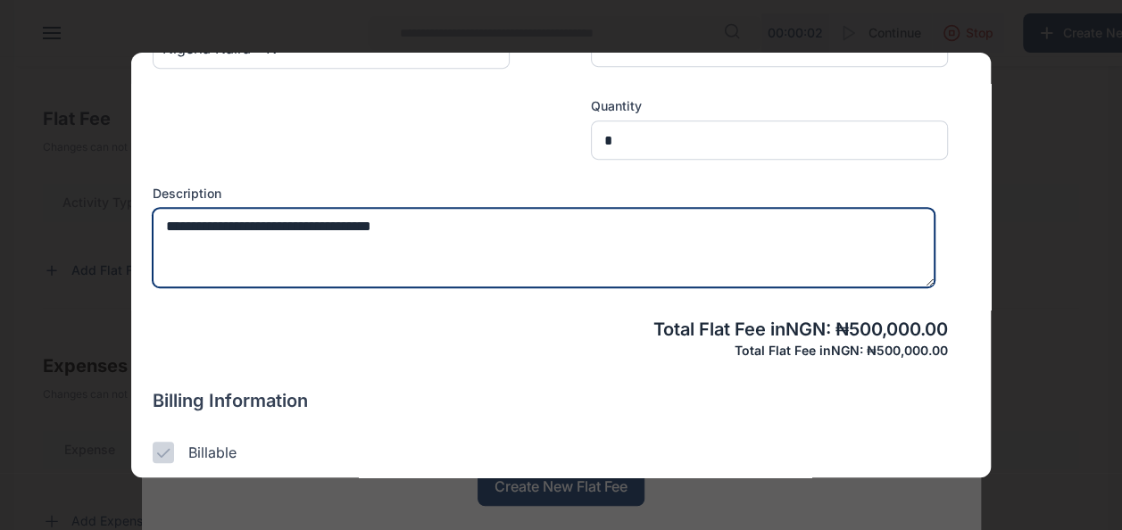
click at [233, 226] on textarea "**********" at bounding box center [544, 247] width 782 height 79
click at [231, 225] on textarea "**********" at bounding box center [544, 247] width 782 height 79
click at [482, 237] on textarea "**********" at bounding box center [544, 247] width 782 height 79
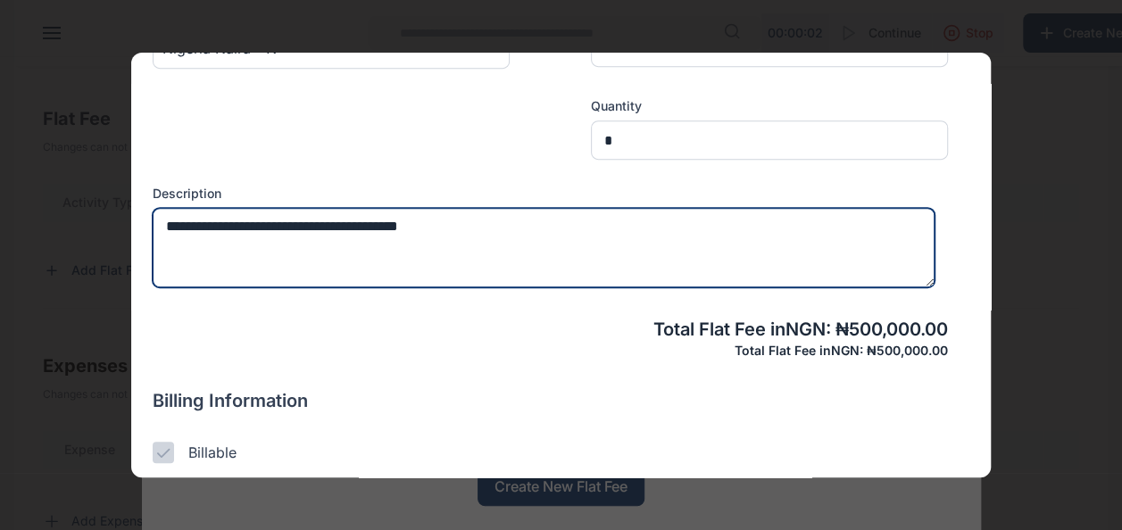
click at [482, 237] on textarea "**********" at bounding box center [544, 247] width 782 height 79
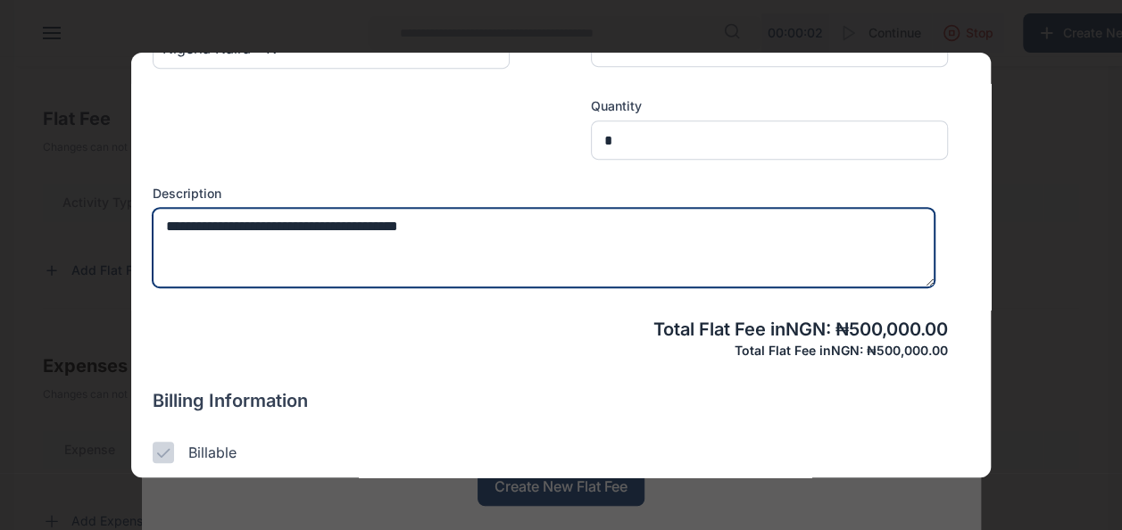
click at [482, 237] on textarea "**********" at bounding box center [544, 247] width 782 height 79
click at [462, 227] on textarea "**********" at bounding box center [544, 247] width 782 height 79
type textarea "**********"
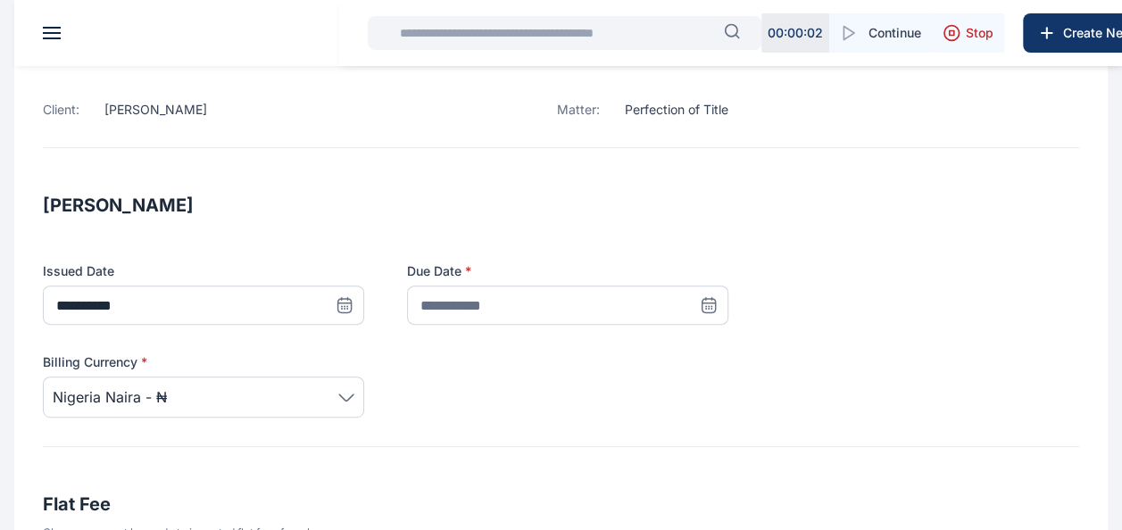
scroll to position [180, 0]
click at [354, 311] on icon at bounding box center [345, 304] width 18 height 18
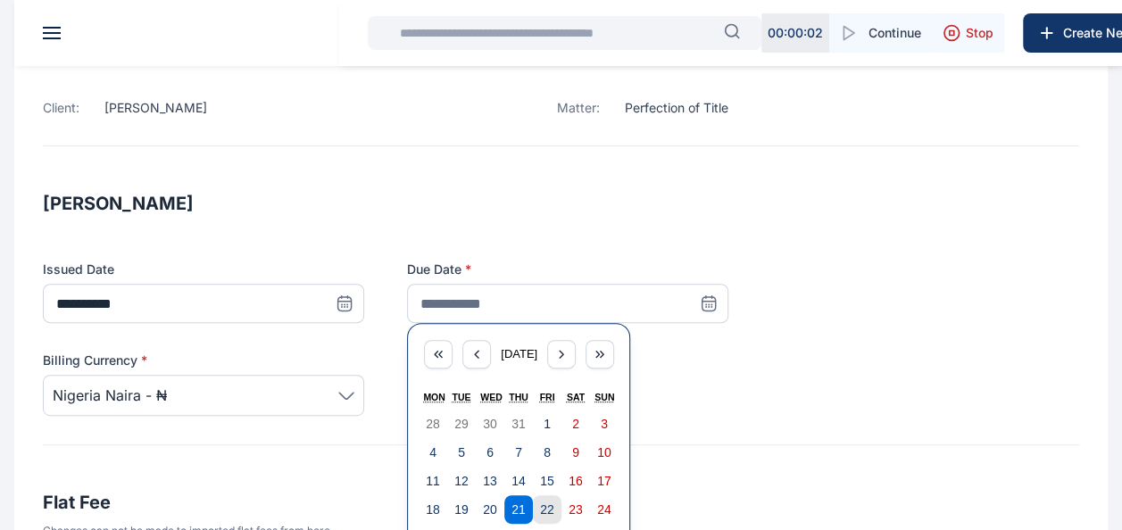
click at [545, 512] on abbr "22" at bounding box center [547, 510] width 14 height 14
type input "**********"
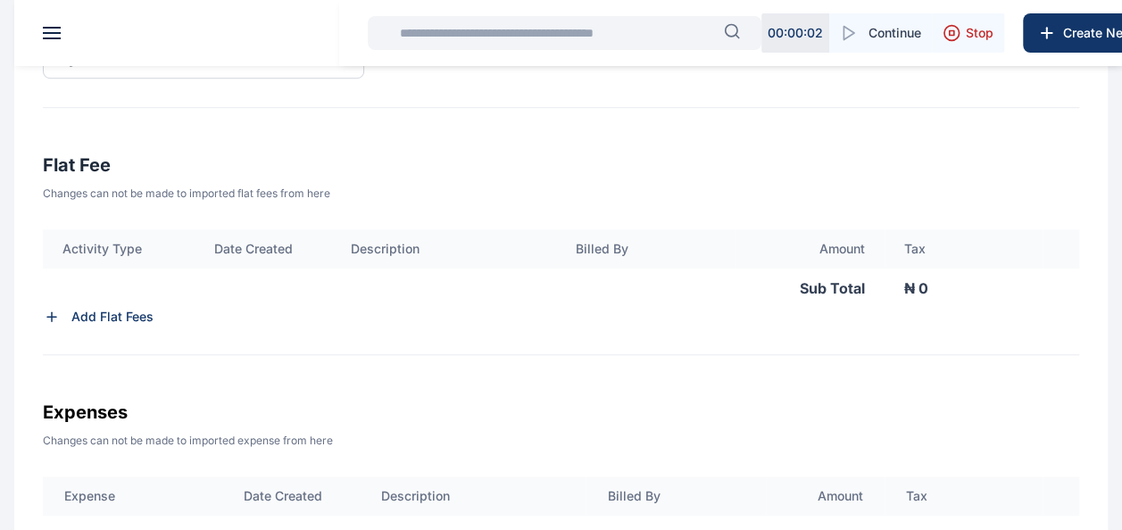
scroll to position [520, 0]
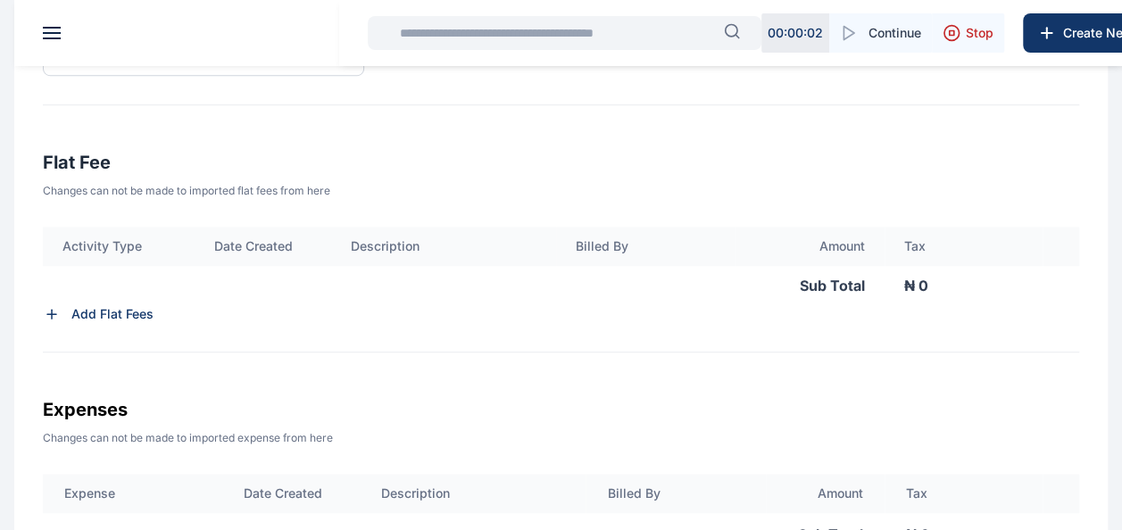
click at [96, 311] on p "Add Flat Fees" at bounding box center [112, 314] width 82 height 18
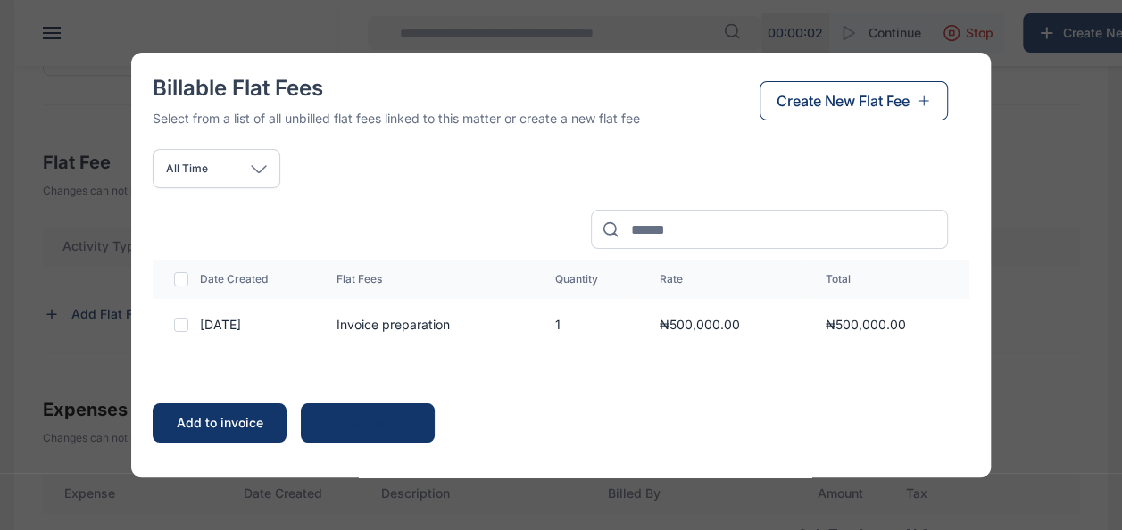
click at [219, 421] on div "Add to invoice" at bounding box center [220, 423] width 98 height 18
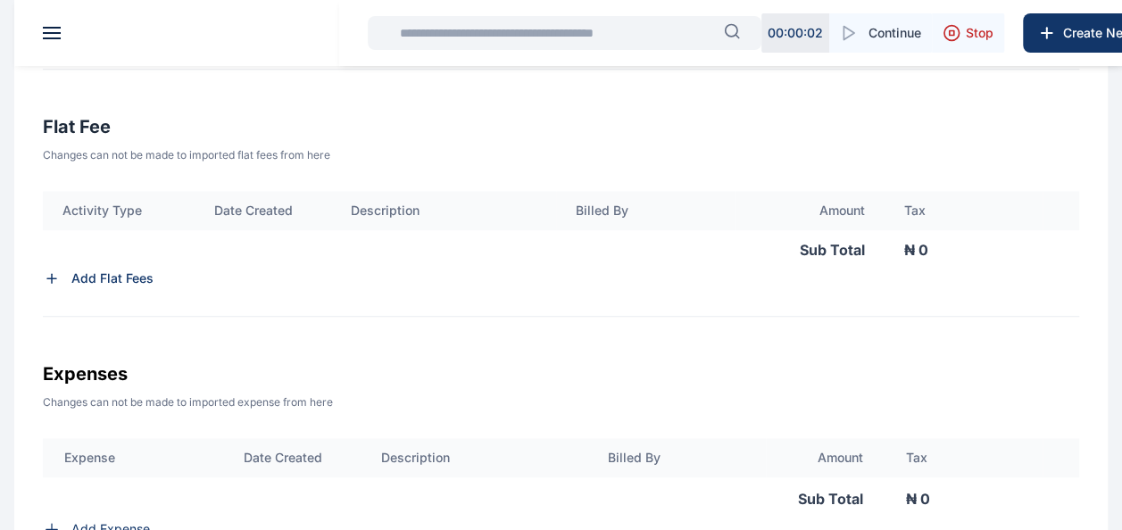
scroll to position [0, 0]
click at [87, 271] on p "Add Flat Fees" at bounding box center [112, 279] width 82 height 18
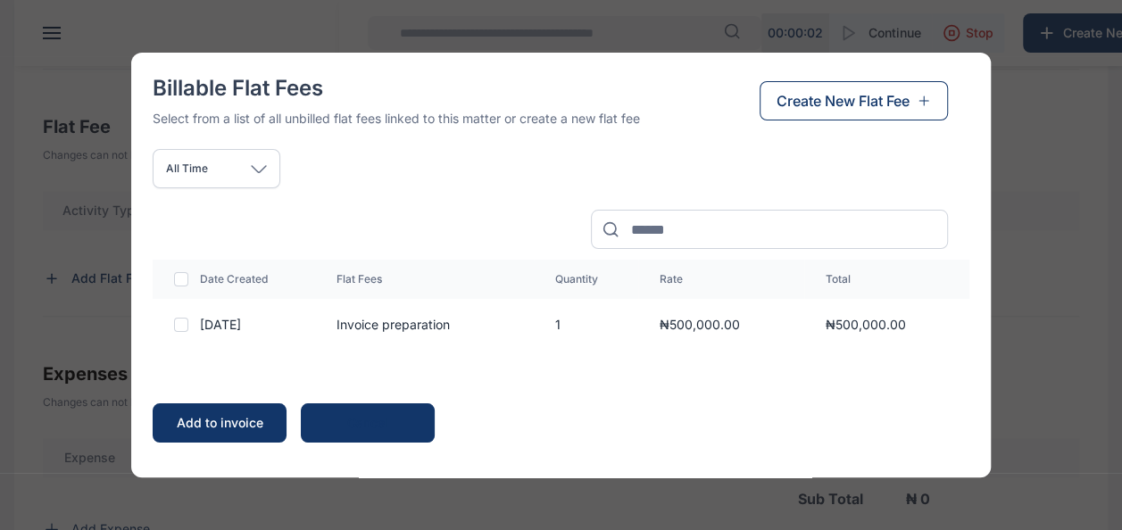
click at [187, 325] on div at bounding box center [181, 325] width 14 height 14
click at [230, 420] on div "Add to invoice" at bounding box center [220, 423] width 98 height 18
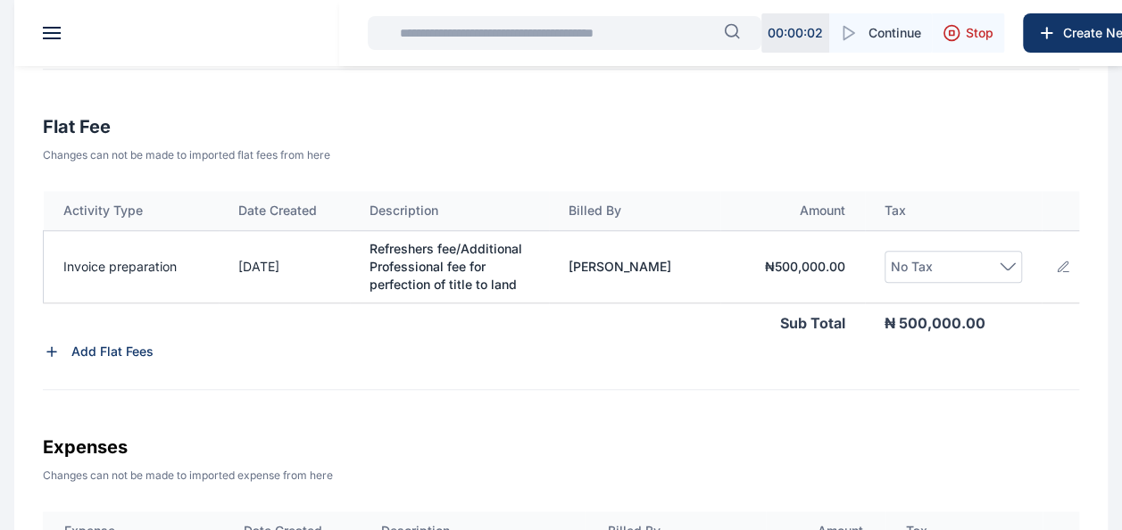
click at [1005, 262] on icon at bounding box center [1008, 266] width 16 height 8
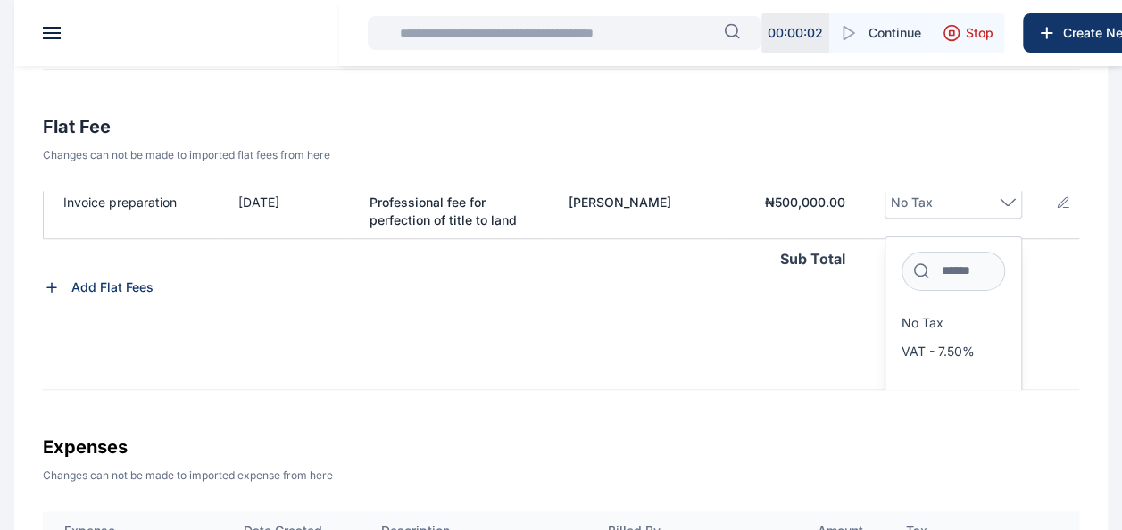
scroll to position [95, 0]
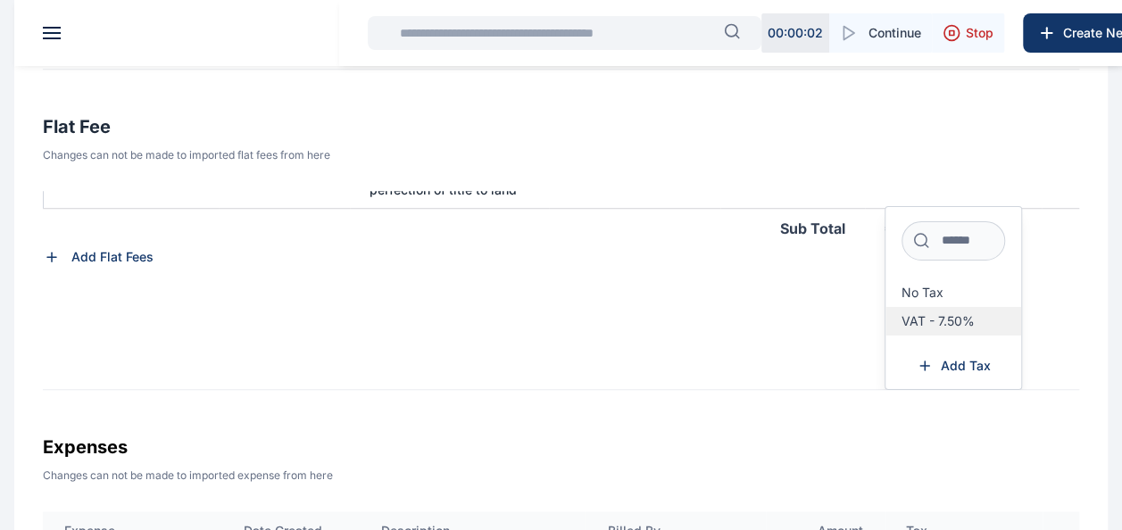
click at [926, 320] on span "VAT - 7.50%" at bounding box center [938, 321] width 73 height 14
click at [946, 318] on span "VAT - 7.50%" at bounding box center [938, 321] width 73 height 14
click at [828, 327] on div "Activity Type Date Created Description Billed By Amount Tax Invoice preparation…" at bounding box center [561, 290] width 1036 height 199
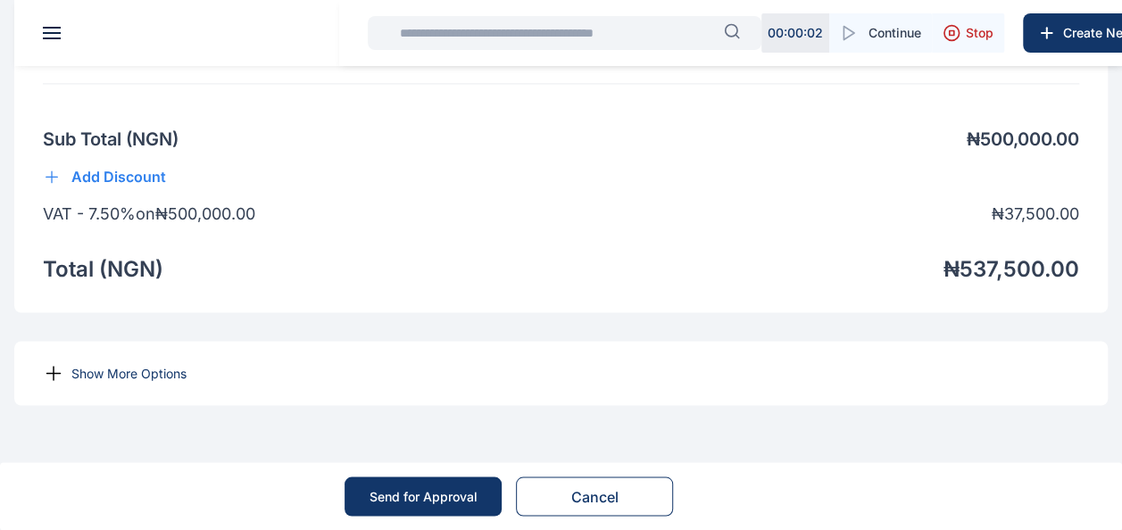
scroll to position [1416, 0]
click at [127, 368] on p "Show More Options" at bounding box center [128, 373] width 115 height 18
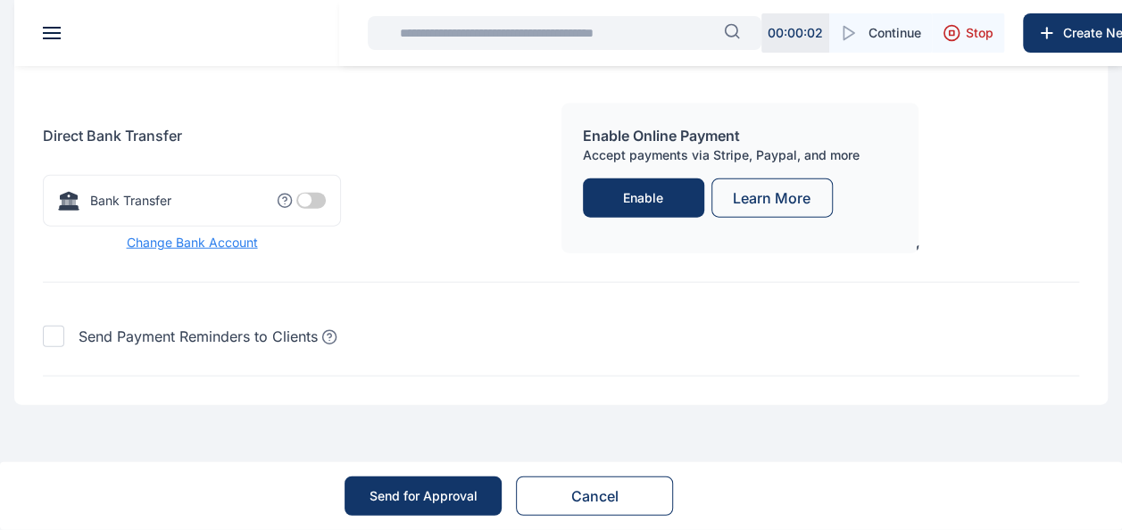
scroll to position [1995, 0]
click at [205, 241] on span "Change Bank Account" at bounding box center [192, 243] width 298 height 18
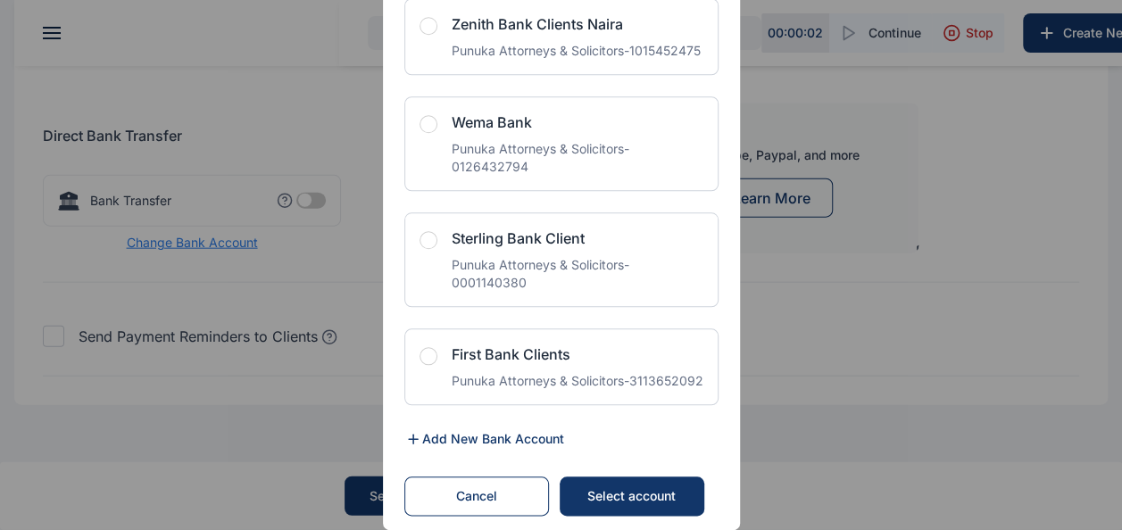
scroll to position [4342, 0]
click at [623, 500] on div "Select account" at bounding box center [631, 496] width 109 height 18
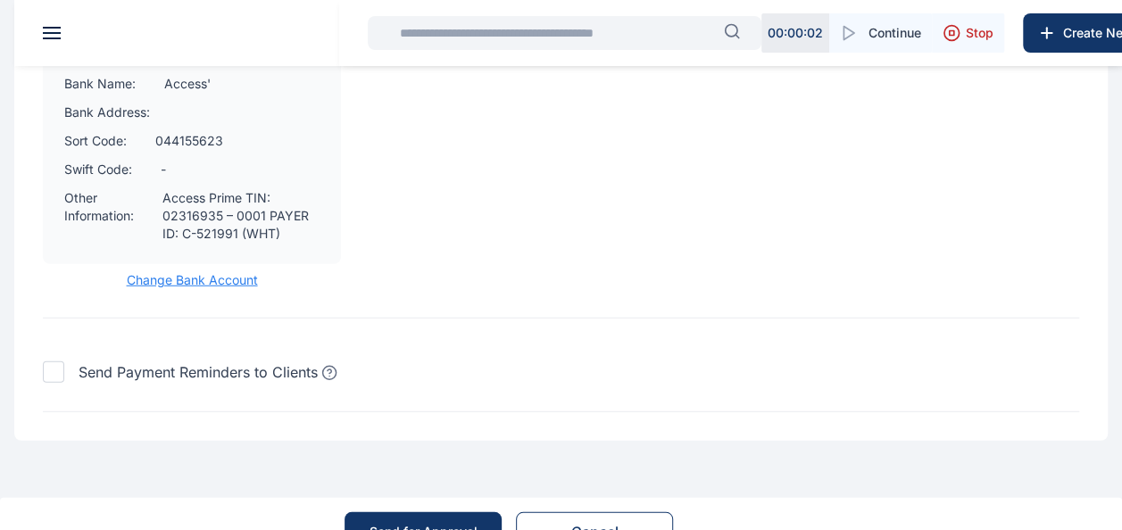
scroll to position [2328, 0]
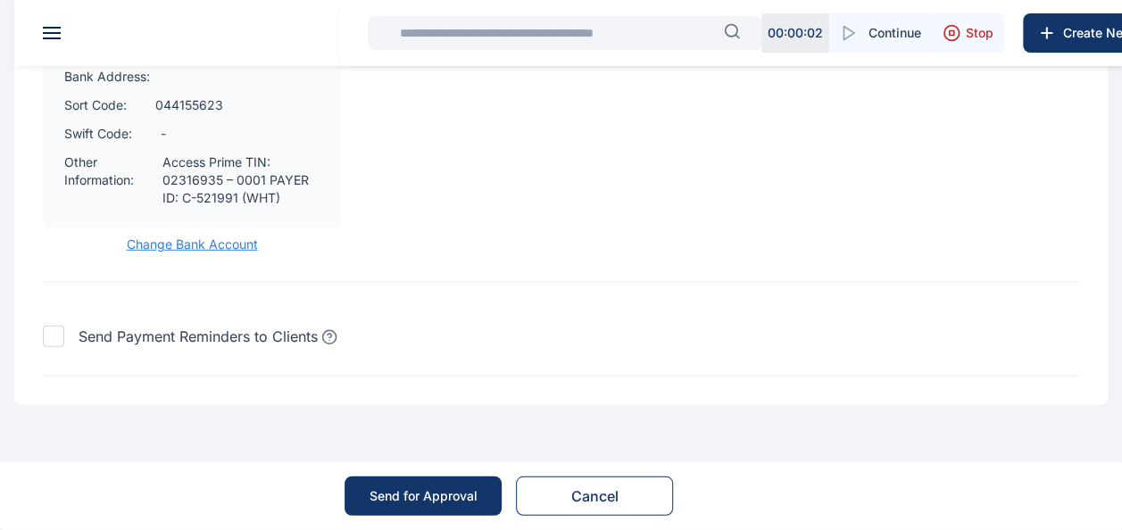
click at [420, 490] on div "Send for Approval" at bounding box center [424, 496] width 108 height 18
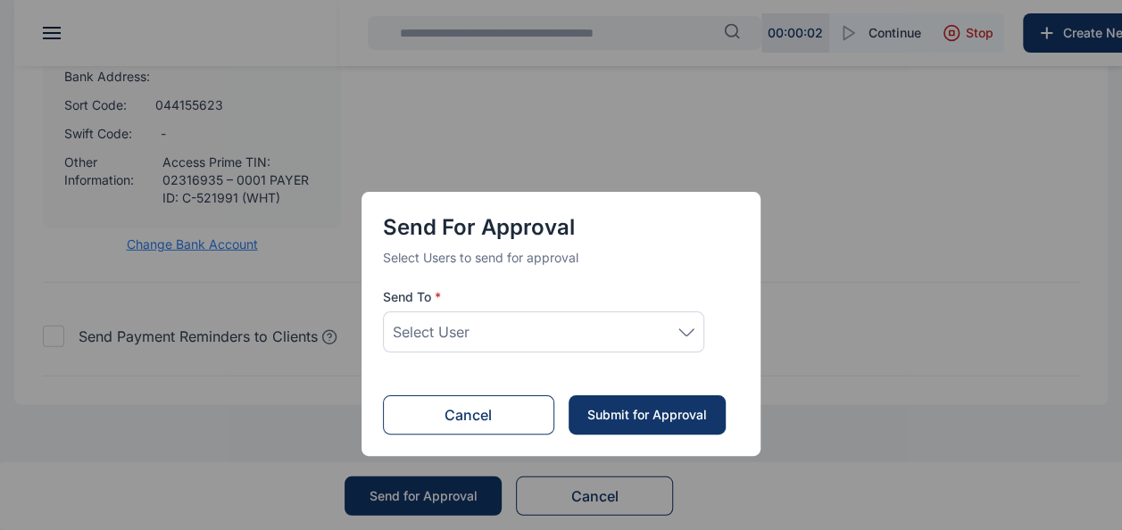
click at [689, 334] on icon at bounding box center [686, 332] width 14 height 6
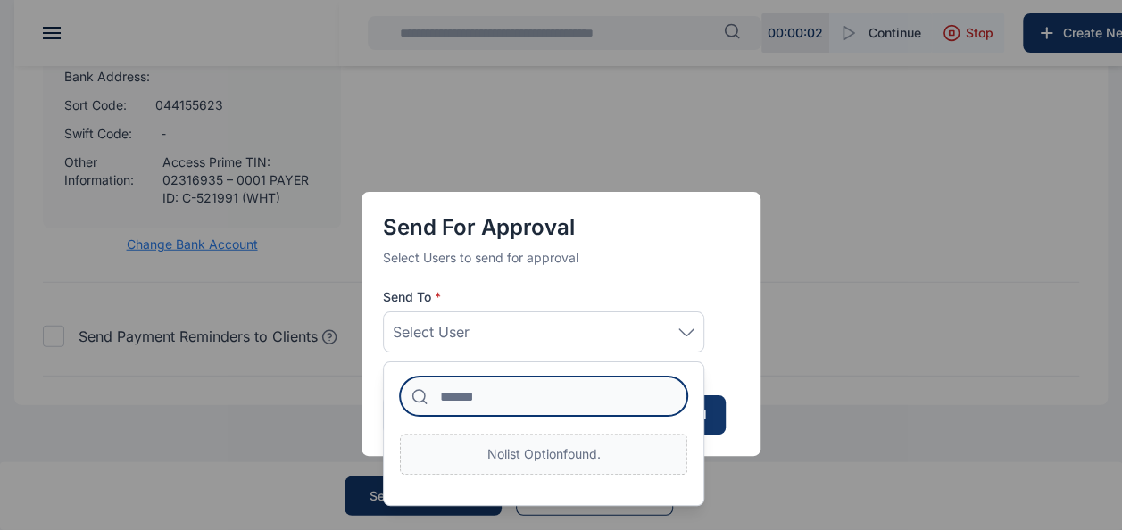
click at [480, 393] on input at bounding box center [543, 396] width 287 height 39
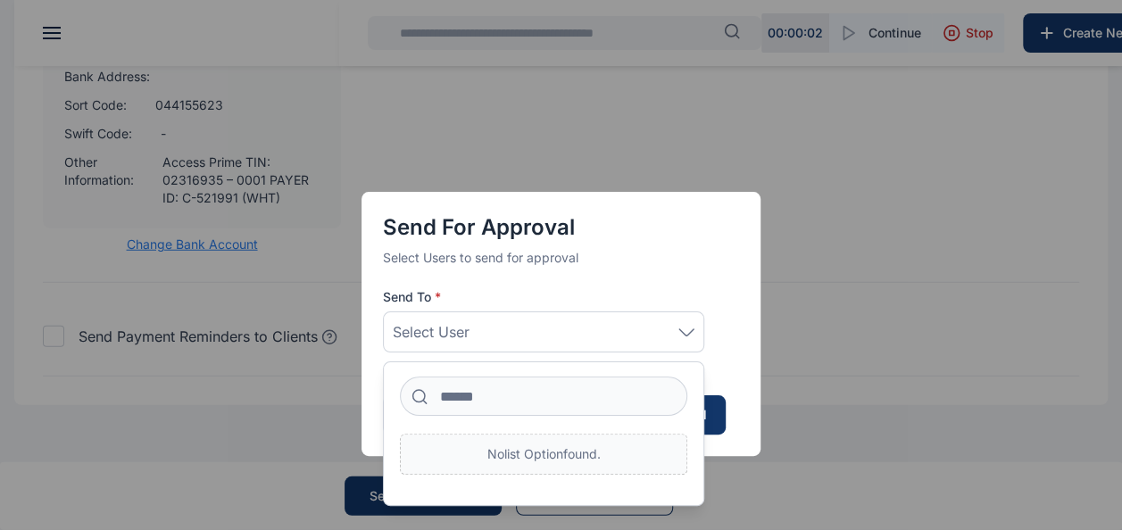
click at [753, 367] on div "Send for Approval Select Users to send for approval Send To * Select User No li…" at bounding box center [561, 324] width 399 height 264
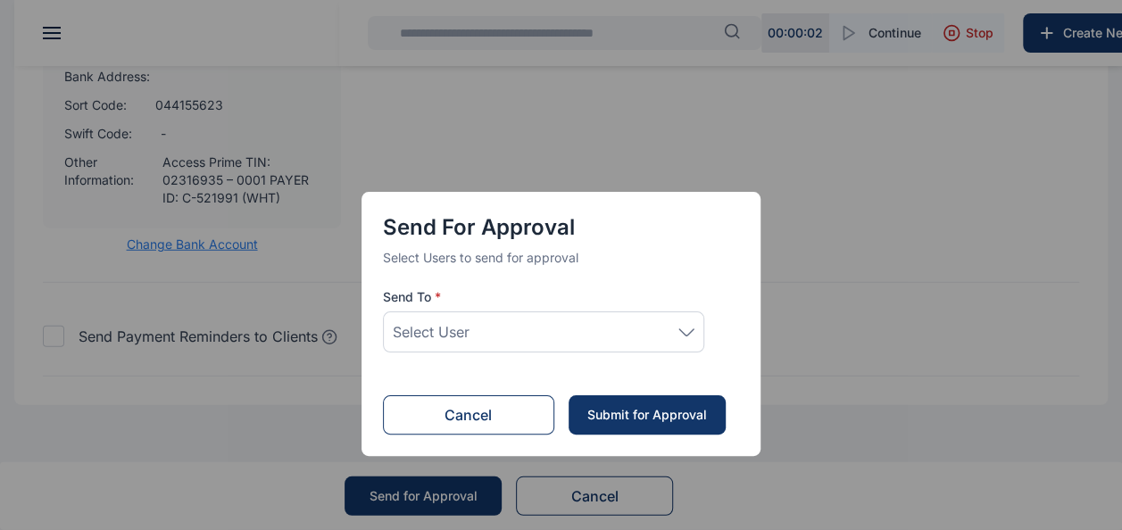
click at [684, 332] on icon at bounding box center [686, 332] width 14 height 6
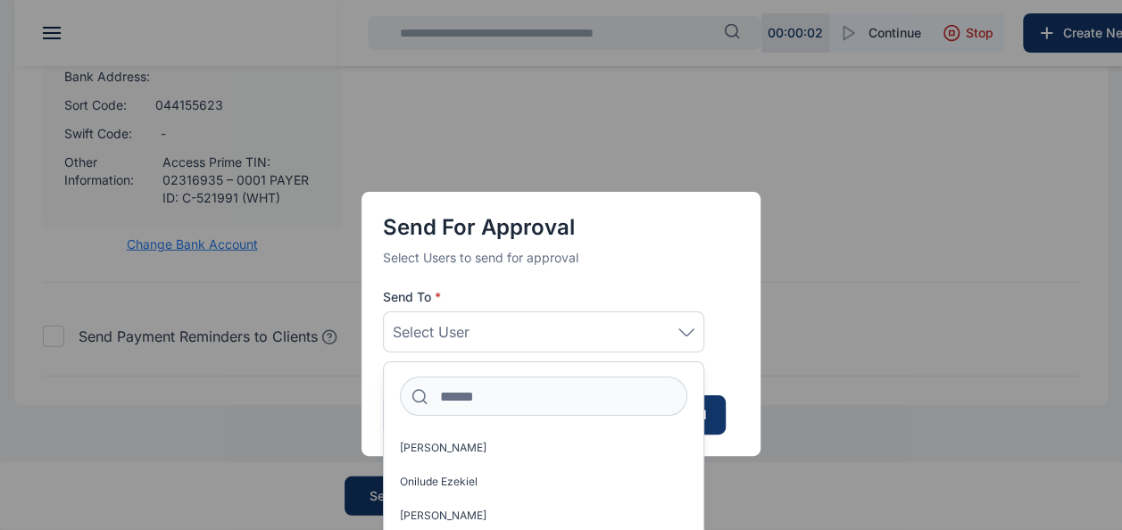
scroll to position [29, 0]
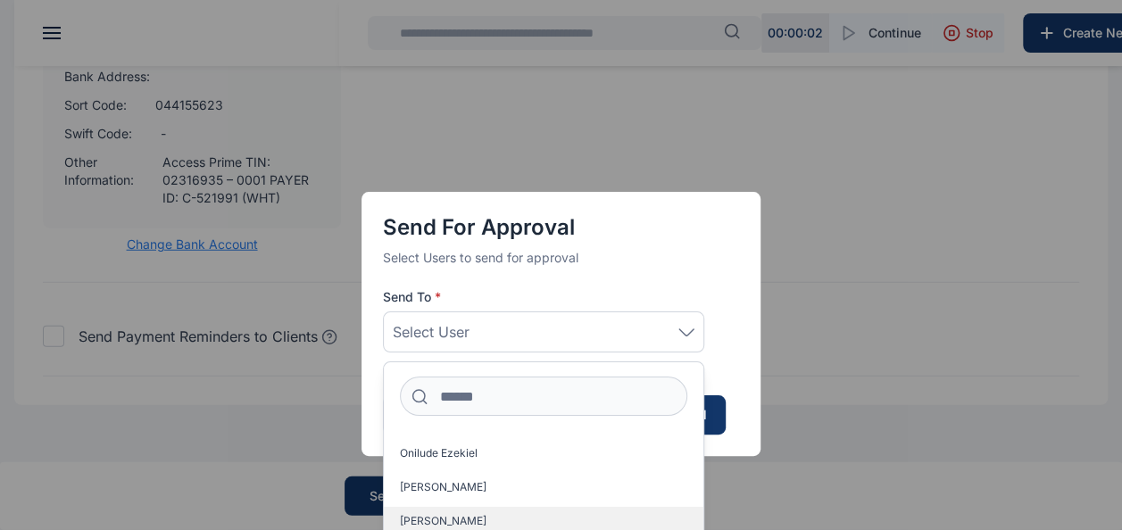
click at [469, 517] on span "Idigbe Elizabeth" at bounding box center [443, 521] width 87 height 14
click at [452, 519] on span "Idigbe Elizabeth" at bounding box center [443, 521] width 87 height 14
click at [420, 517] on span "Idigbe Elizabeth" at bounding box center [443, 521] width 87 height 14
click at [428, 515] on span "Idigbe Elizabeth" at bounding box center [443, 521] width 87 height 14
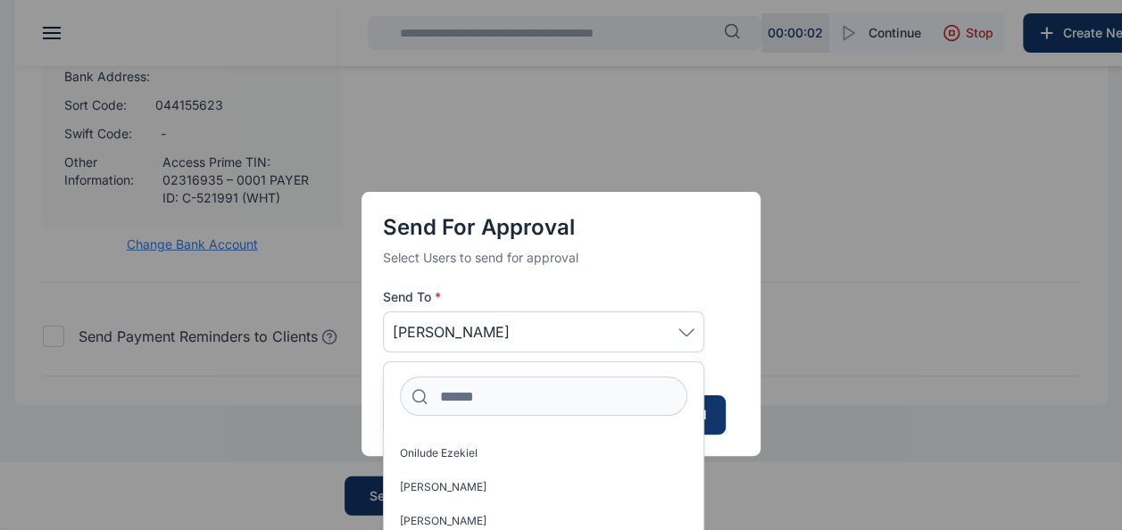
click at [295, 462] on div "Send for Approval Select Users to send for approval Send To * Idigbe Elizabeth …" at bounding box center [561, 265] width 1122 height 530
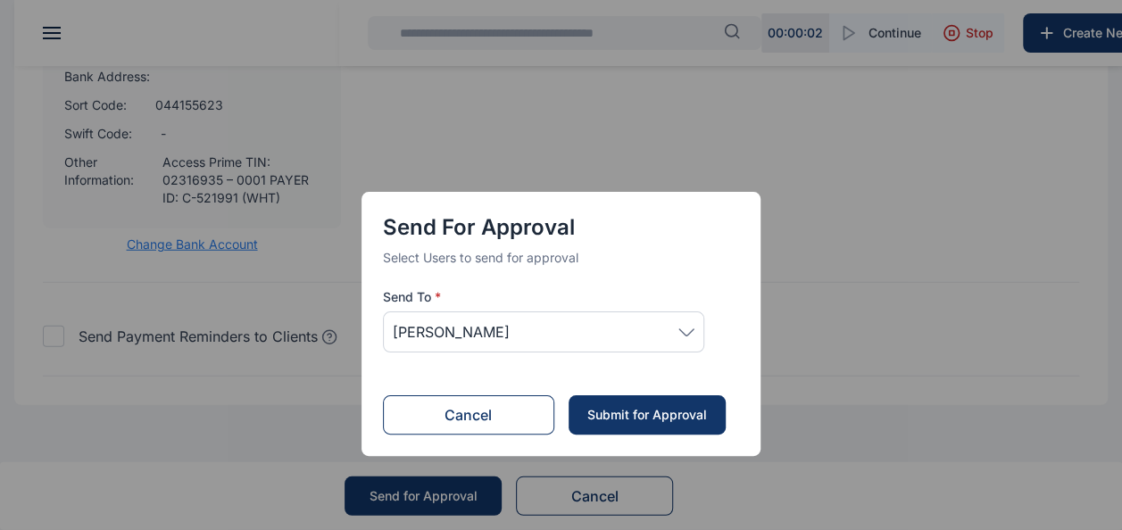
click at [627, 418] on div "Submit for Approval" at bounding box center [646, 415] width 121 height 18
